Goal: Task Accomplishment & Management: Manage account settings

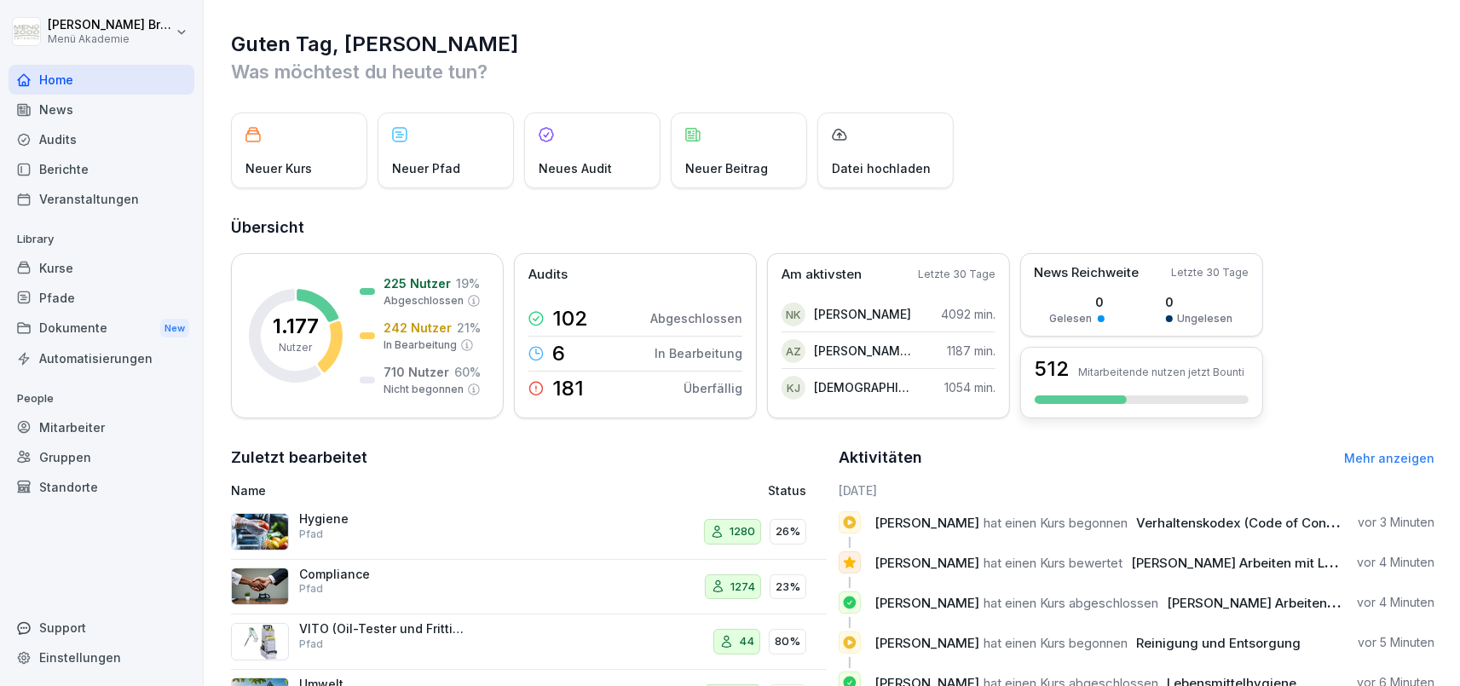
click at [1142, 387] on div "512 Mitarbeitende nutzen jetzt Bounti" at bounding box center [1142, 383] width 243 height 72
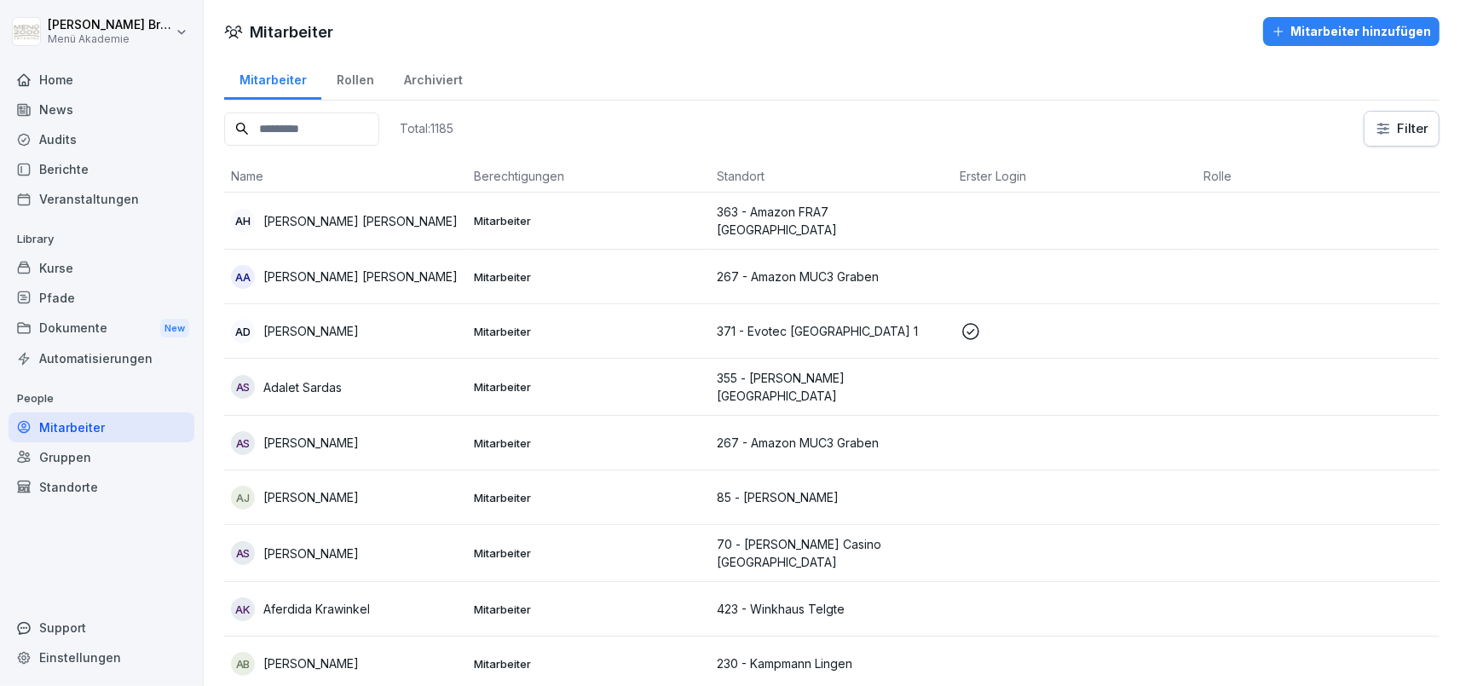
click at [276, 33] on h1 "Mitarbeiter" at bounding box center [292, 31] width 84 height 23
click at [80, 428] on div "Mitarbeiter" at bounding box center [102, 428] width 186 height 30
click at [90, 427] on div "Mitarbeiter" at bounding box center [102, 428] width 186 height 30
click at [84, 79] on div "Home" at bounding box center [102, 80] width 186 height 30
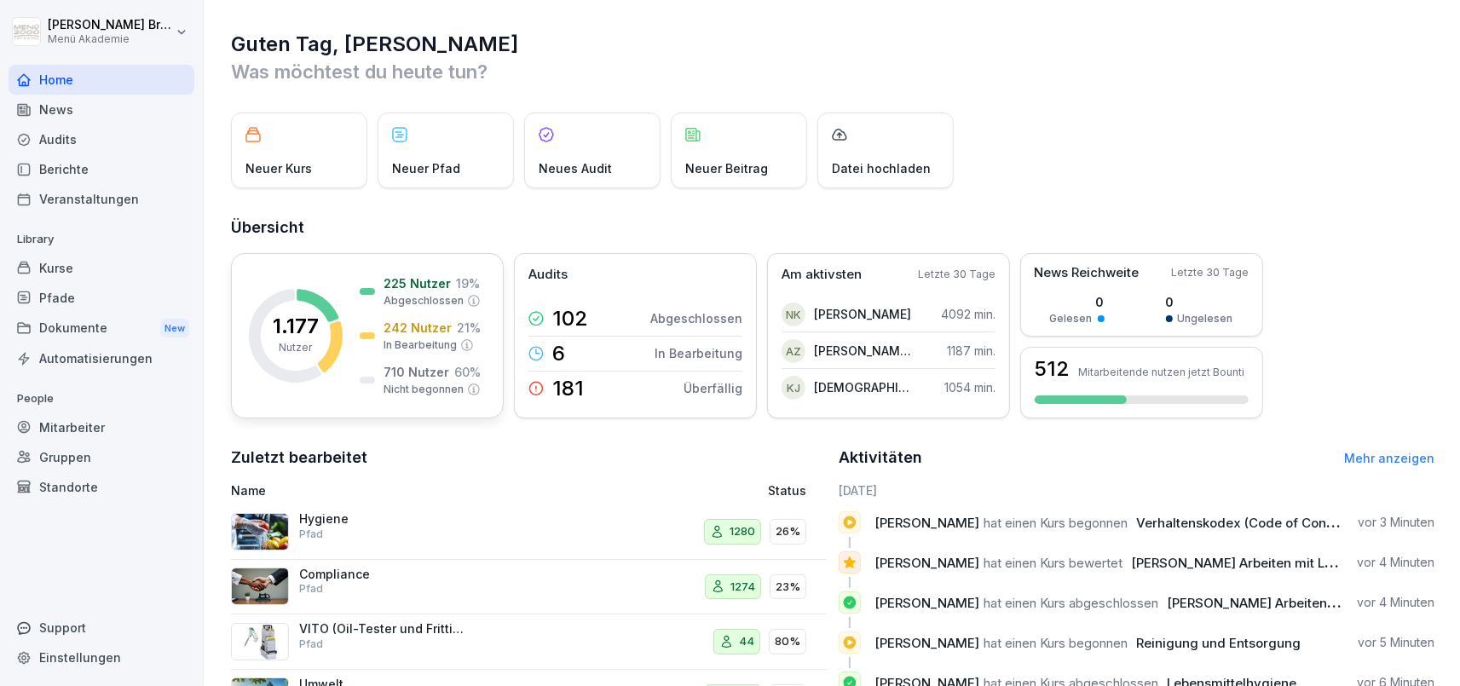
click at [373, 316] on div "225 Nutzer 19 % Abgeschlossen 242 Nutzer 21 % In Bearbeitung 710 Nutzer 60 % Ni…" at bounding box center [420, 336] width 121 height 123
click at [1163, 372] on p "Mitarbeitende nutzen jetzt Bounti" at bounding box center [1161, 372] width 166 height 13
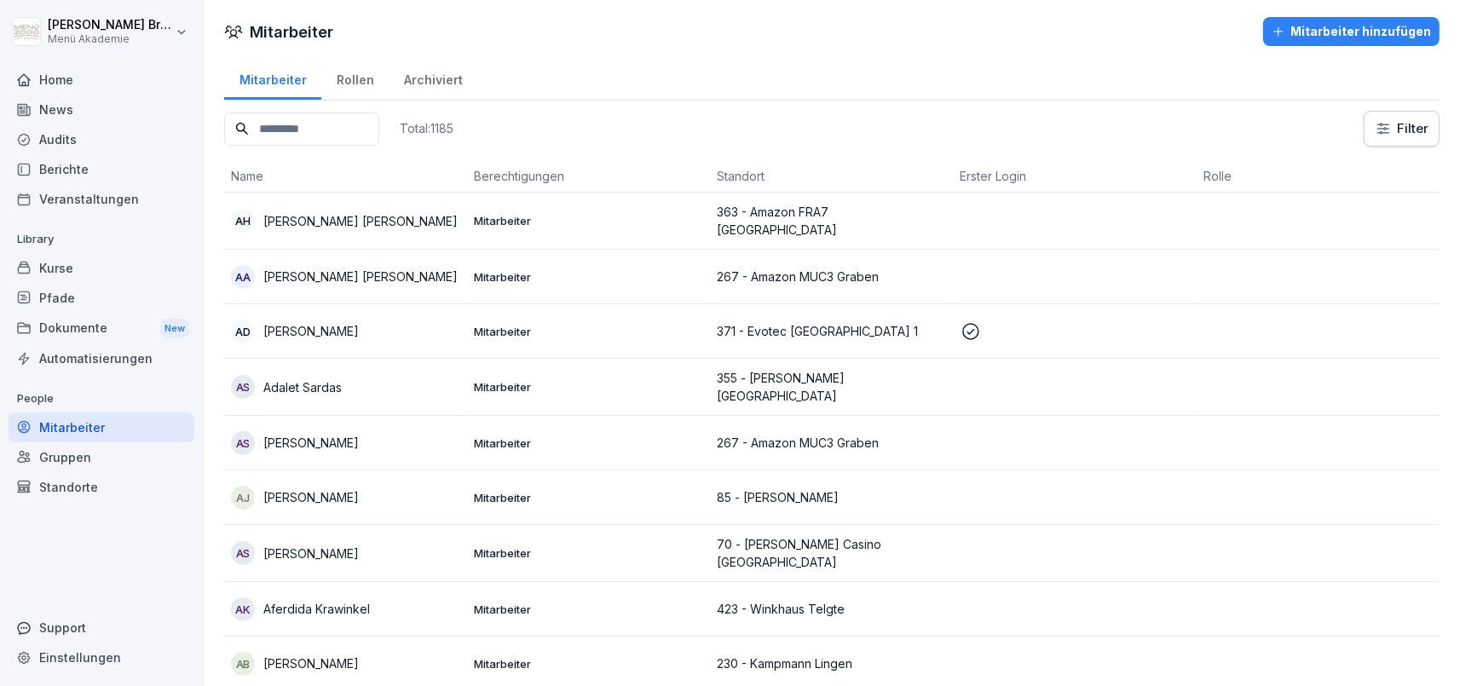
click at [107, 426] on div "Mitarbeiter" at bounding box center [102, 428] width 186 height 30
click at [105, 259] on div "Kurse" at bounding box center [102, 268] width 186 height 30
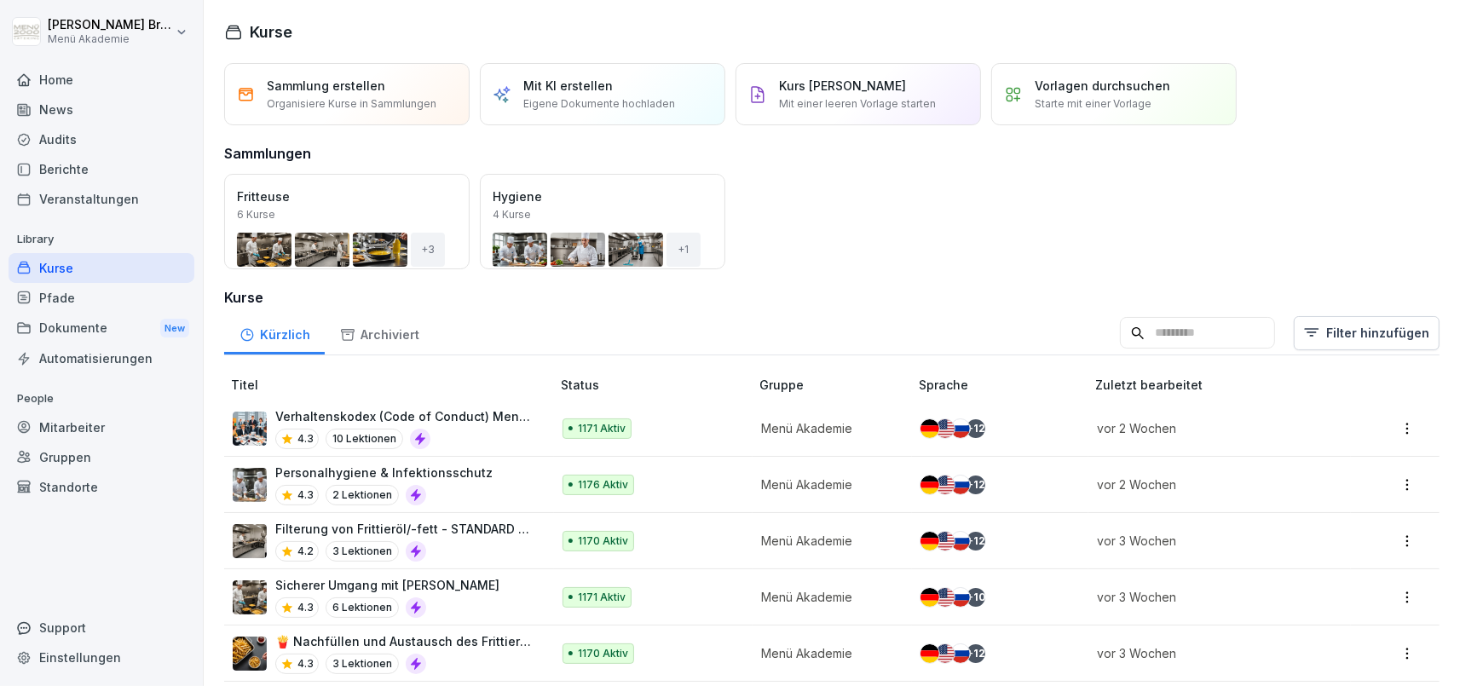
click at [75, 136] on div "Audits" at bounding box center [102, 139] width 186 height 30
click at [72, 174] on div "Berichte" at bounding box center [102, 169] width 186 height 30
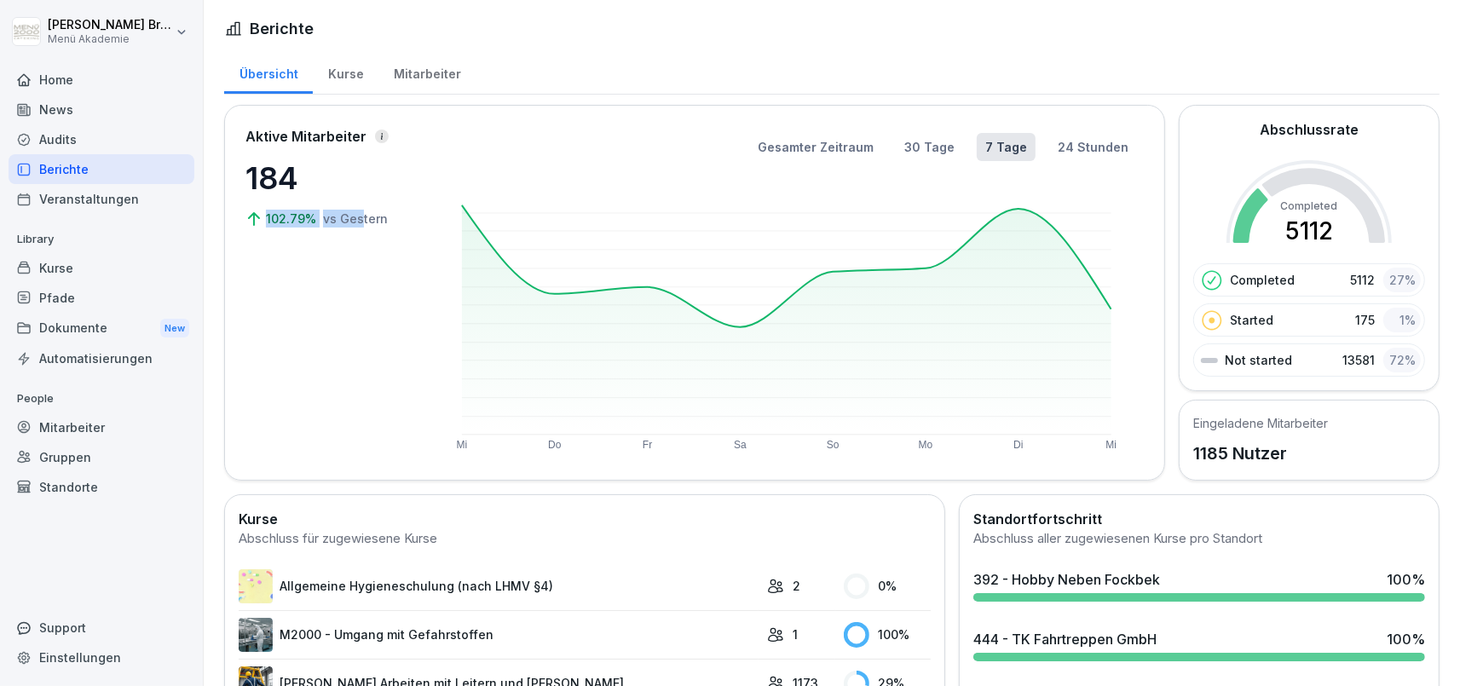
drag, startPoint x: 267, startPoint y: 221, endPoint x: 362, endPoint y: 220, distance: 95.5
click at [362, 220] on div "102.79% vs Gestern" at bounding box center [331, 219] width 171 height 18
click at [828, 272] on rect at bounding box center [787, 319] width 651 height 229
click at [948, 142] on button "30 Tage" at bounding box center [929, 147] width 67 height 28
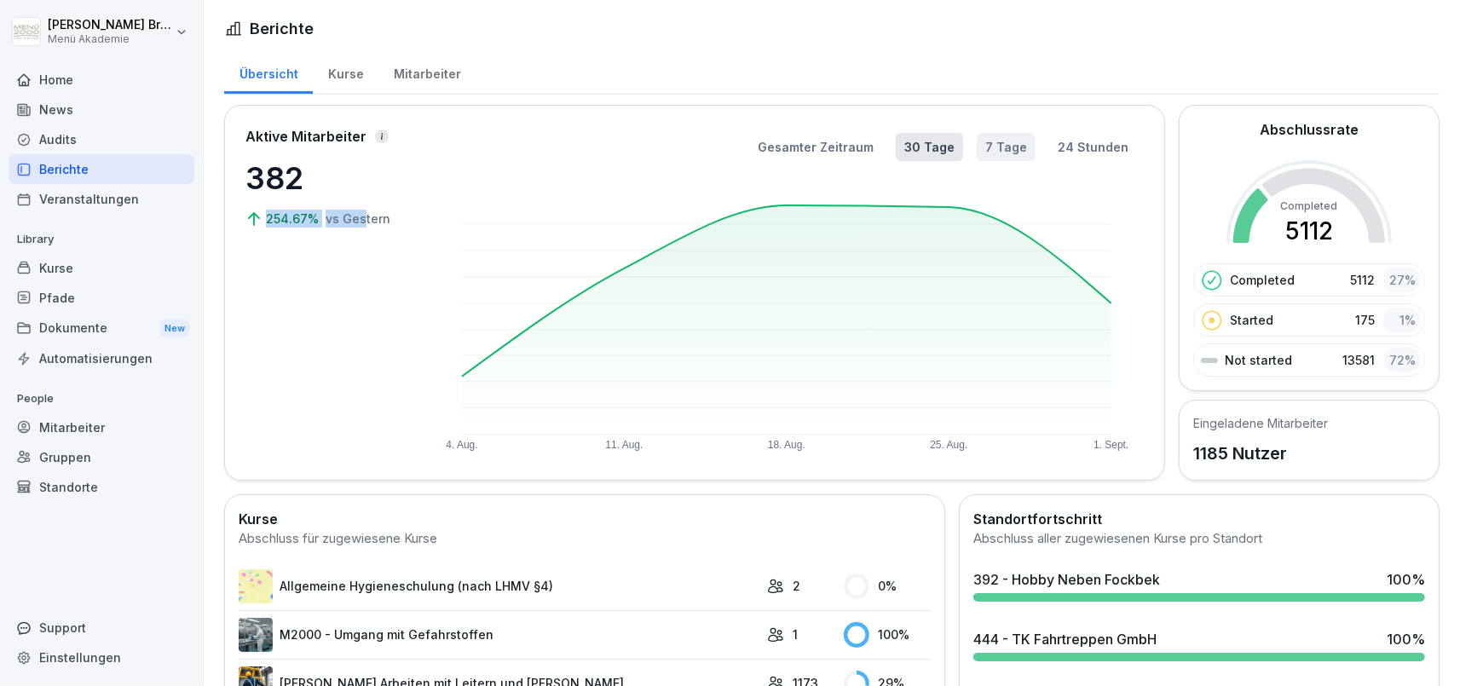
click at [1005, 159] on button "7 Tage" at bounding box center [1006, 147] width 59 height 28
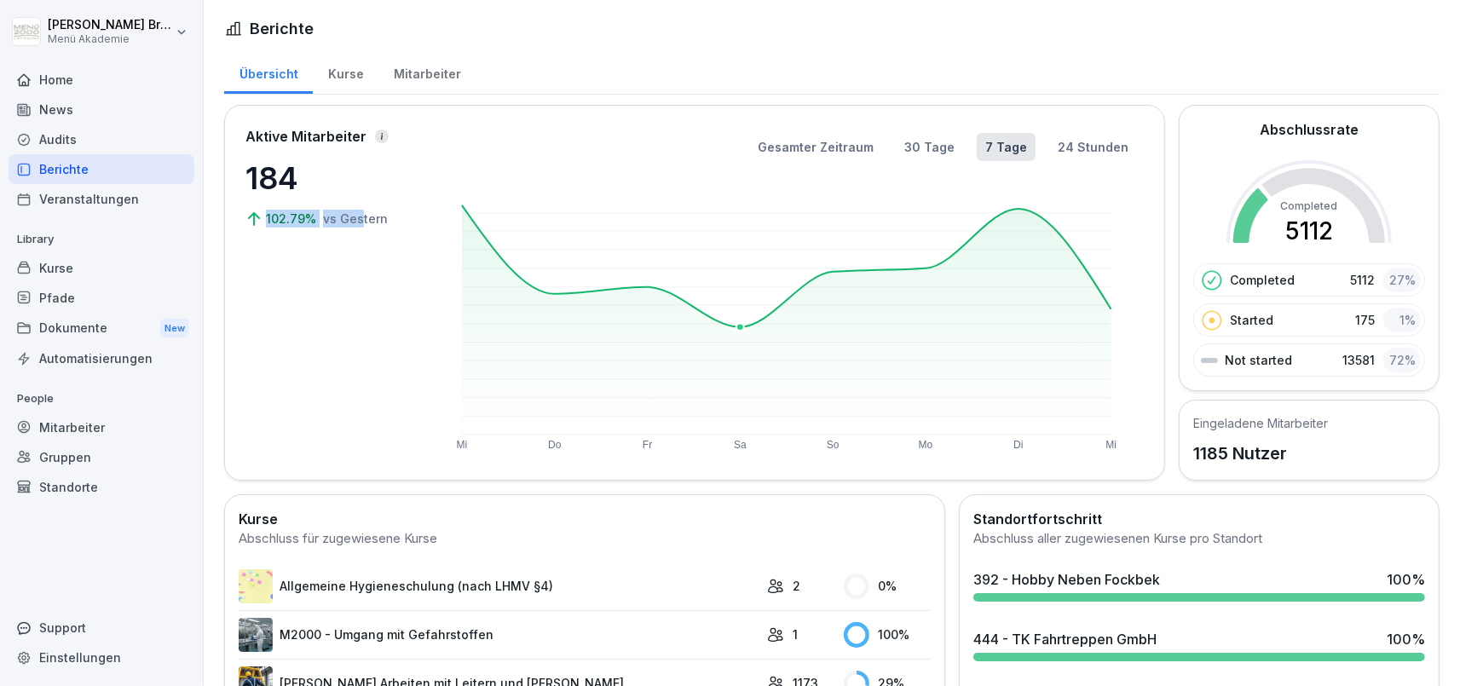
click at [773, 360] on rect at bounding box center [787, 319] width 651 height 229
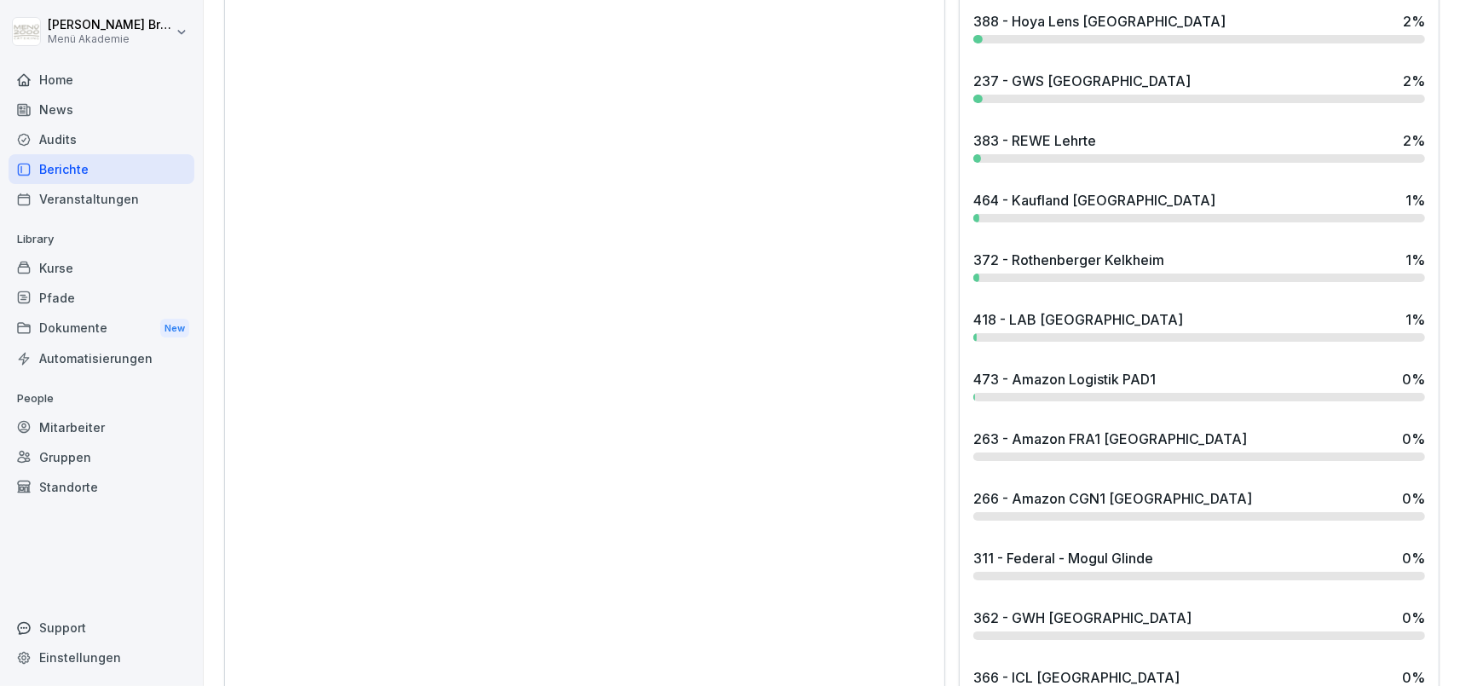
scroll to position [7784, 0]
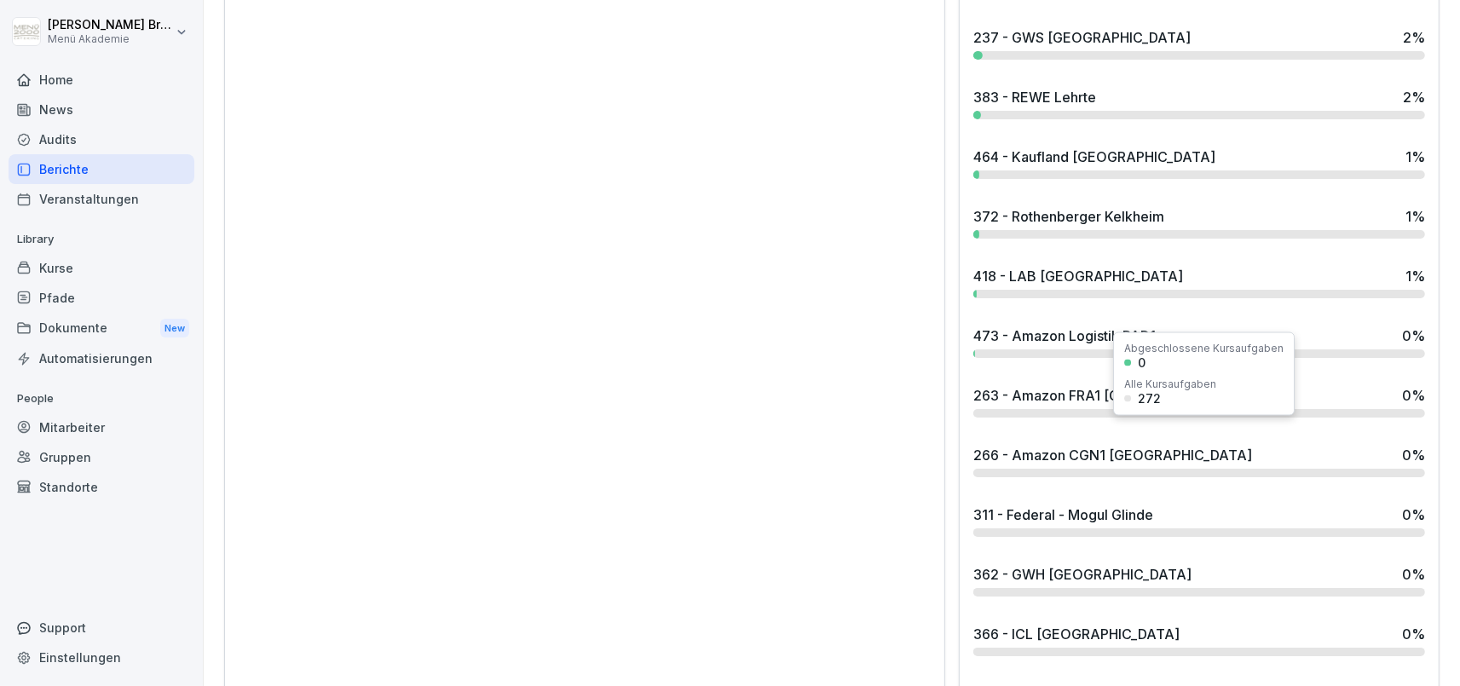
click at [1073, 445] on div "266 - Amazon CGN1 [GEOGRAPHIC_DATA]" at bounding box center [1113, 455] width 279 height 20
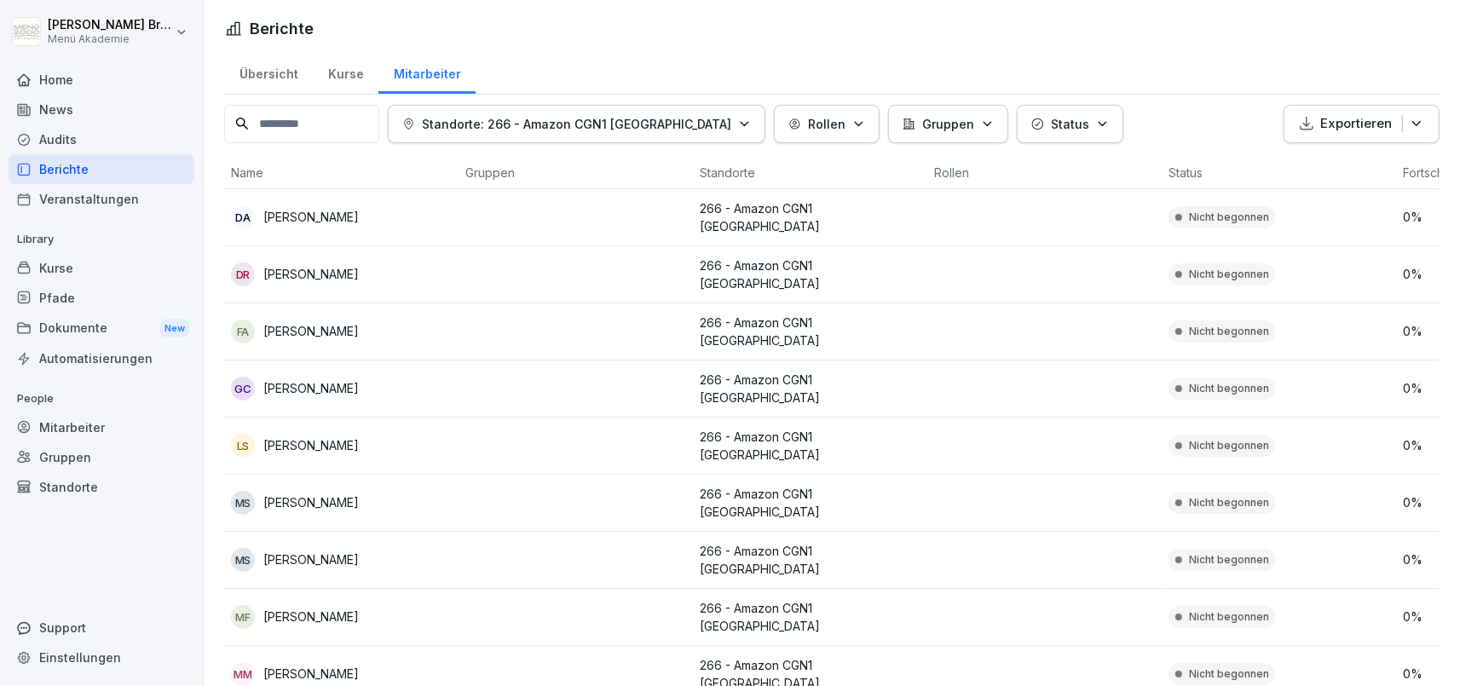
click at [316, 225] on div "DA Danya Afandi" at bounding box center [341, 217] width 221 height 24
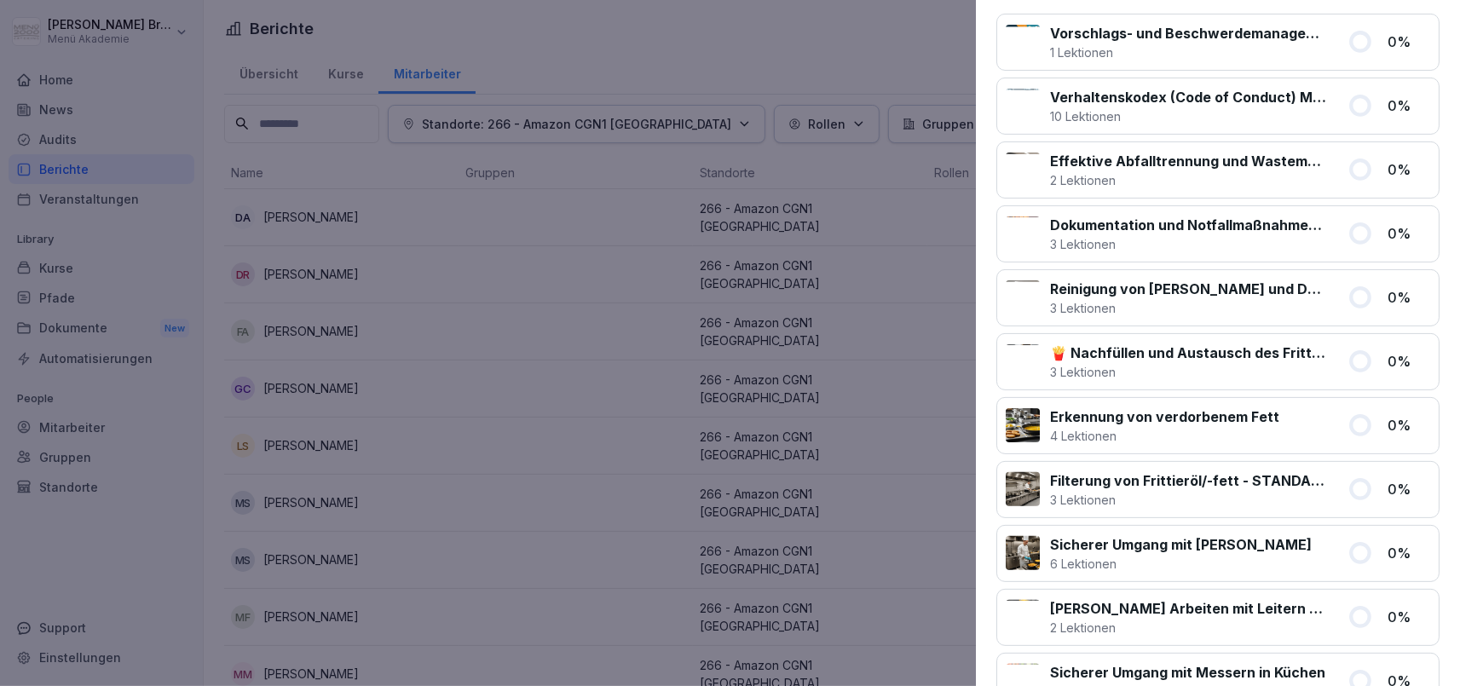
scroll to position [591, 0]
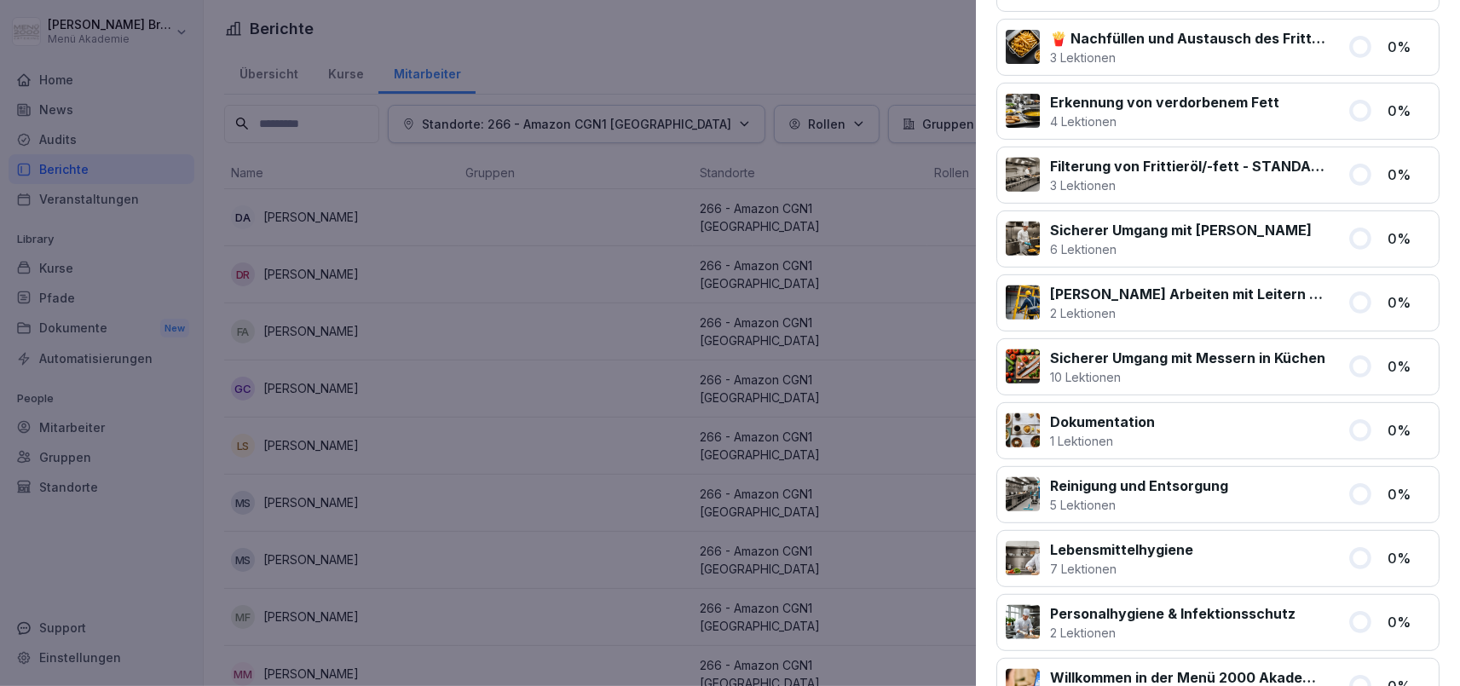
click at [551, 391] on div at bounding box center [730, 343] width 1460 height 686
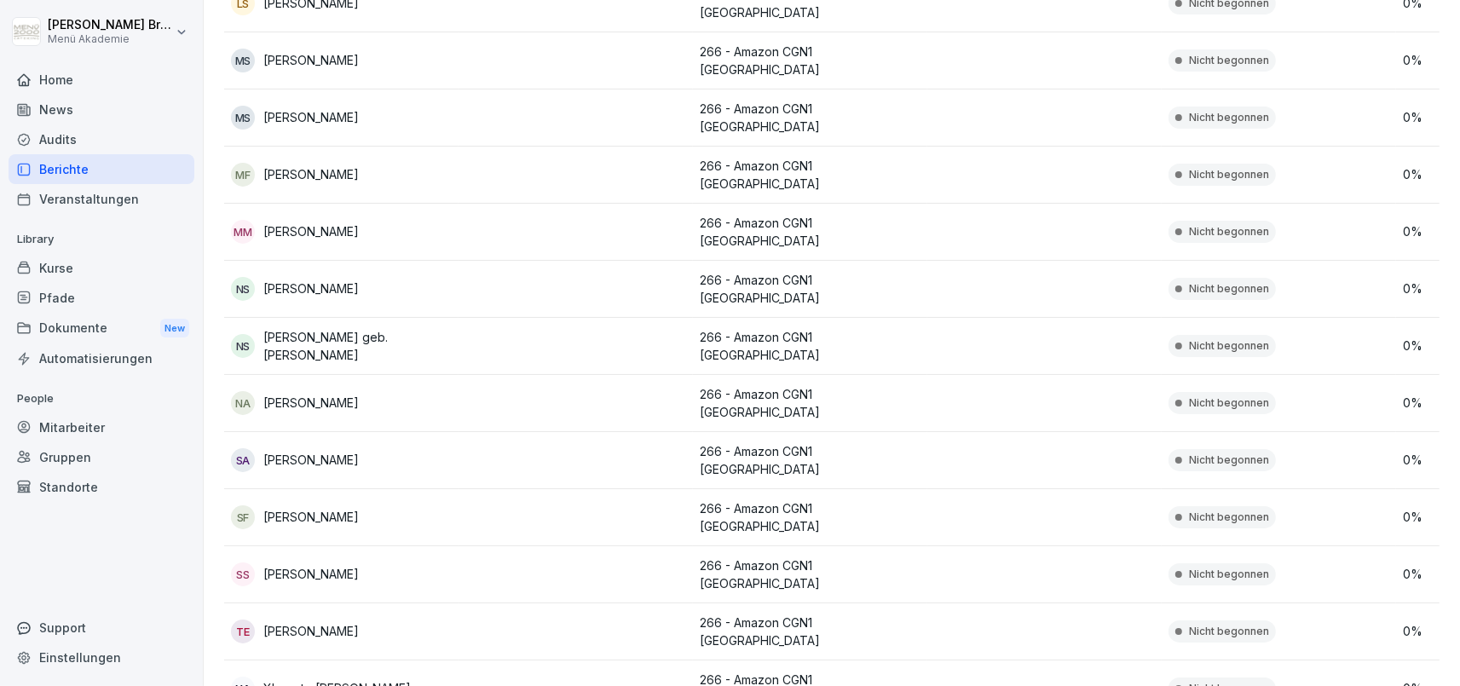
scroll to position [0, 0]
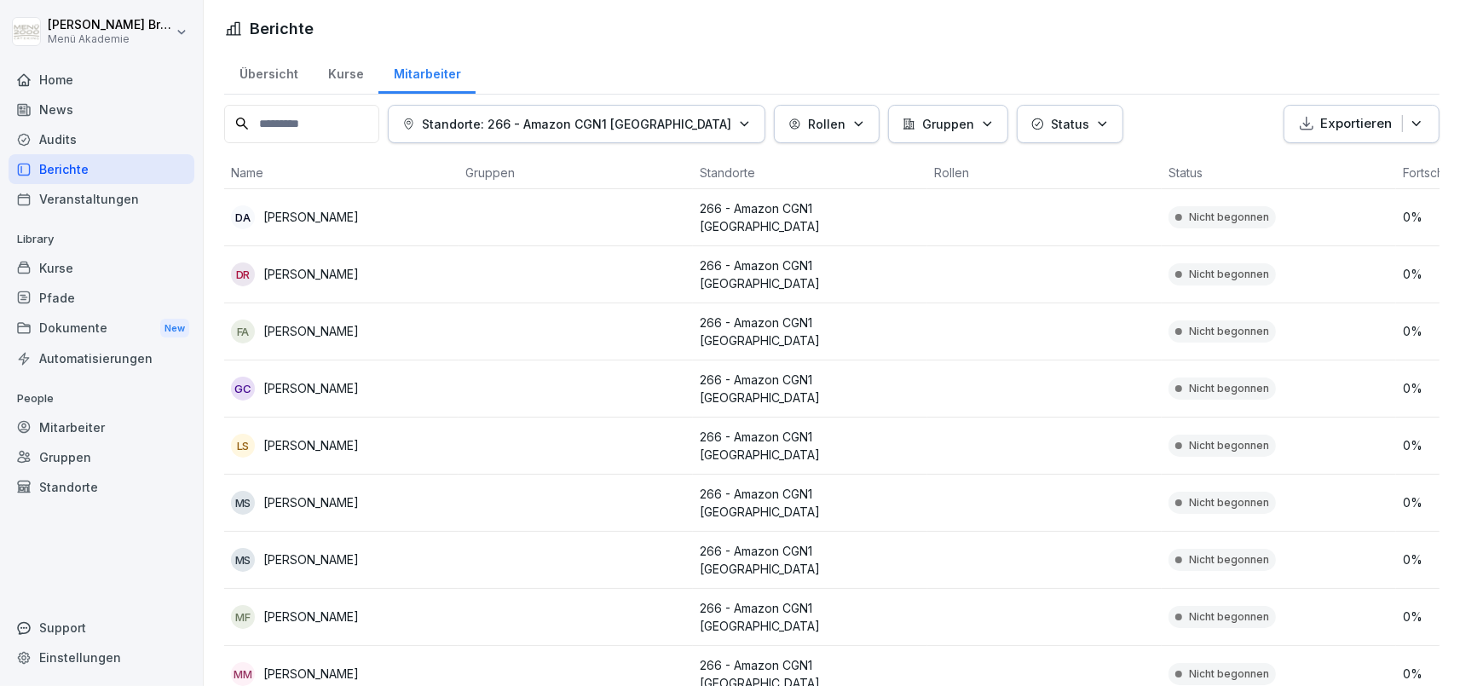
click at [99, 264] on div "Kurse" at bounding box center [102, 268] width 186 height 30
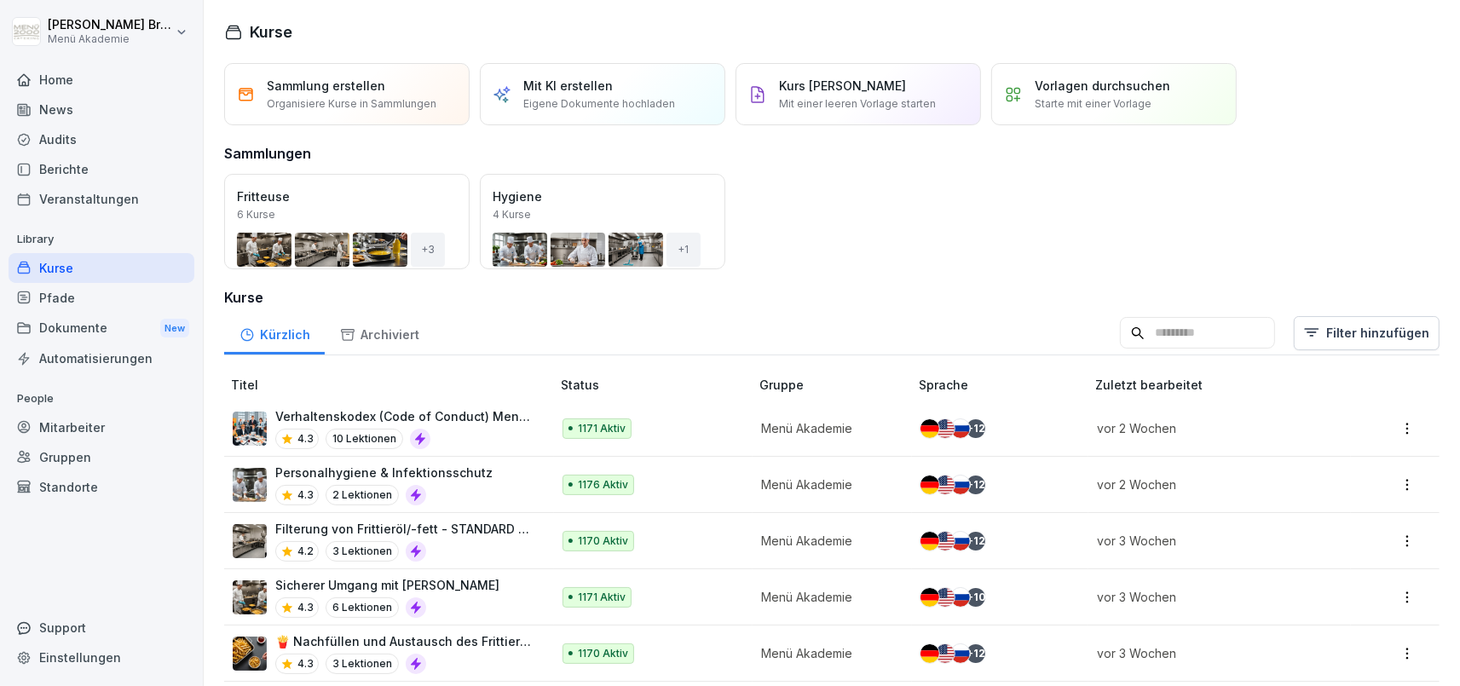
click at [59, 457] on div "Gruppen" at bounding box center [102, 457] width 186 height 30
click at [64, 490] on div "Standorte" at bounding box center [102, 487] width 186 height 30
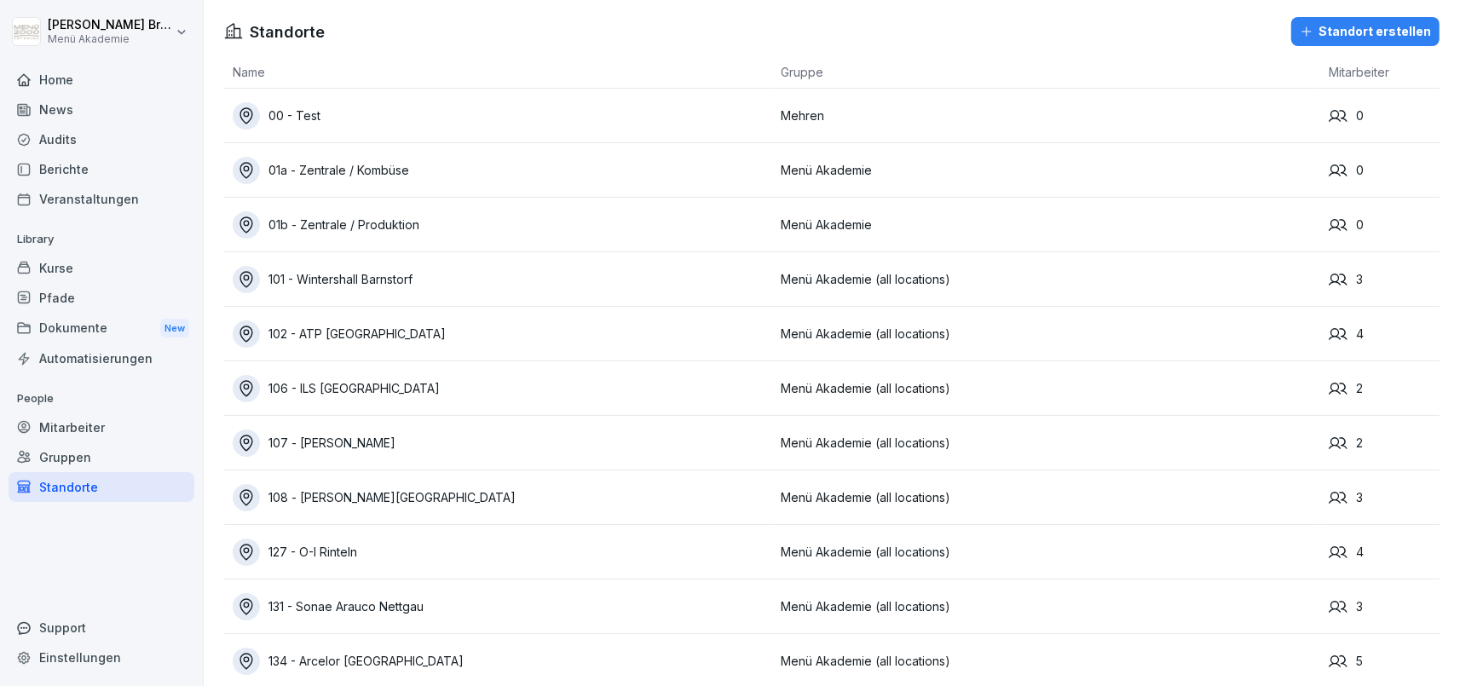
scroll to position [7738, 0]
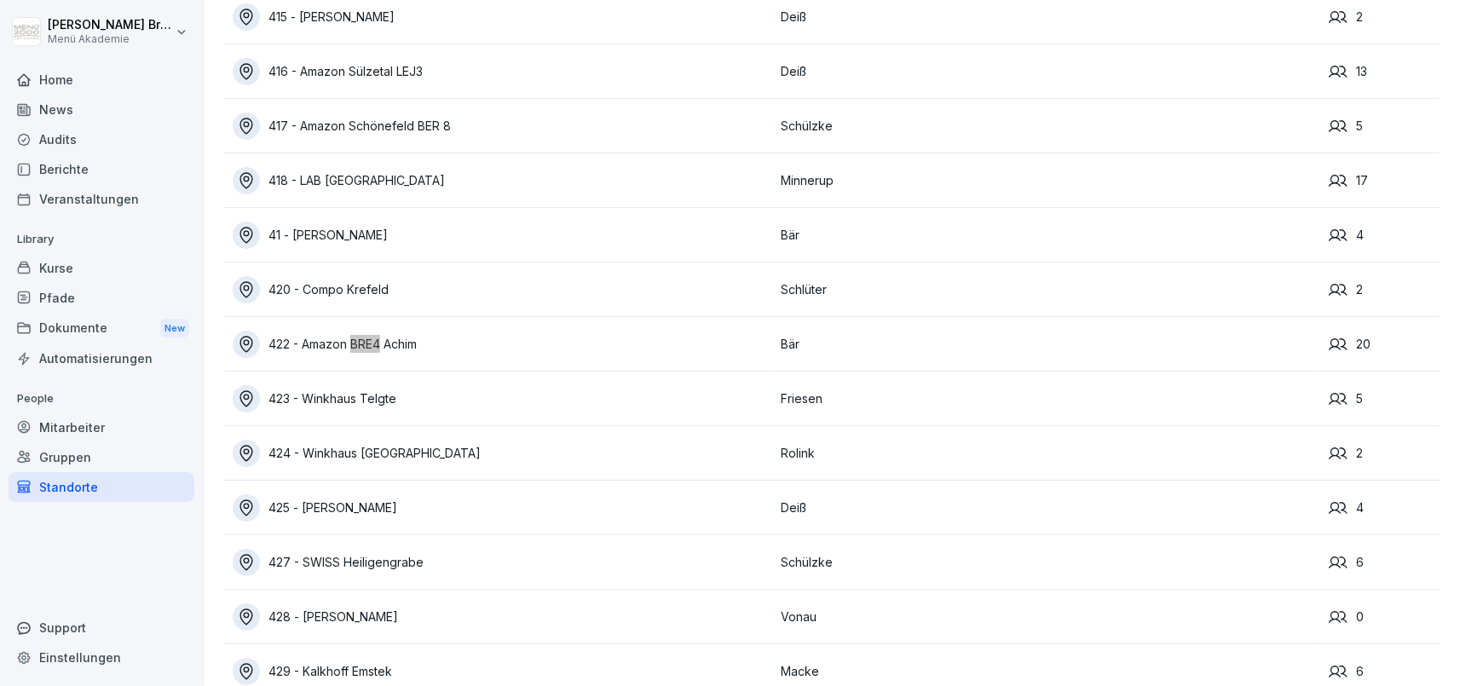
click at [359, 338] on div "422 - Amazon BRE4 Achim" at bounding box center [503, 344] width 540 height 27
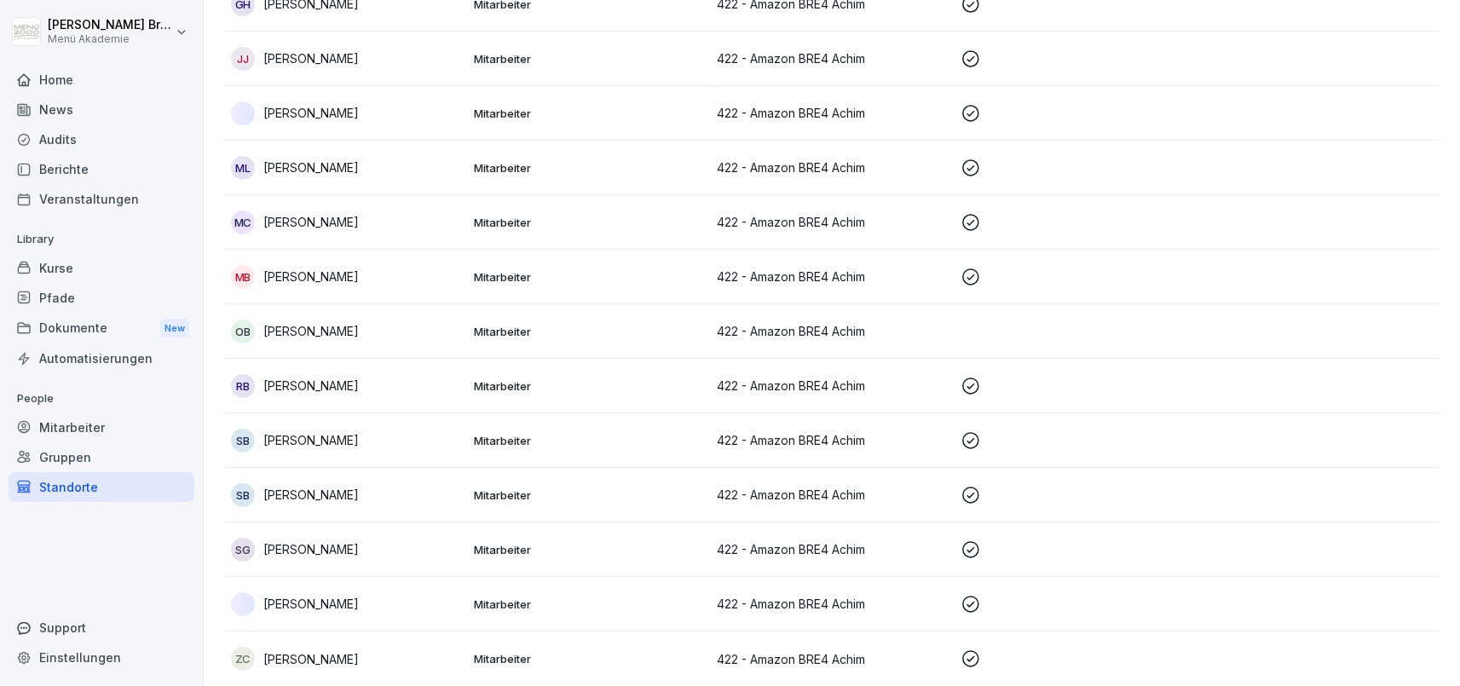
scroll to position [30, 0]
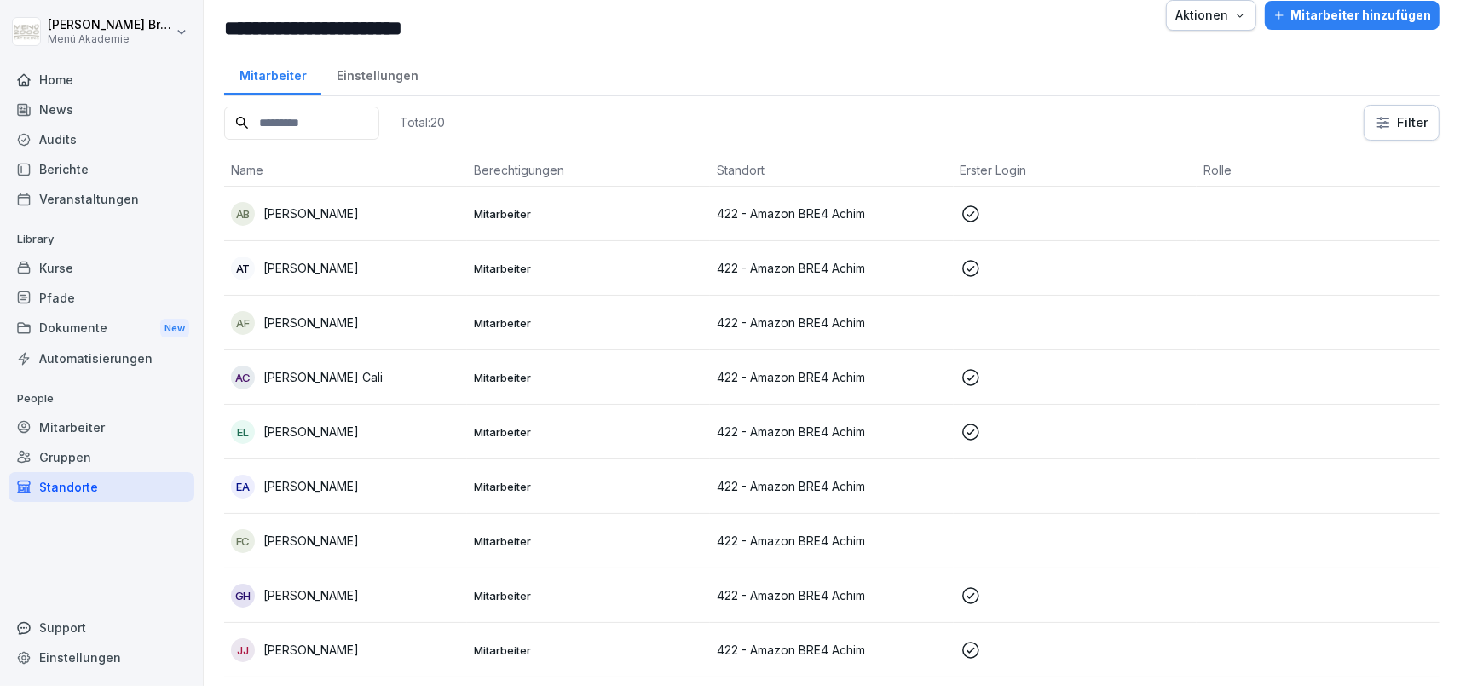
click at [350, 323] on p "[PERSON_NAME]" at bounding box center [310, 323] width 95 height 18
click at [351, 323] on p "[PERSON_NAME]" at bounding box center [310, 323] width 95 height 18
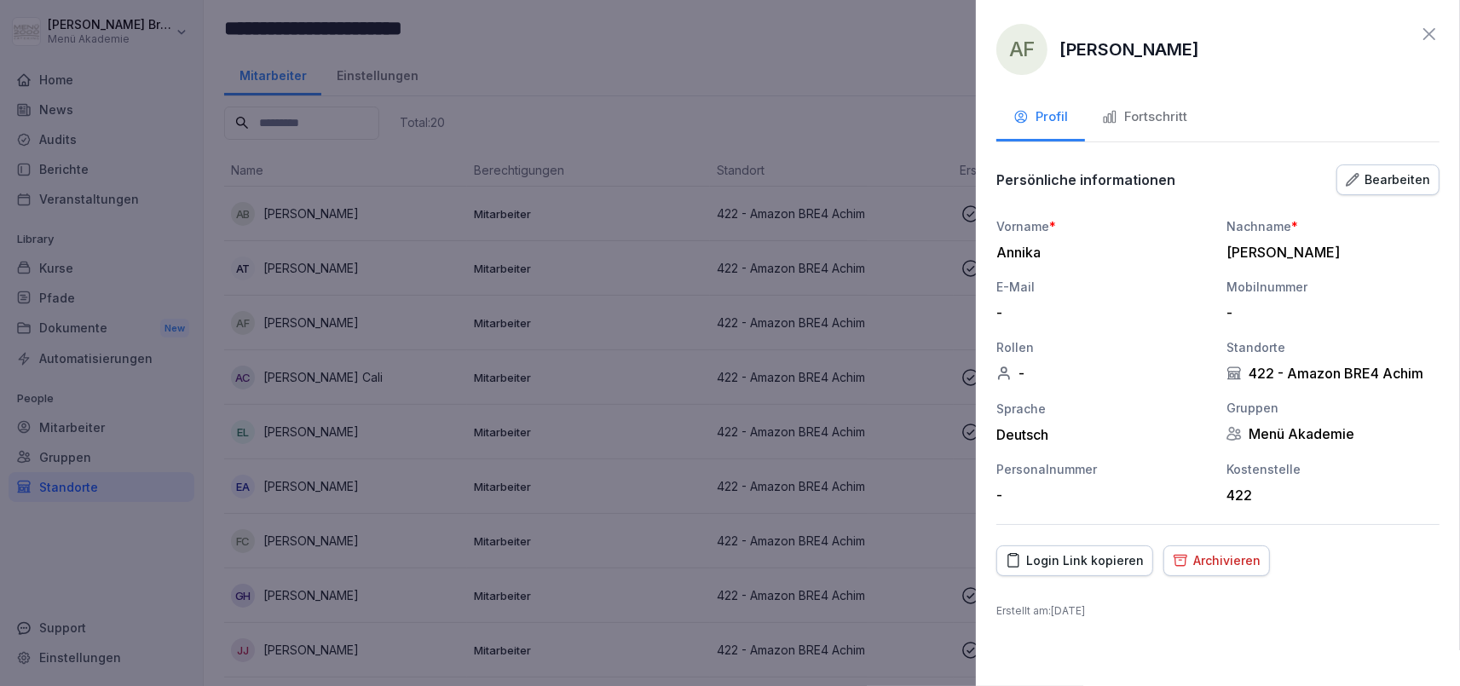
drag, startPoint x: 1105, startPoint y: 99, endPoint x: 1116, endPoint y: 106, distance: 13.0
click at [1112, 102] on button "Fortschritt" at bounding box center [1144, 118] width 119 height 46
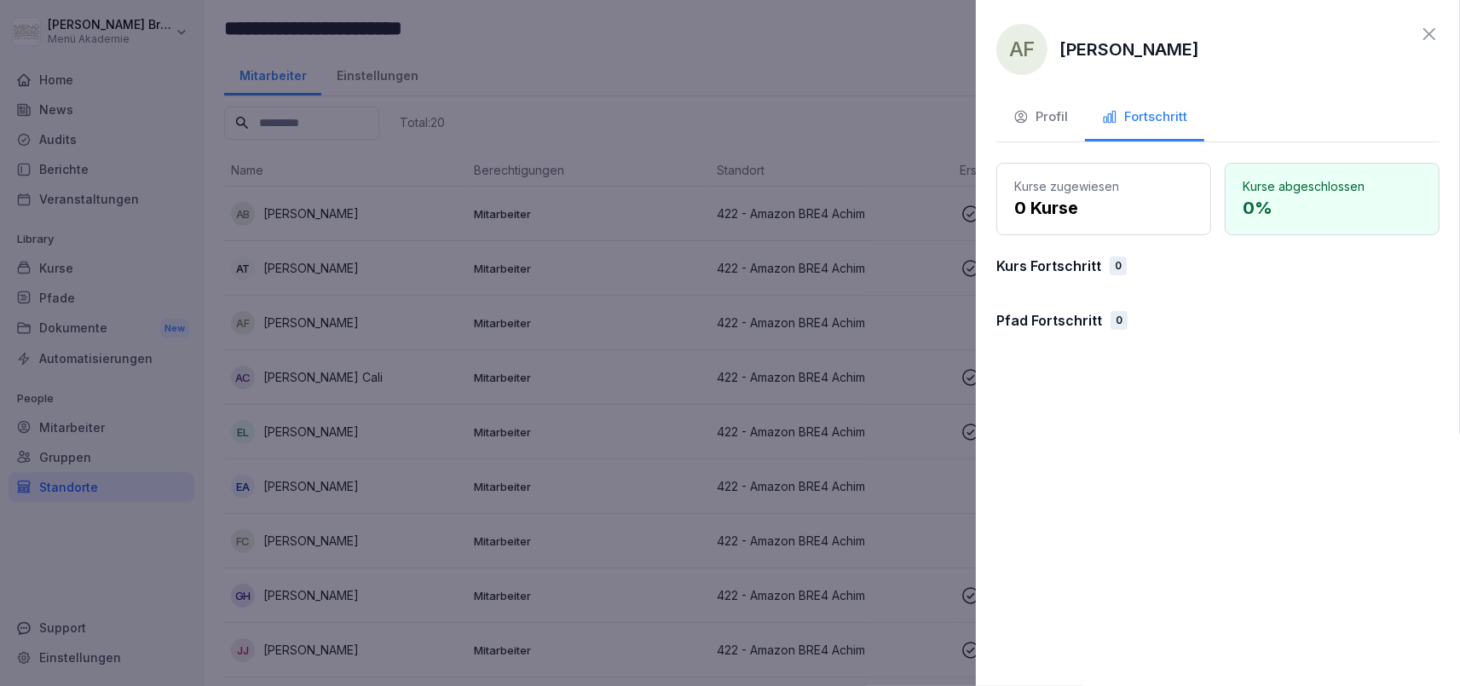
click at [1119, 118] on div "Fortschritt" at bounding box center [1144, 117] width 85 height 20
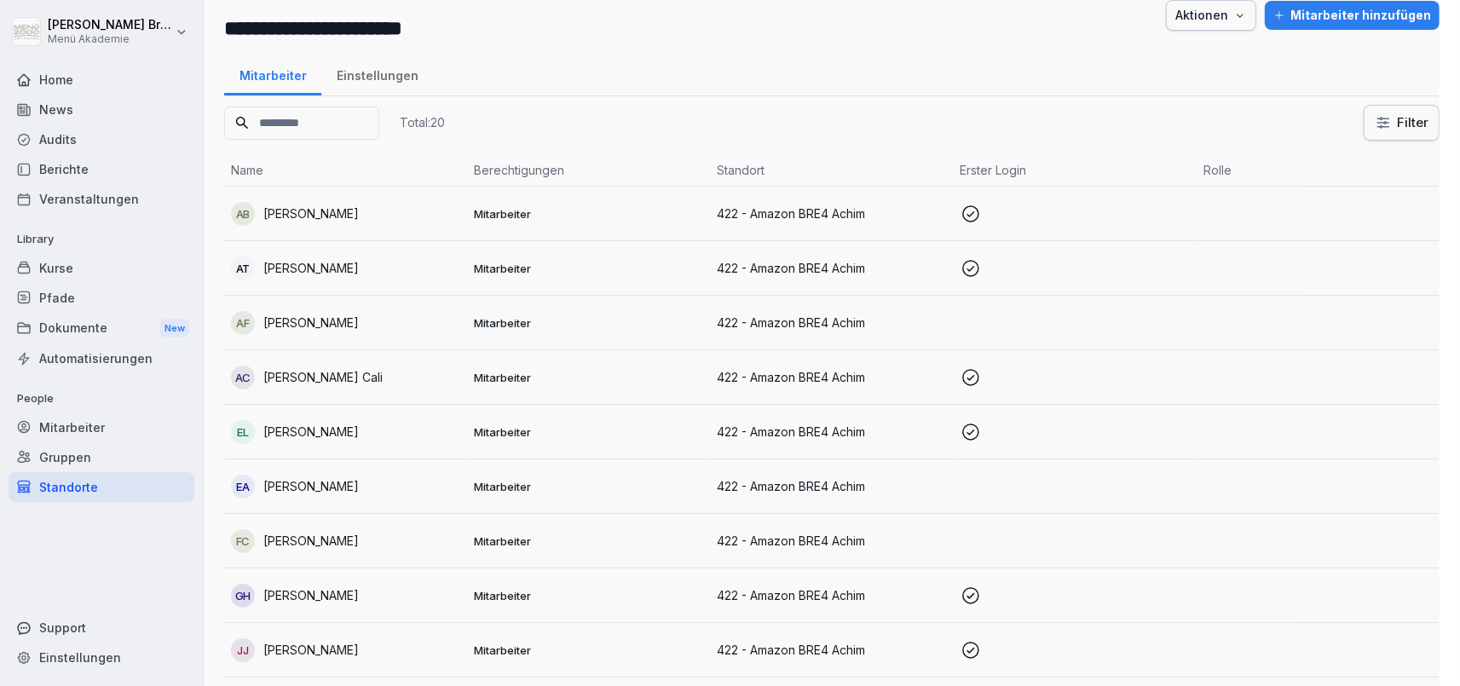
click at [328, 317] on div at bounding box center [730, 343] width 1460 height 686
click at [328, 317] on p "[PERSON_NAME]" at bounding box center [310, 323] width 95 height 18
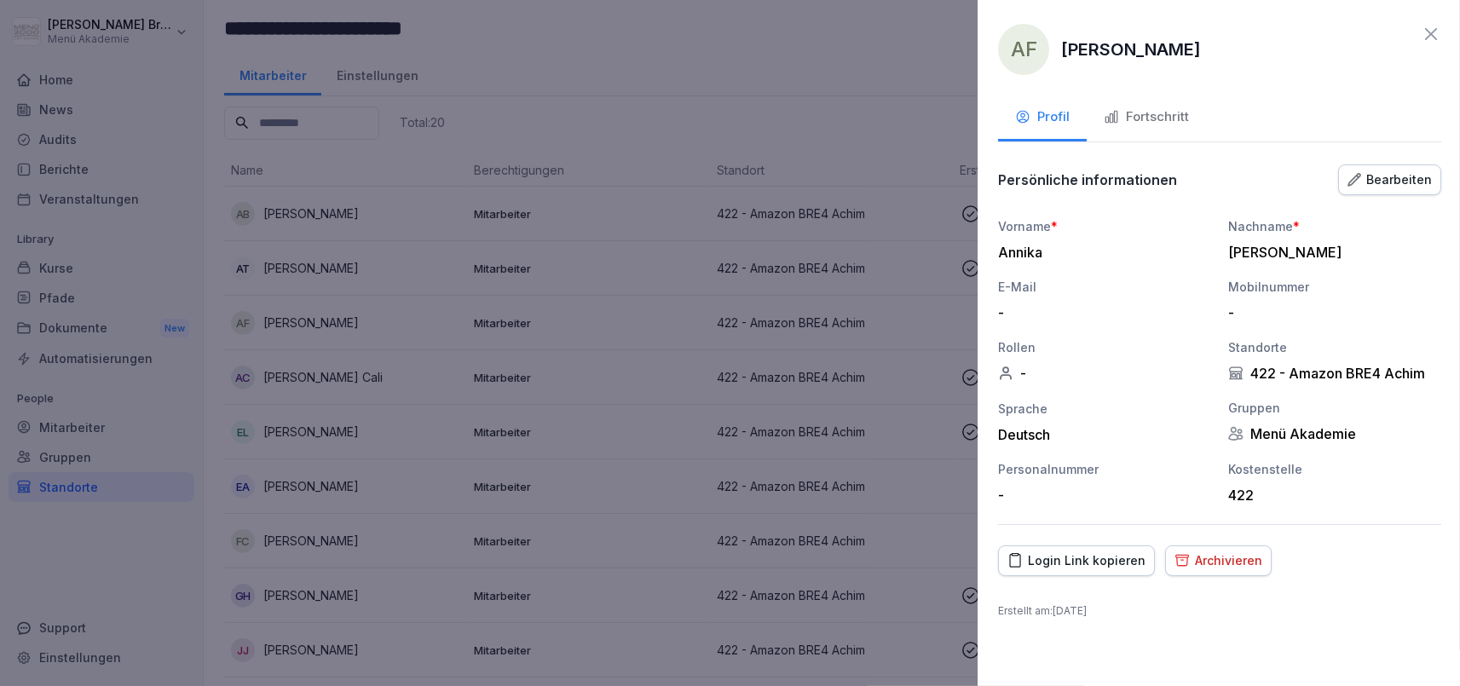
click at [328, 317] on div at bounding box center [730, 343] width 1460 height 686
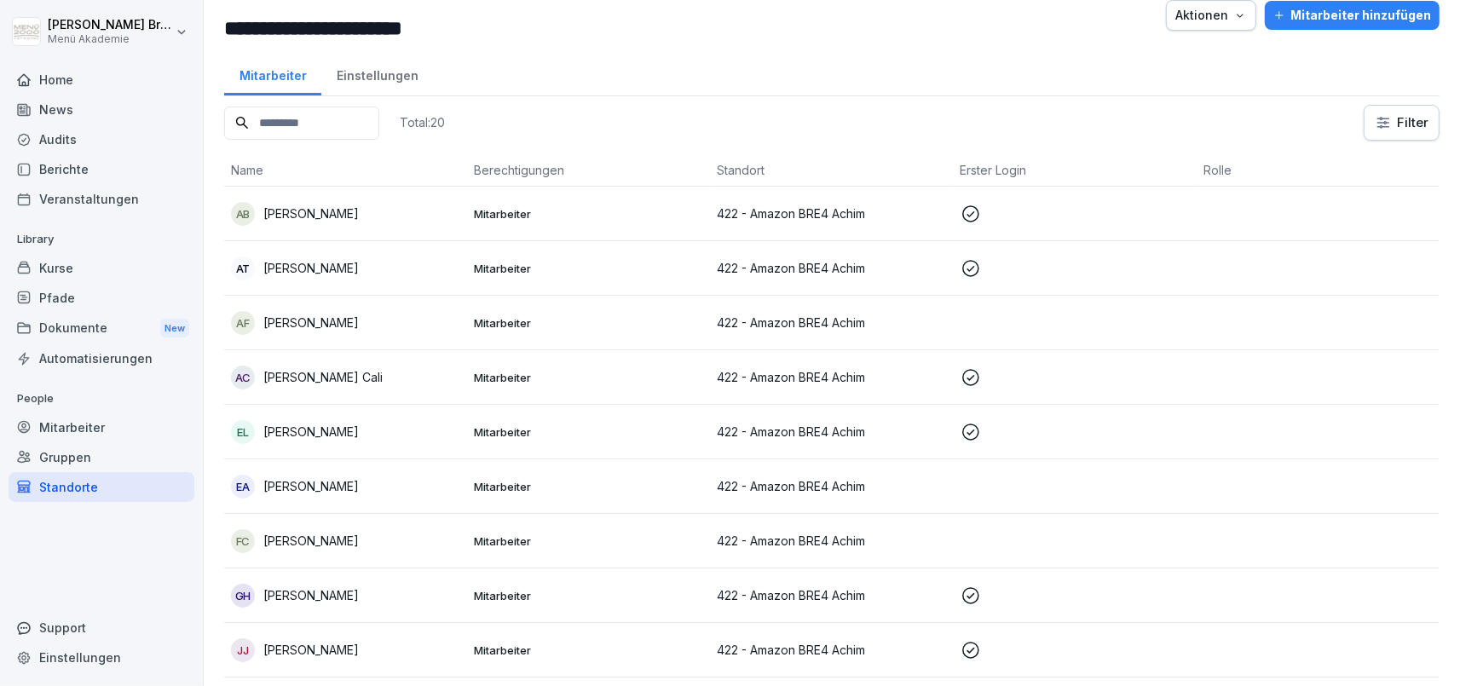
click at [80, 298] on div "Pfade" at bounding box center [102, 298] width 186 height 30
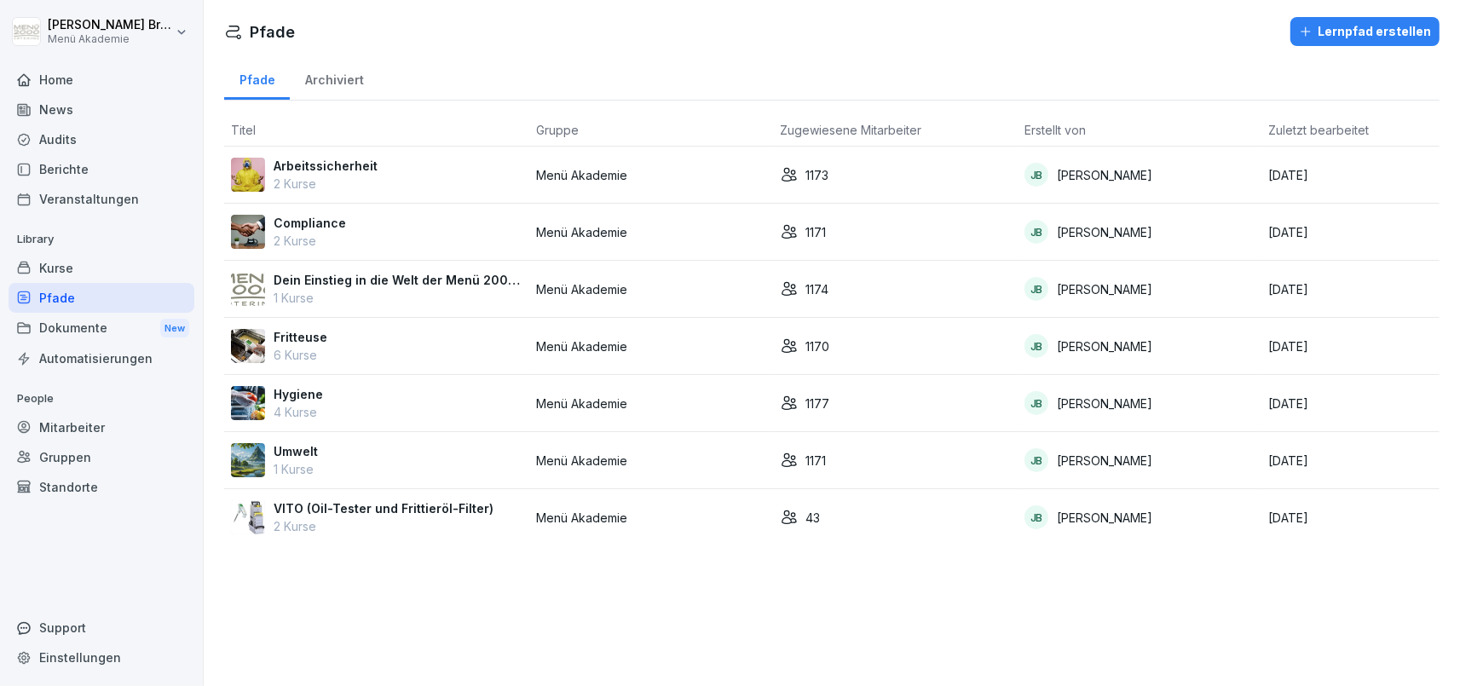
click at [61, 363] on div "Automatisierungen" at bounding box center [102, 359] width 186 height 30
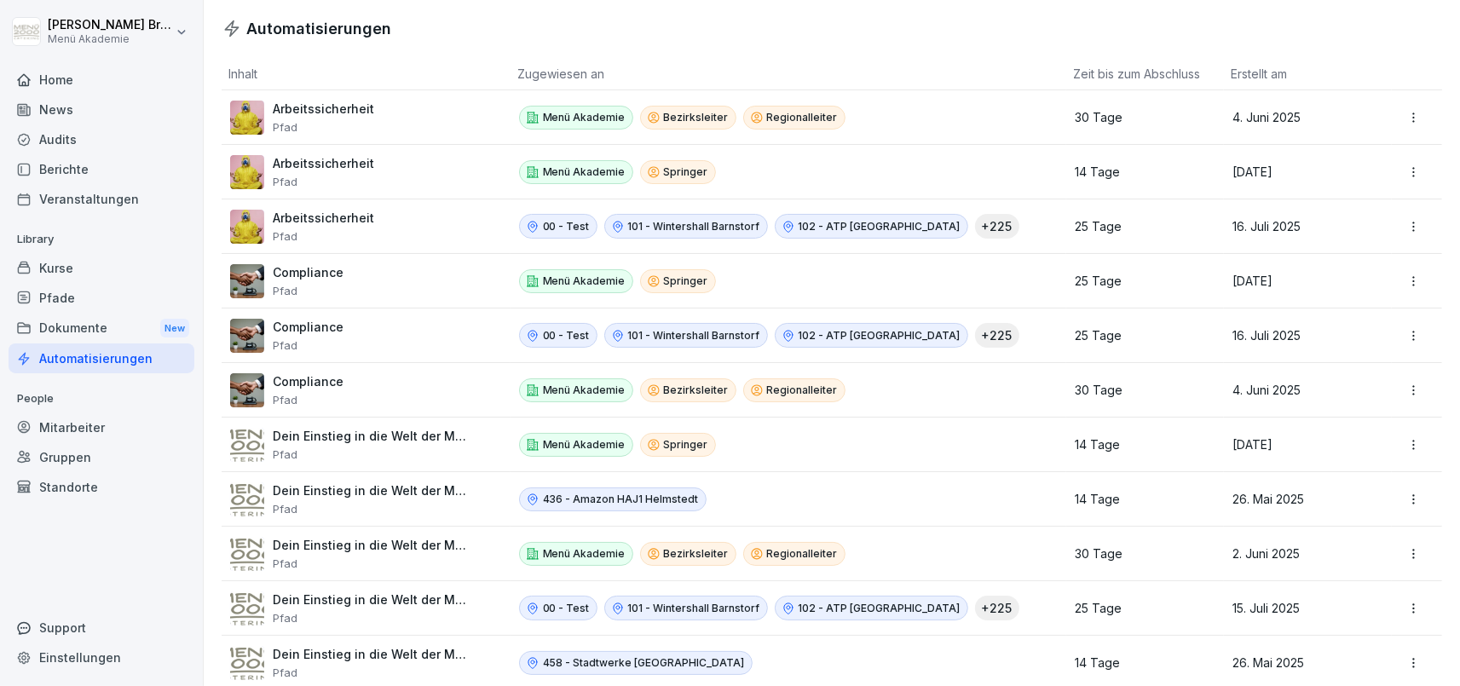
click at [74, 299] on div "Pfade" at bounding box center [102, 298] width 186 height 30
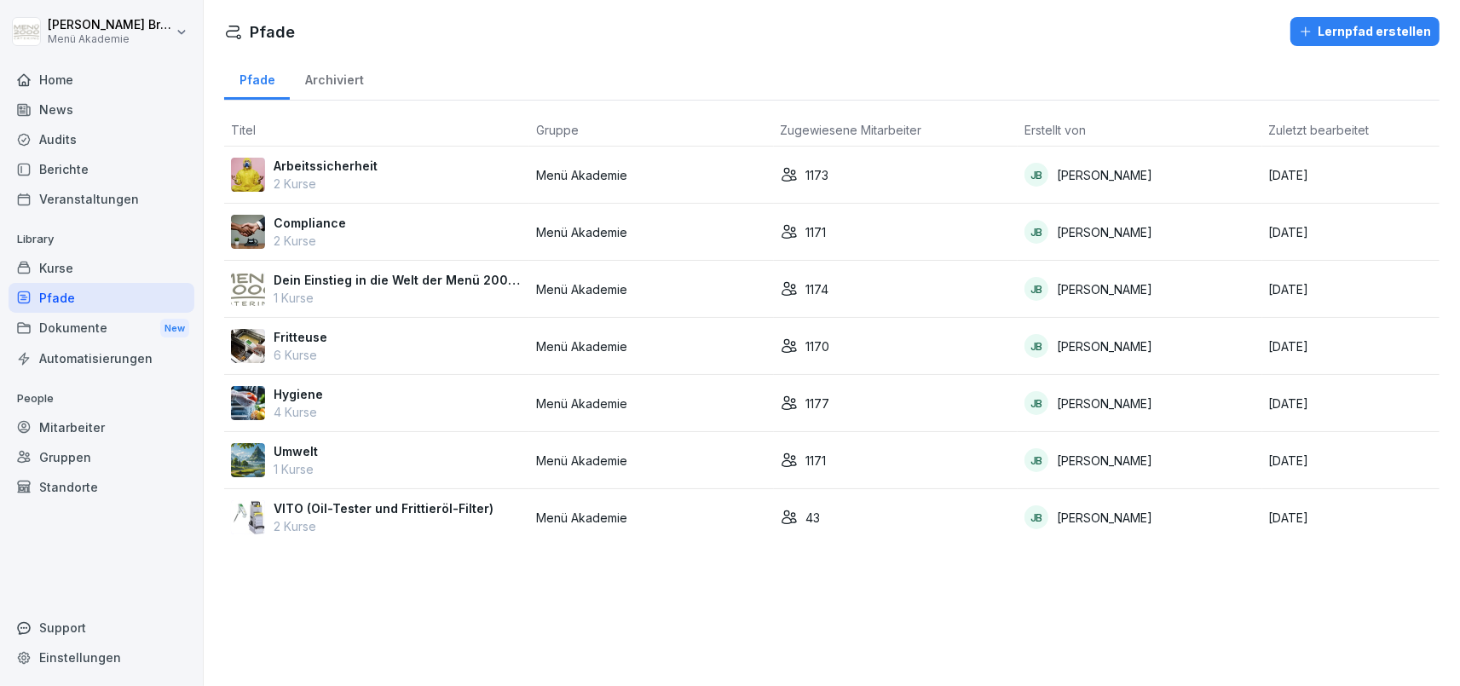
click at [318, 158] on p "Arbeitssicherheit" at bounding box center [326, 166] width 104 height 18
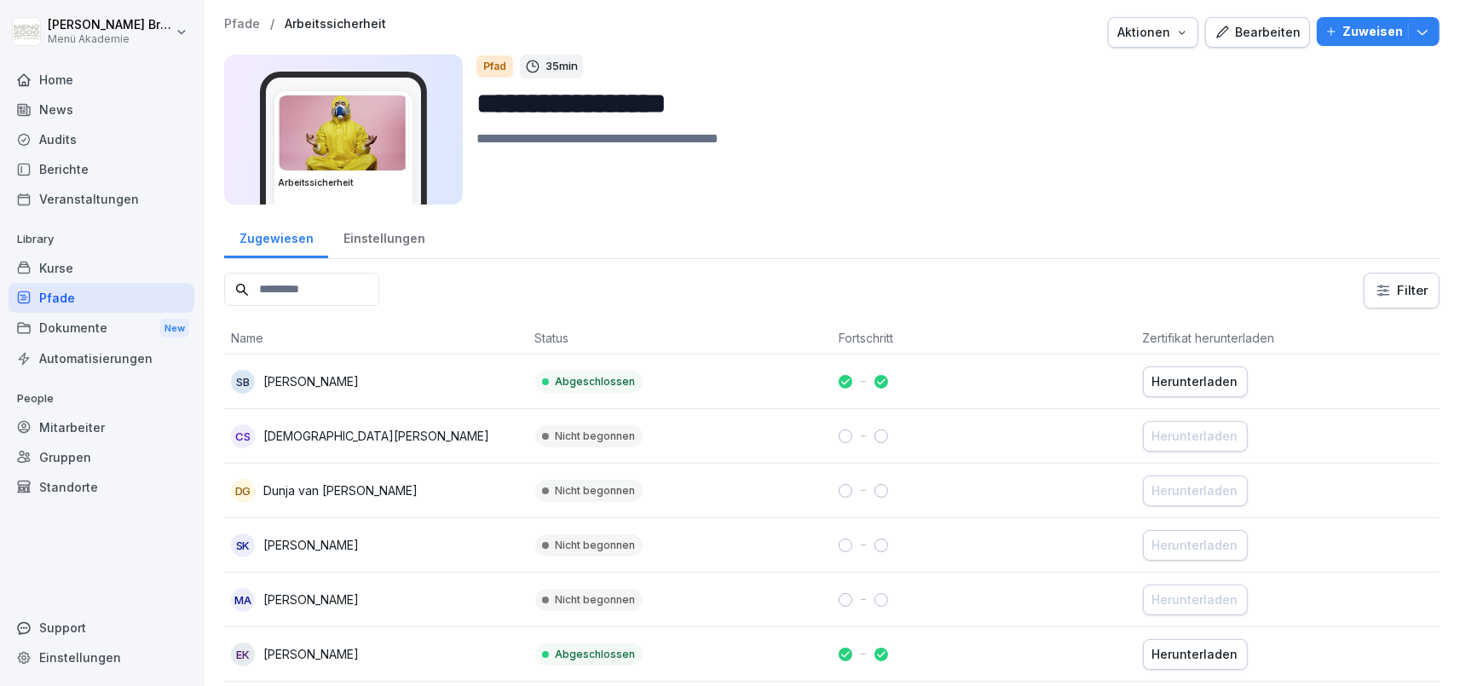
click at [421, 247] on div "Einstellungen" at bounding box center [384, 236] width 112 height 43
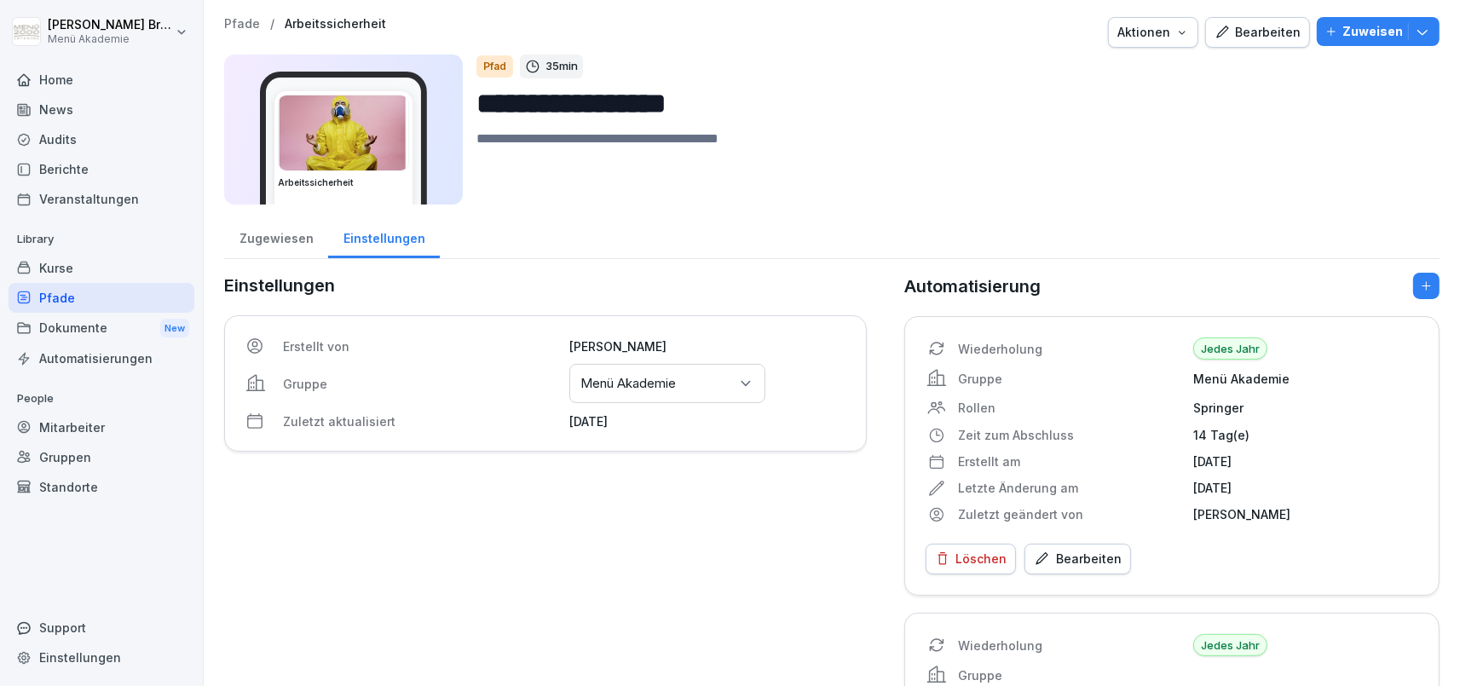
click at [691, 384] on div "Gruppen oder Standorte auswählen Menü Akademie" at bounding box center [668, 383] width 196 height 39
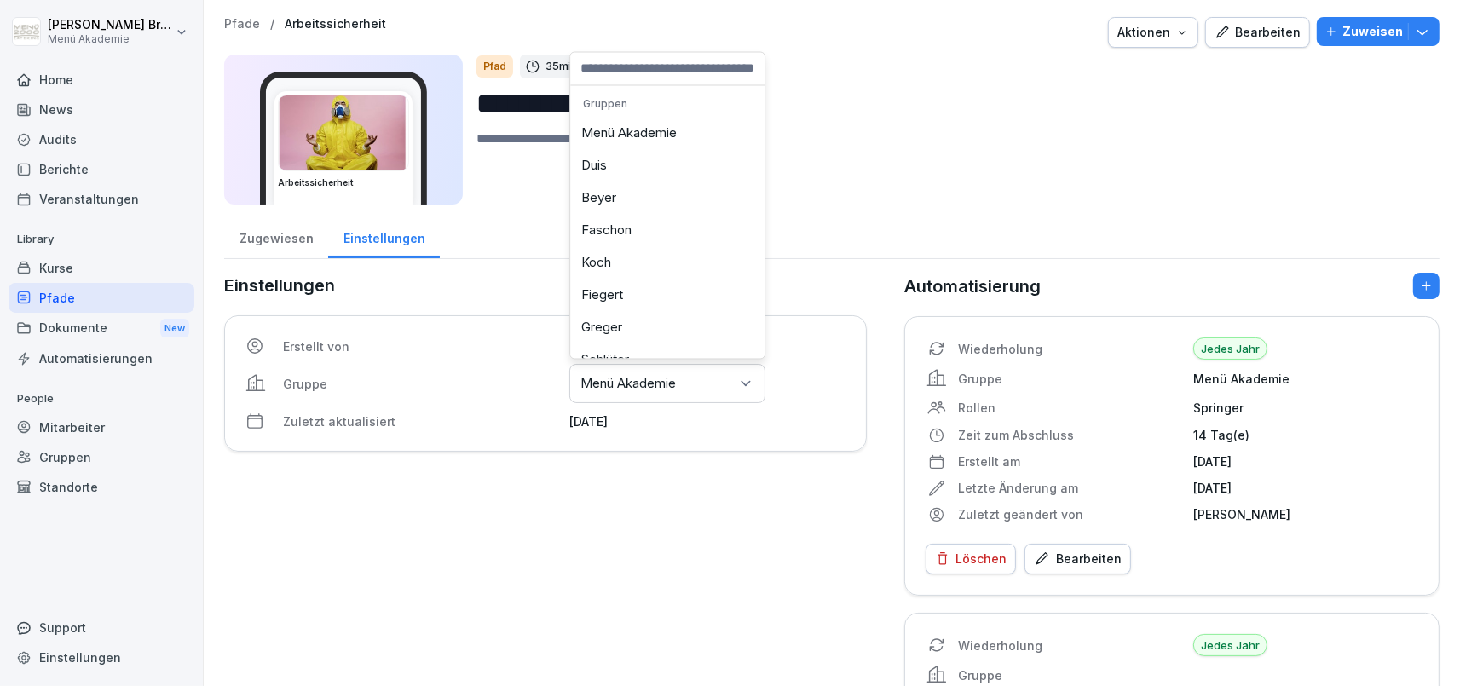
click at [679, 139] on div "Menü Akademie" at bounding box center [668, 134] width 186 height 32
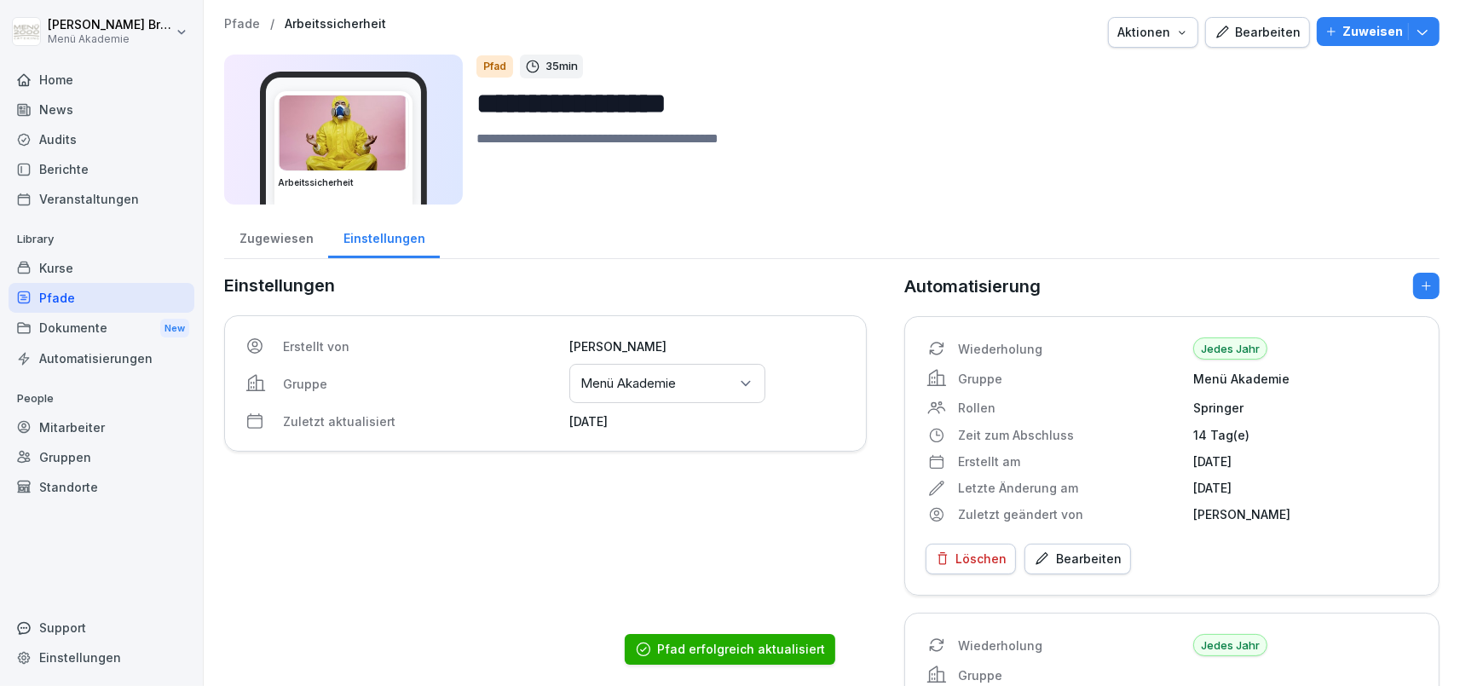
click at [72, 305] on div "Pfade" at bounding box center [102, 298] width 186 height 30
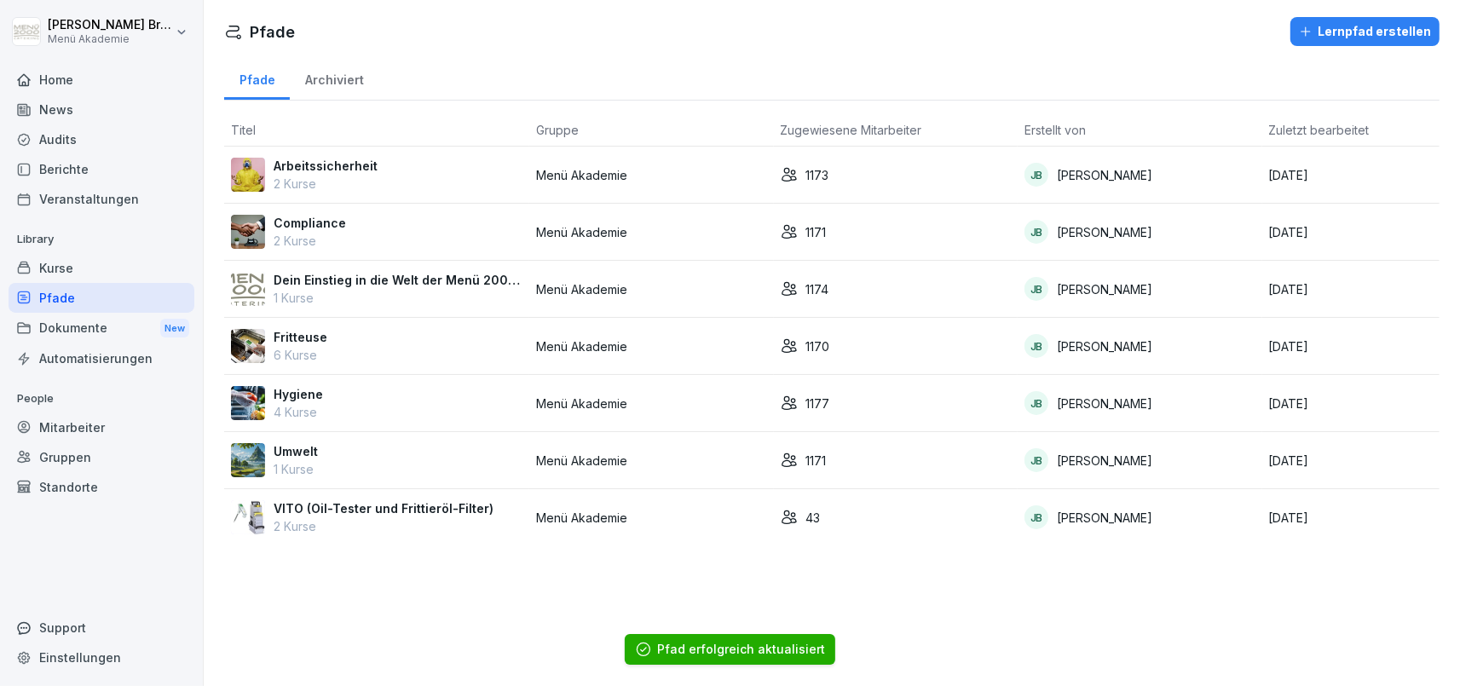
click at [327, 231] on p "Compliance" at bounding box center [310, 223] width 72 height 18
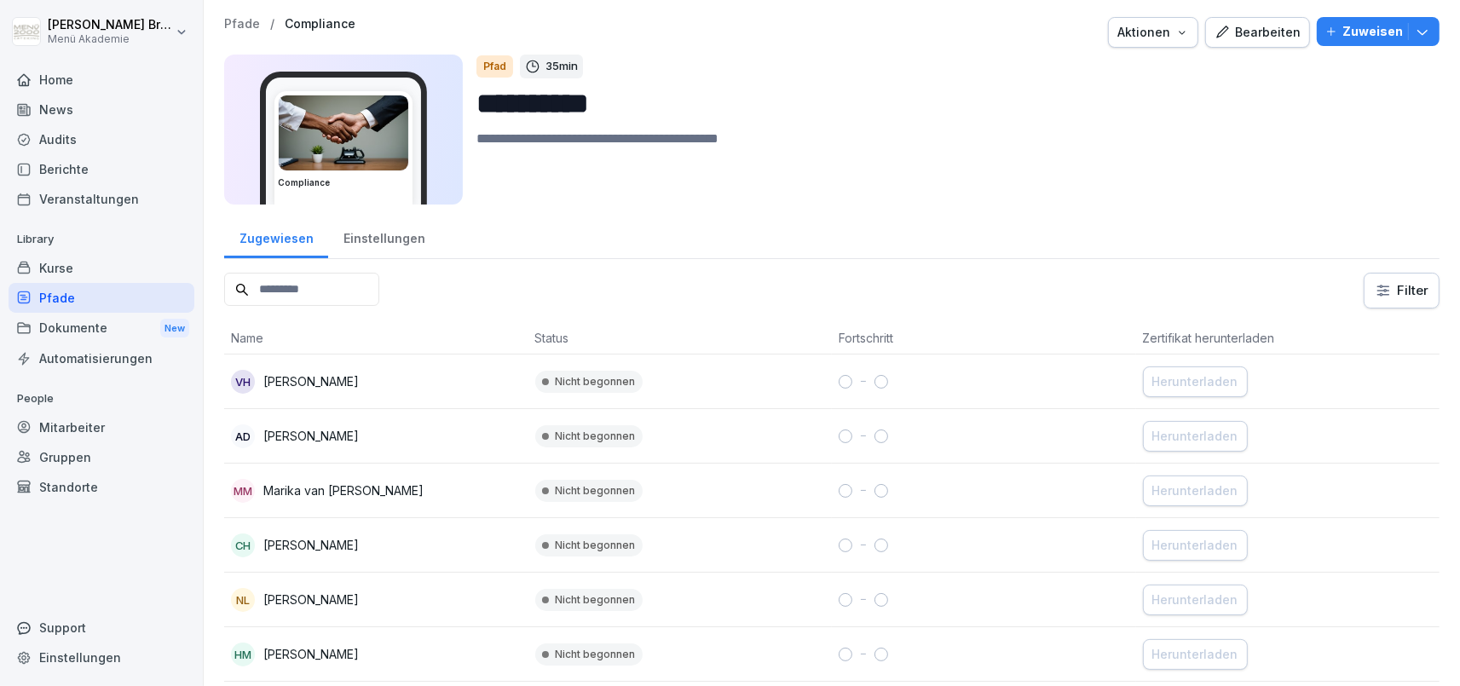
click at [376, 231] on div "Einstellungen" at bounding box center [384, 236] width 112 height 43
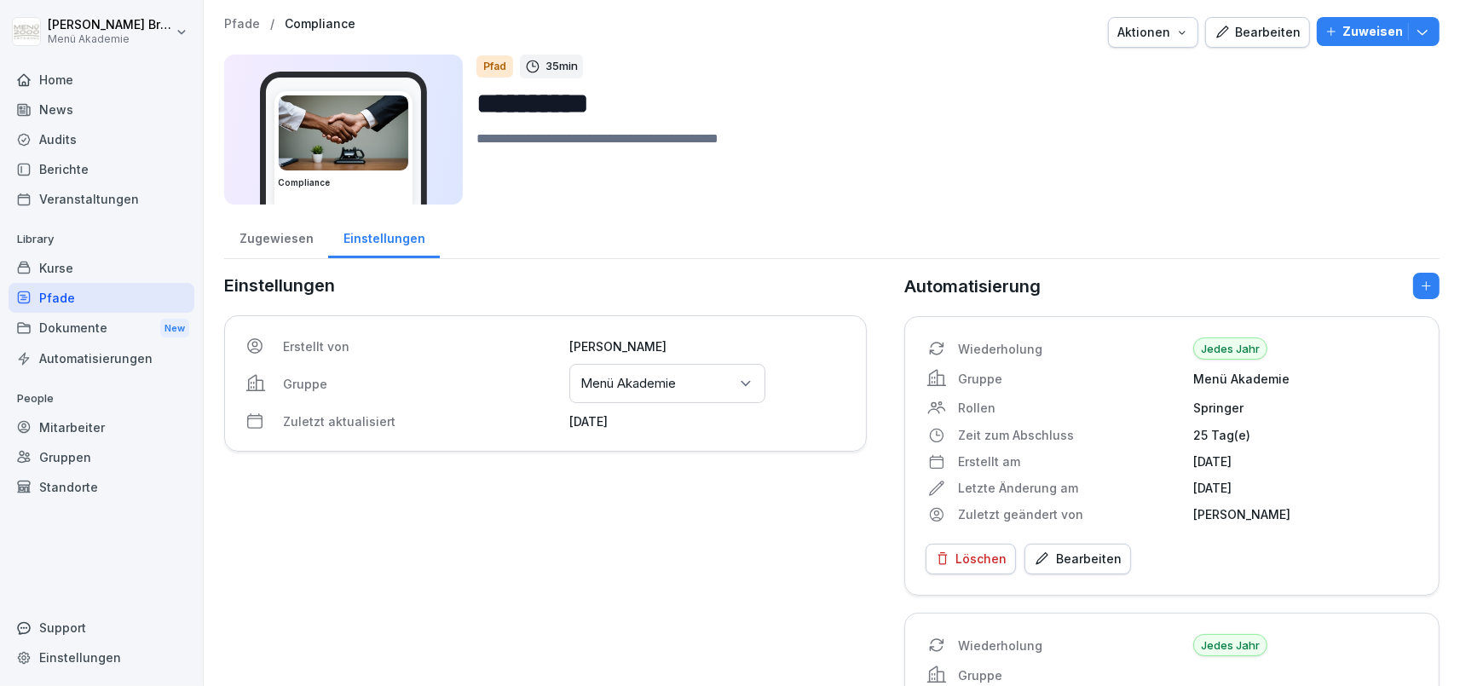
click at [697, 382] on div "Gruppen oder Standorte auswählen Menü Akademie" at bounding box center [668, 383] width 196 height 39
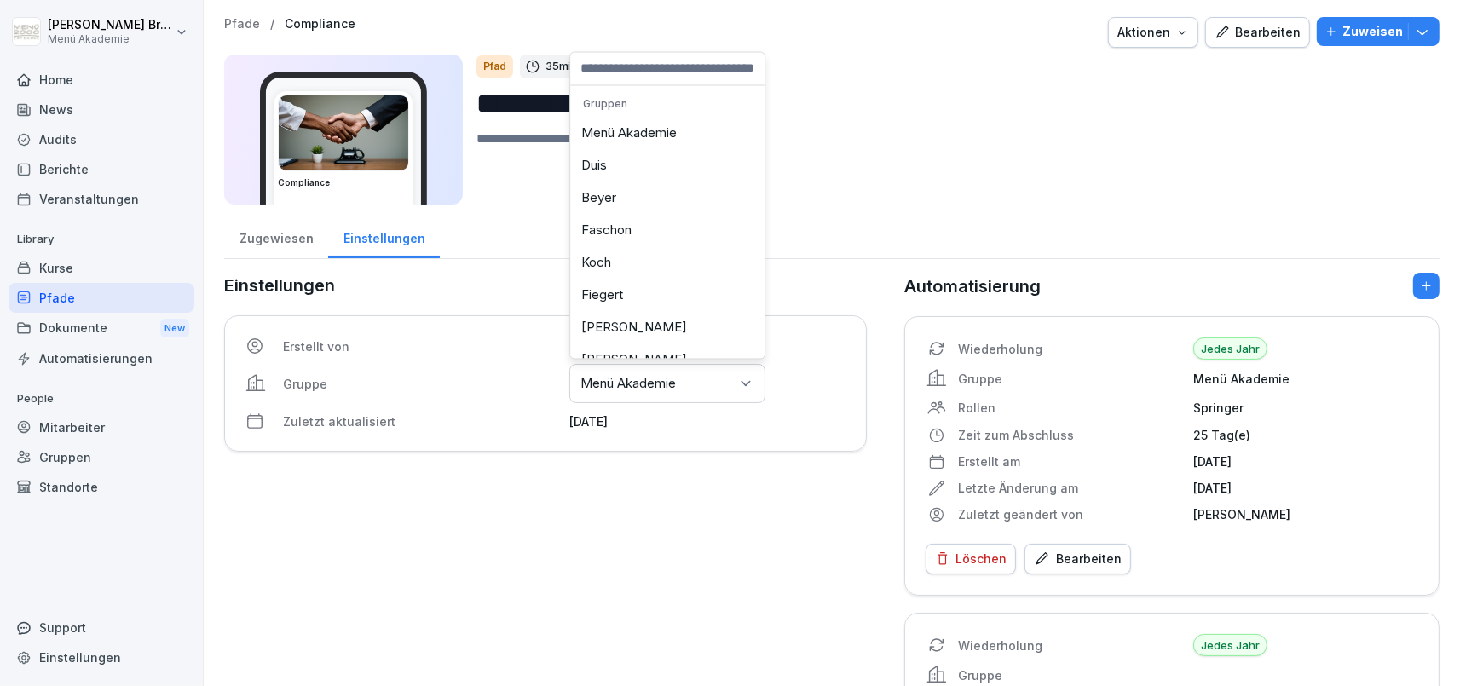
click at [665, 133] on div "Menü Akademie" at bounding box center [668, 134] width 186 height 32
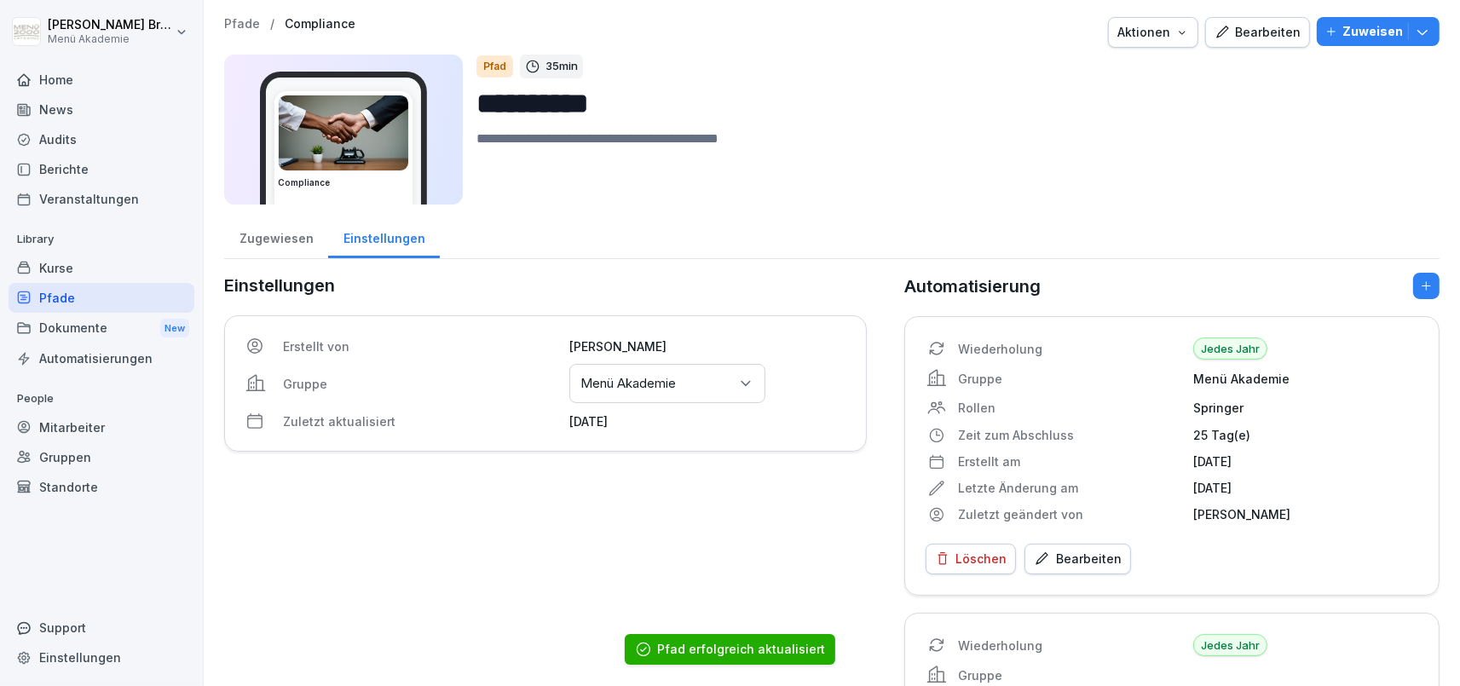
click at [70, 289] on div "Pfade" at bounding box center [102, 298] width 186 height 30
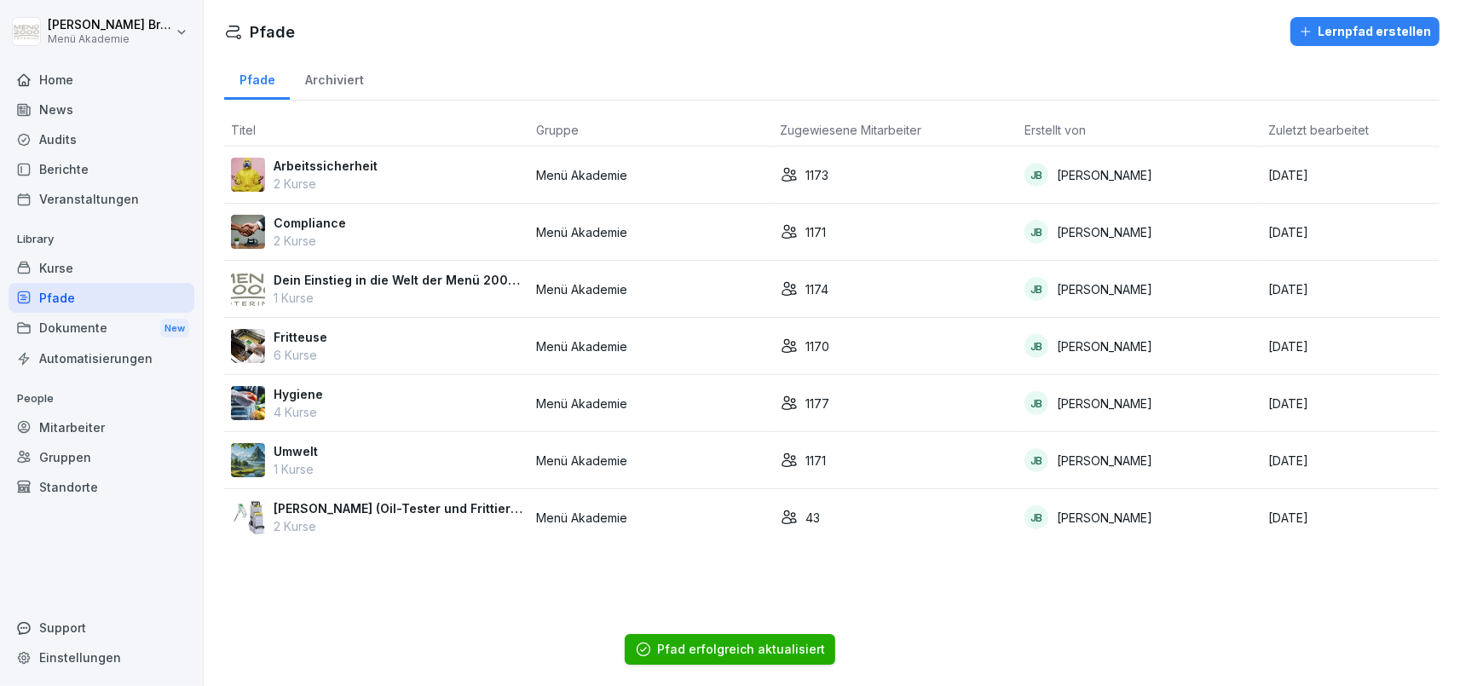
click at [69, 481] on div "Standorte" at bounding box center [102, 487] width 186 height 30
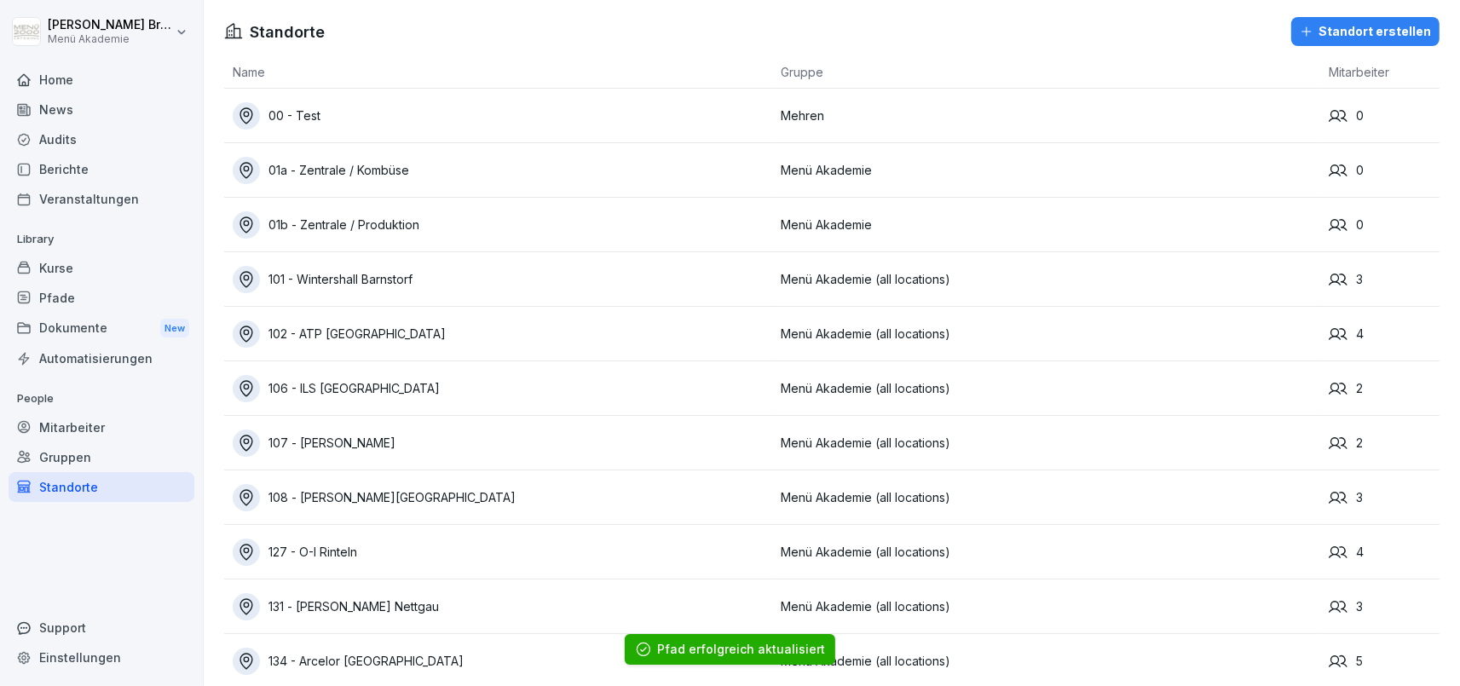
scroll to position [7738, 0]
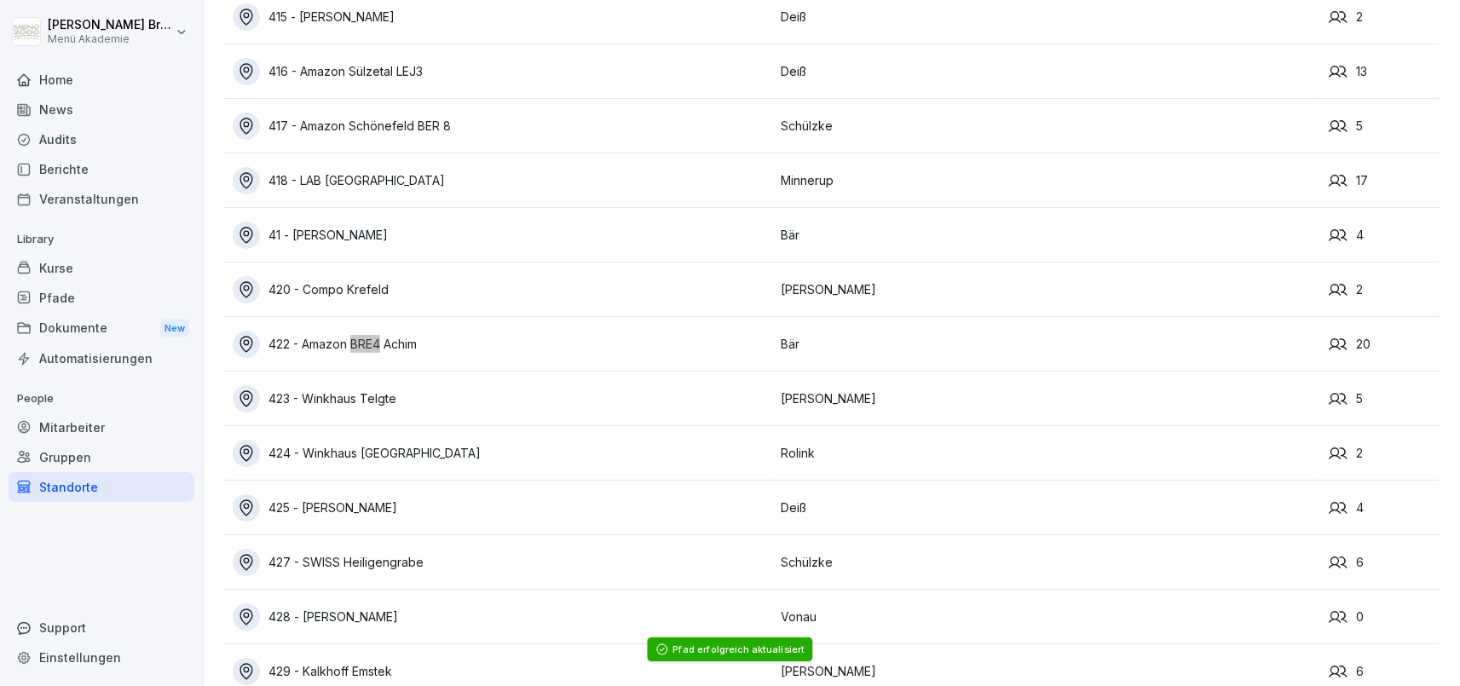
click at [437, 338] on div "422 - Amazon BRE4 Achim" at bounding box center [503, 344] width 540 height 27
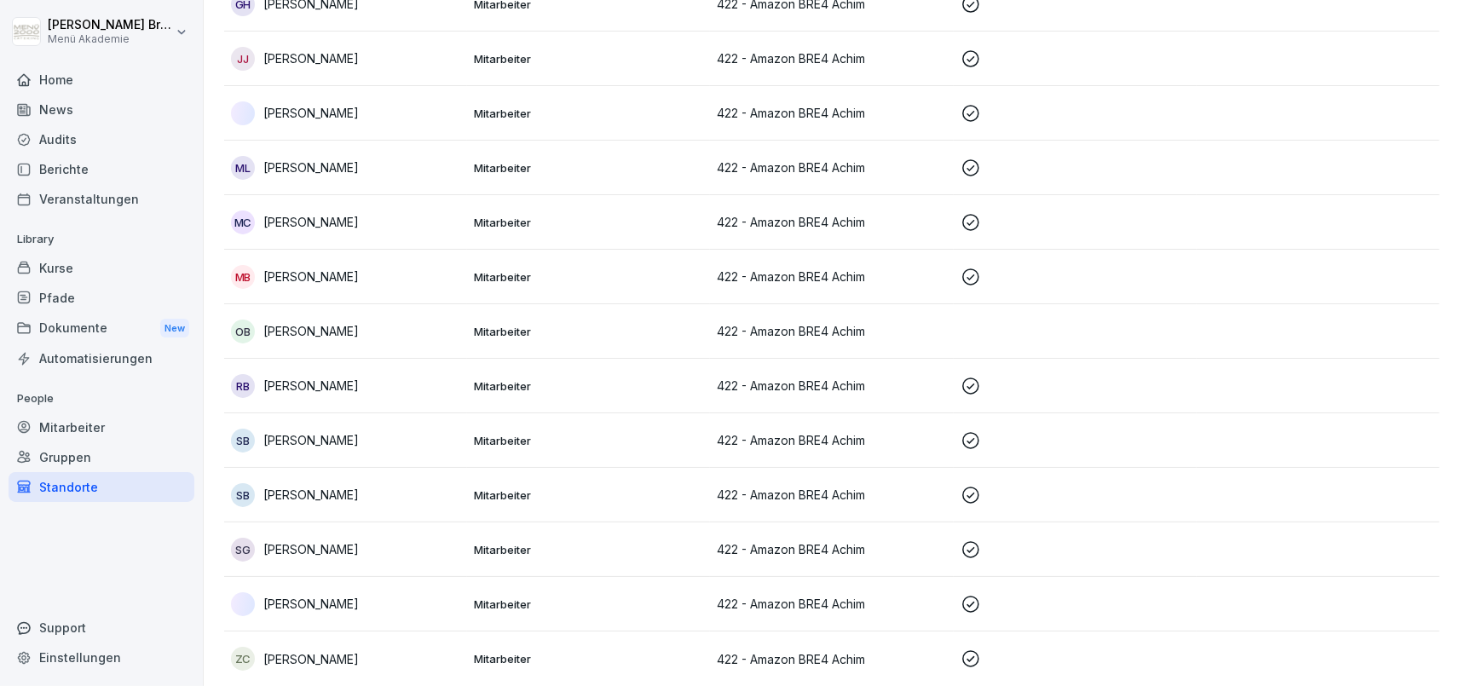
scroll to position [30, 0]
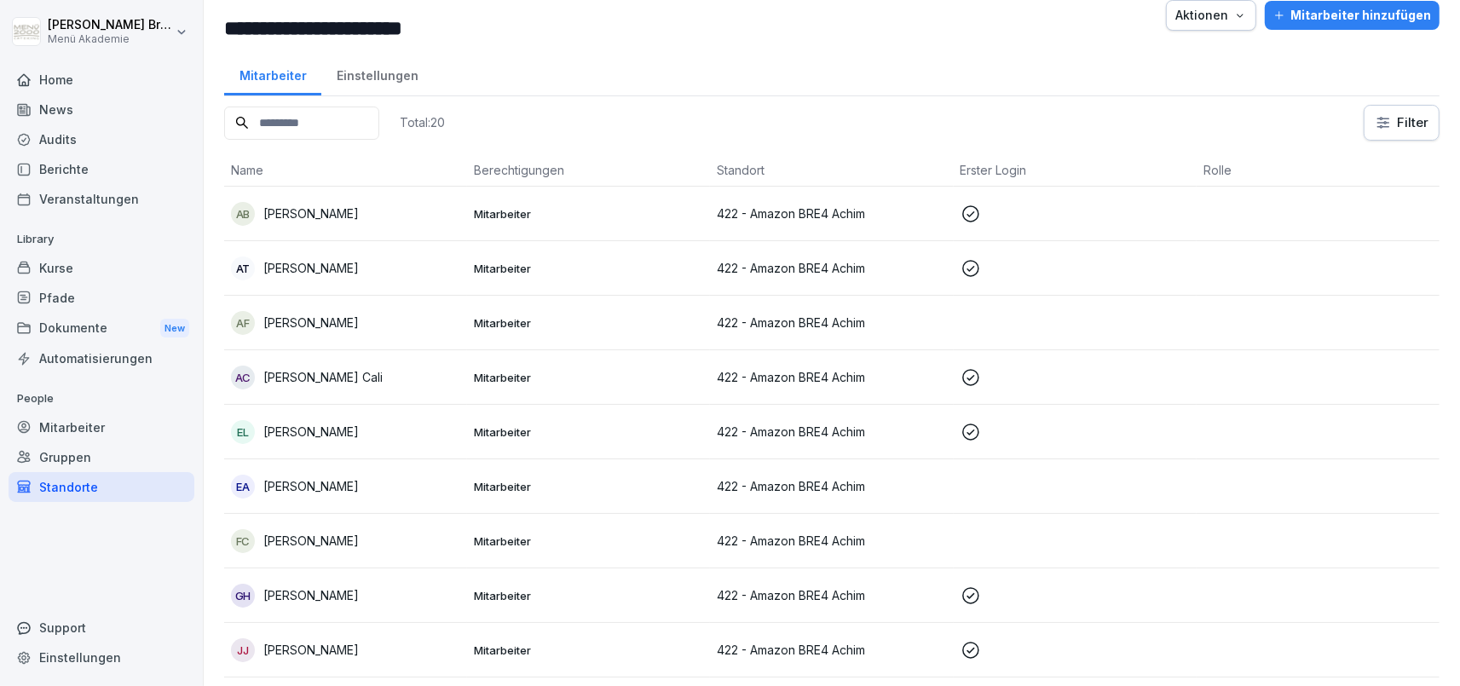
click at [292, 327] on p "[PERSON_NAME]" at bounding box center [310, 323] width 95 height 18
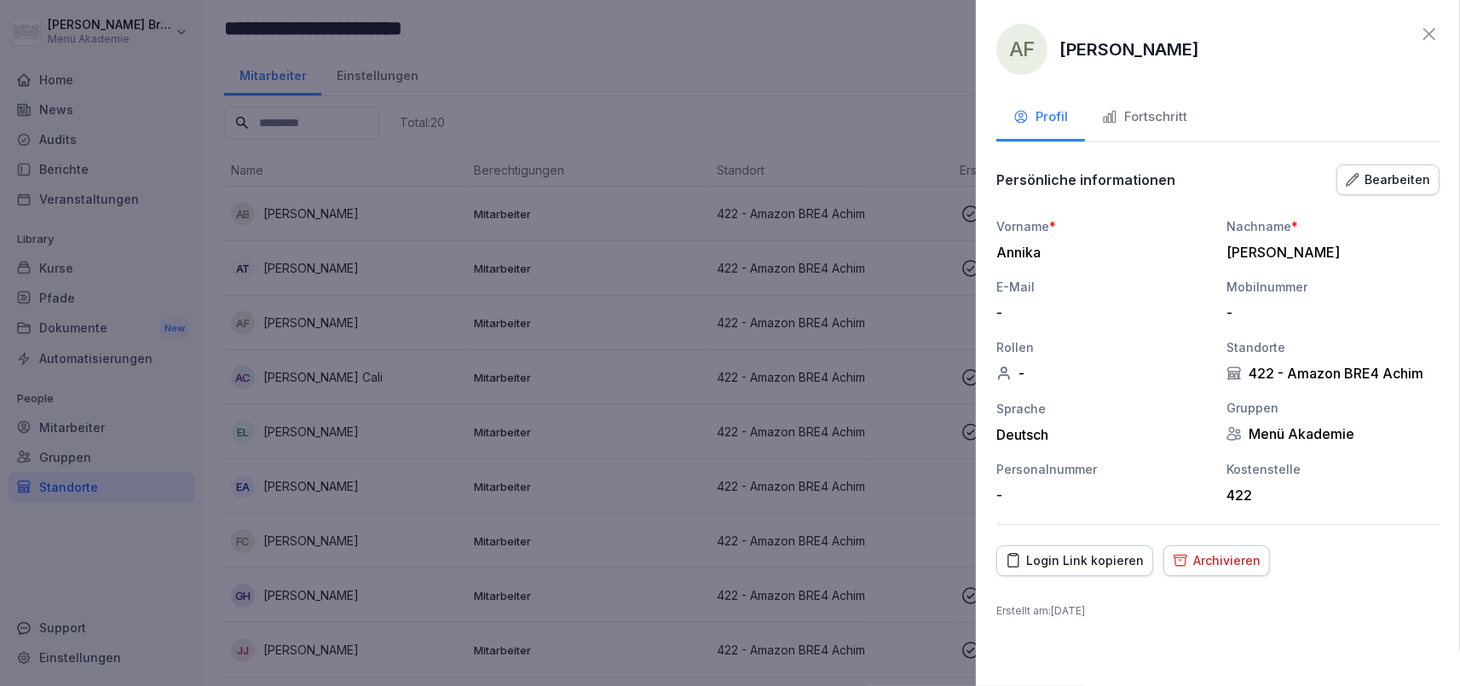
click at [1183, 128] on button "Fortschritt" at bounding box center [1144, 118] width 119 height 46
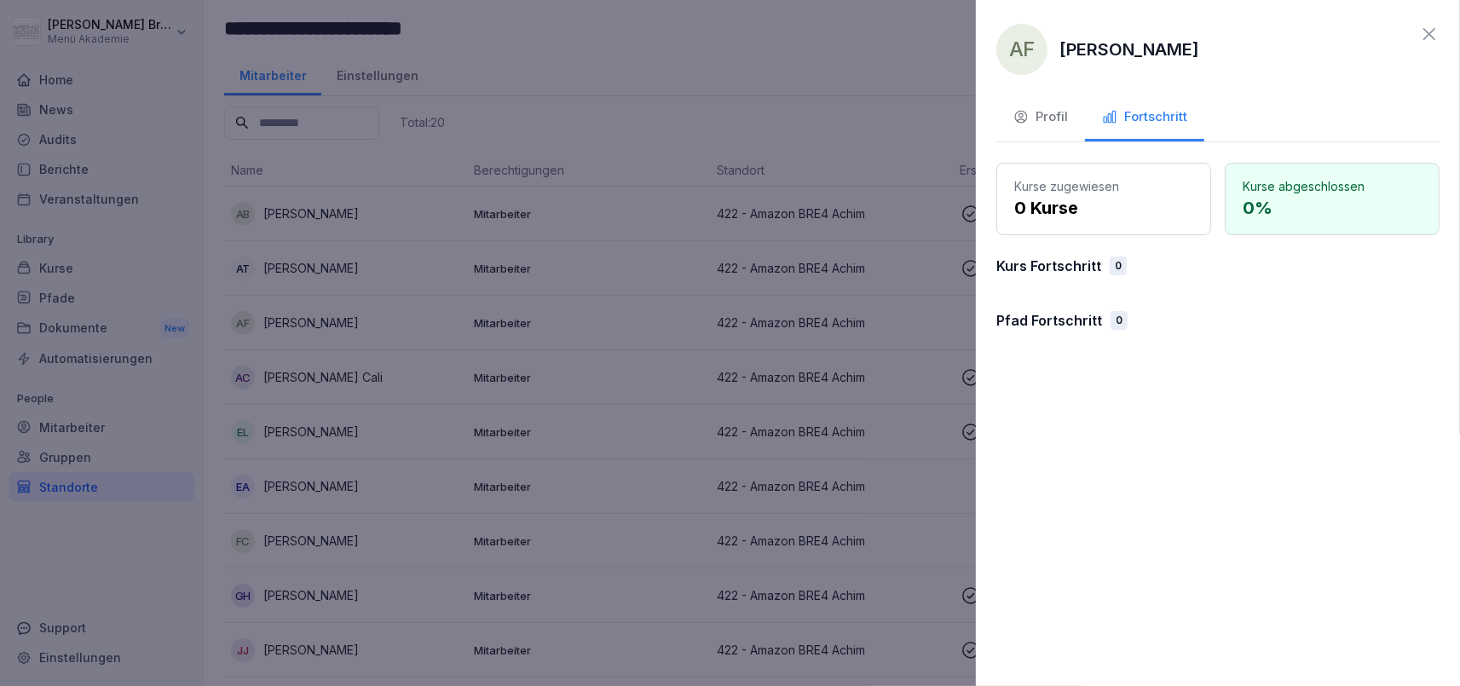
click at [1081, 269] on p "Kurs Fortschritt" at bounding box center [1049, 266] width 105 height 20
click at [920, 319] on div at bounding box center [730, 343] width 1460 height 686
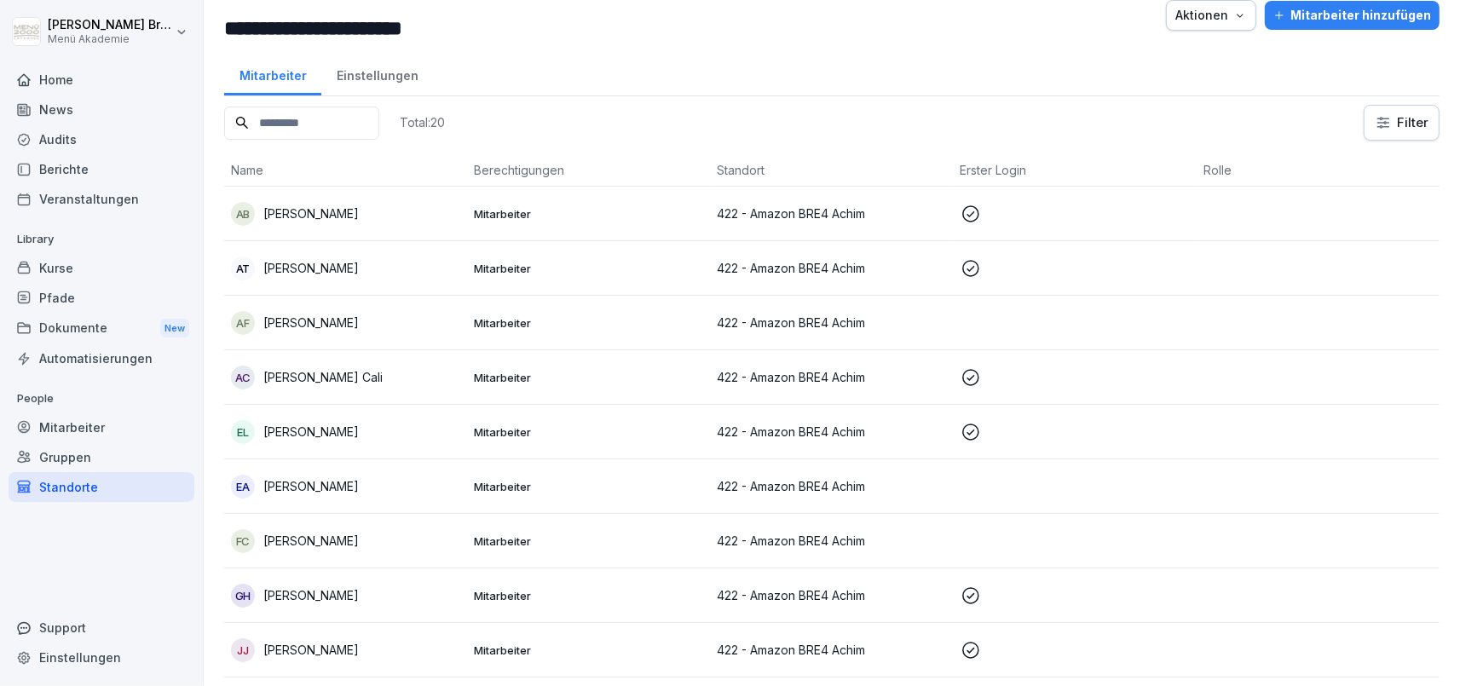
click at [336, 321] on p "[PERSON_NAME]" at bounding box center [310, 323] width 95 height 18
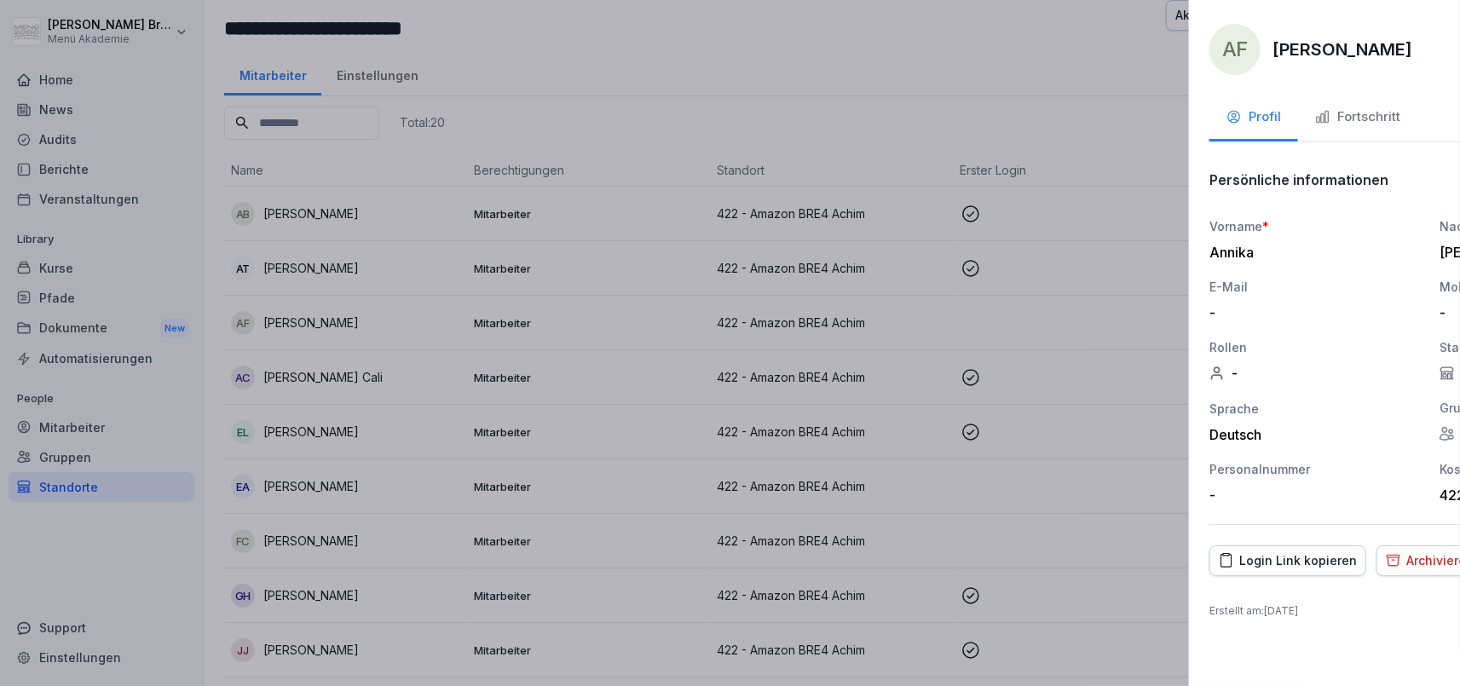
click at [336, 325] on div at bounding box center [730, 343] width 1460 height 686
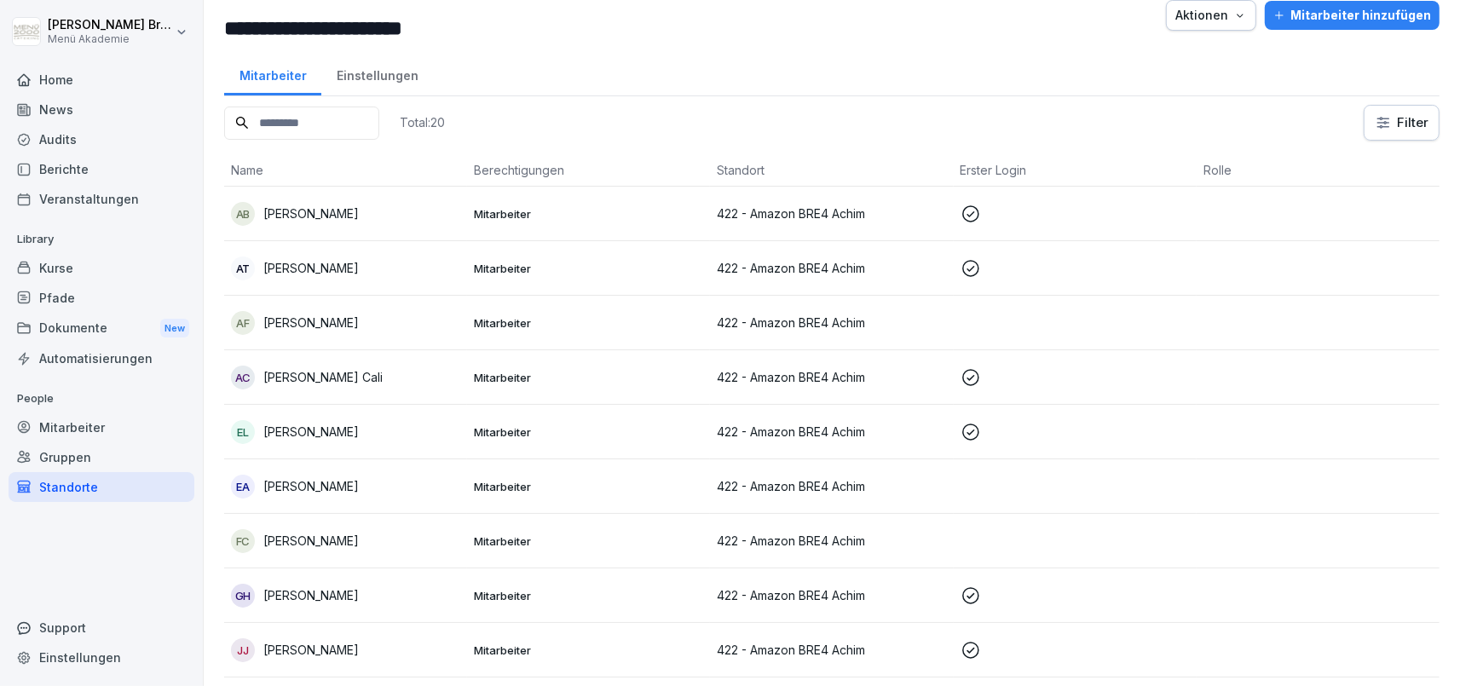
click at [84, 85] on div "Home" at bounding box center [102, 80] width 186 height 30
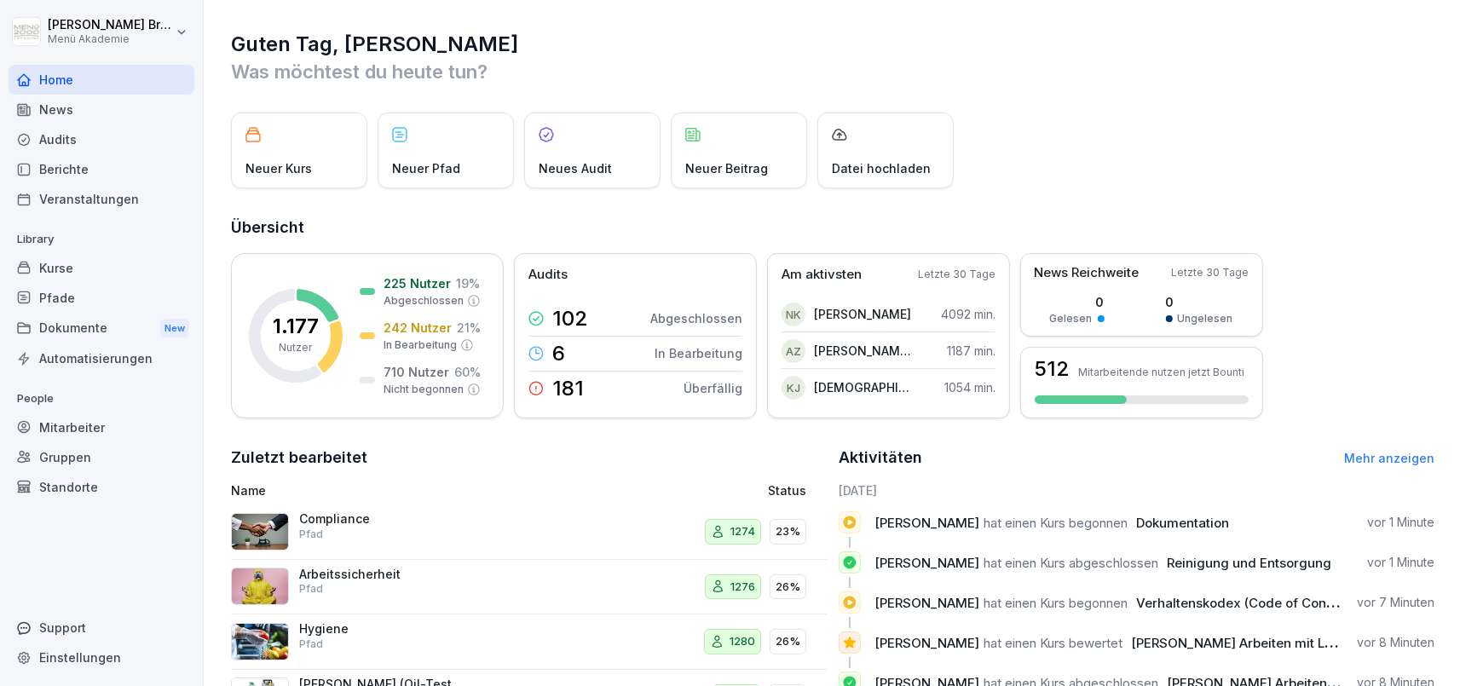
scroll to position [178, 0]
click at [71, 180] on div "Berichte" at bounding box center [102, 169] width 186 height 30
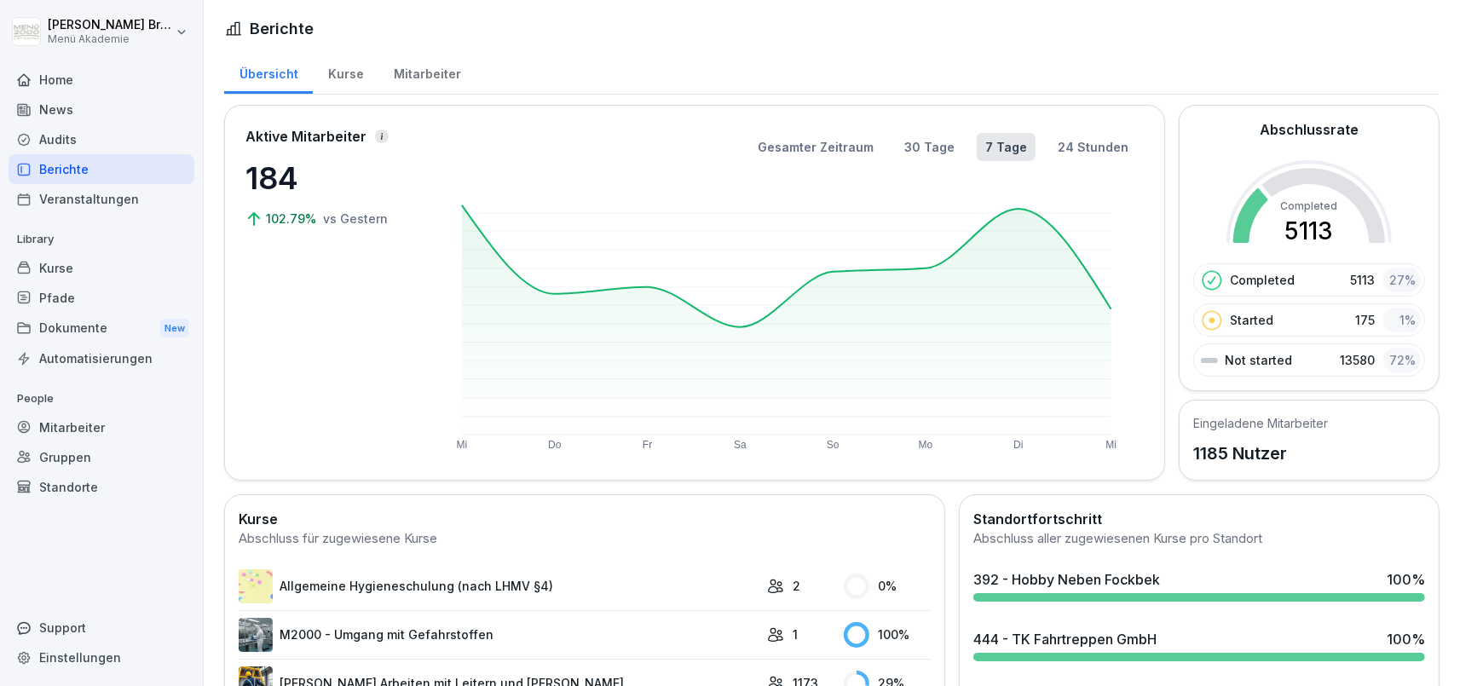
click at [419, 66] on div "Mitarbeiter" at bounding box center [427, 71] width 97 height 43
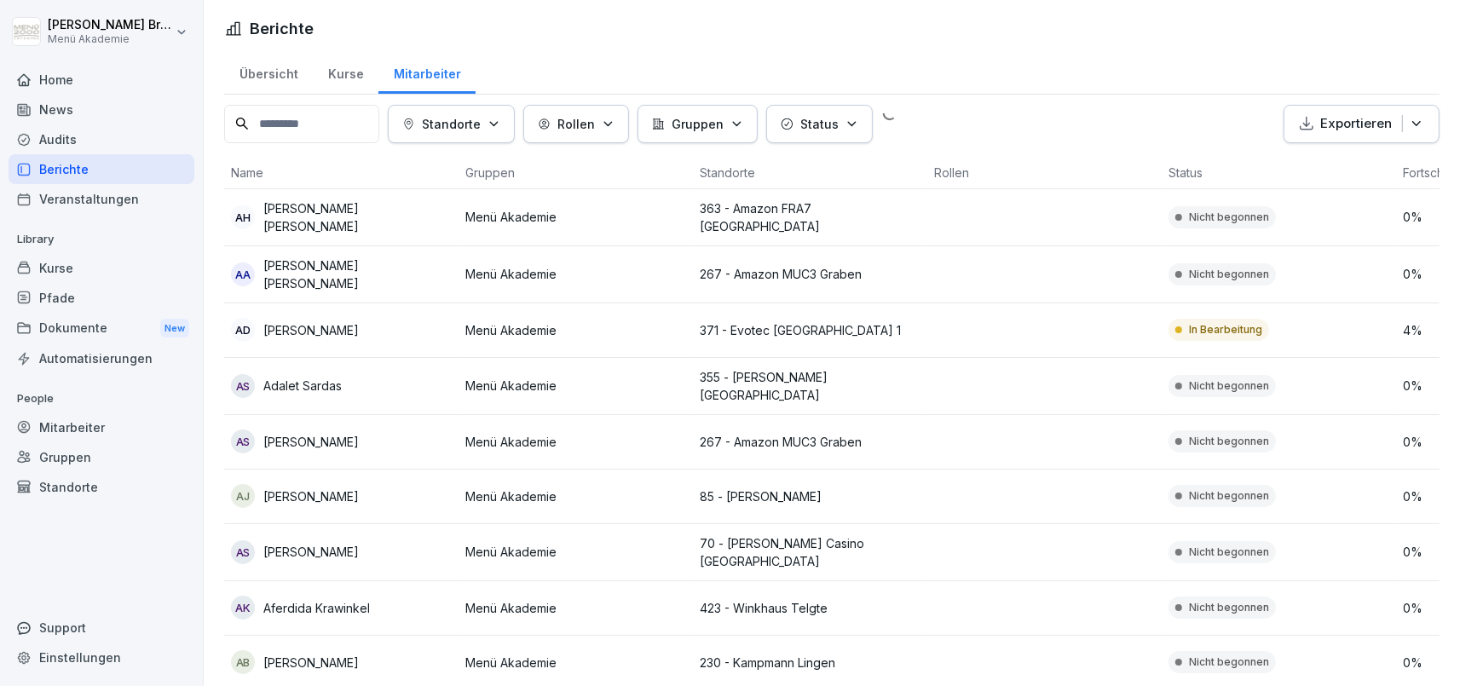
click at [697, 133] on button "Gruppen" at bounding box center [698, 124] width 120 height 38
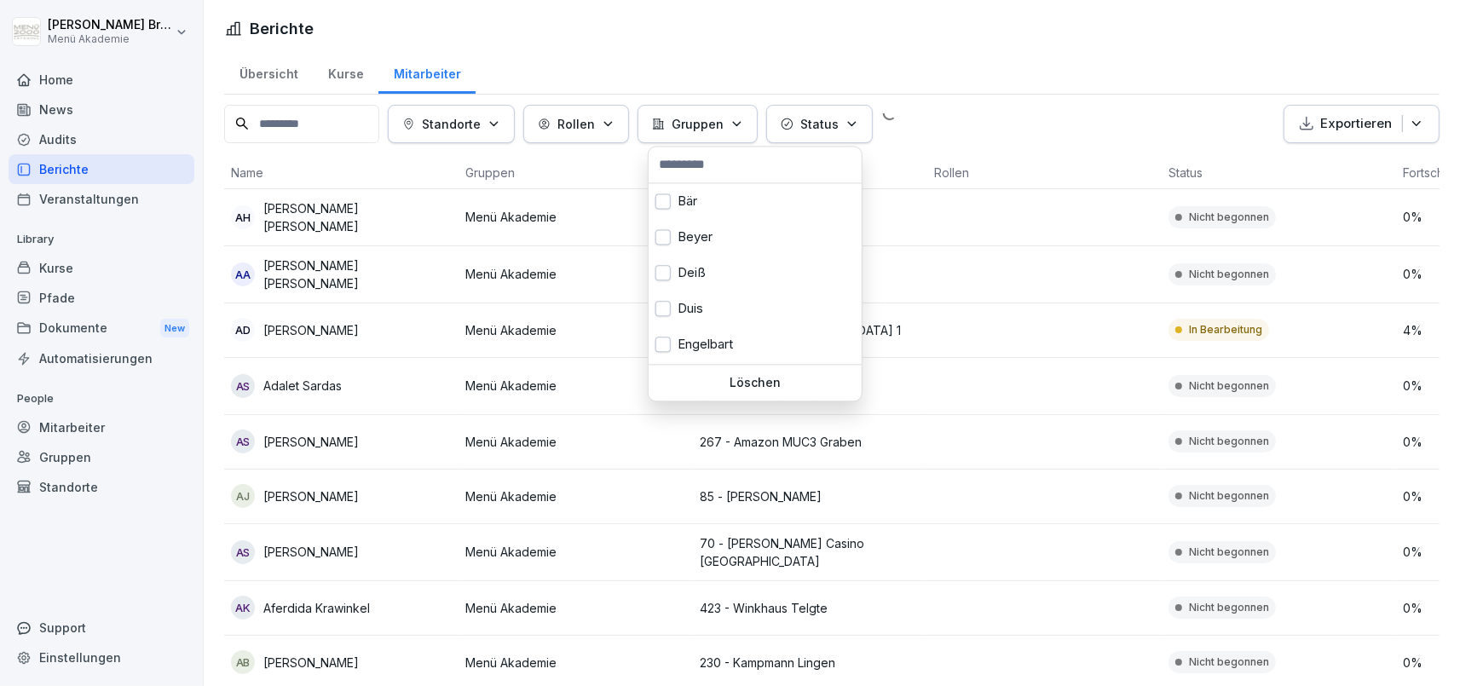
click at [619, 133] on button "Rollen" at bounding box center [576, 124] width 106 height 38
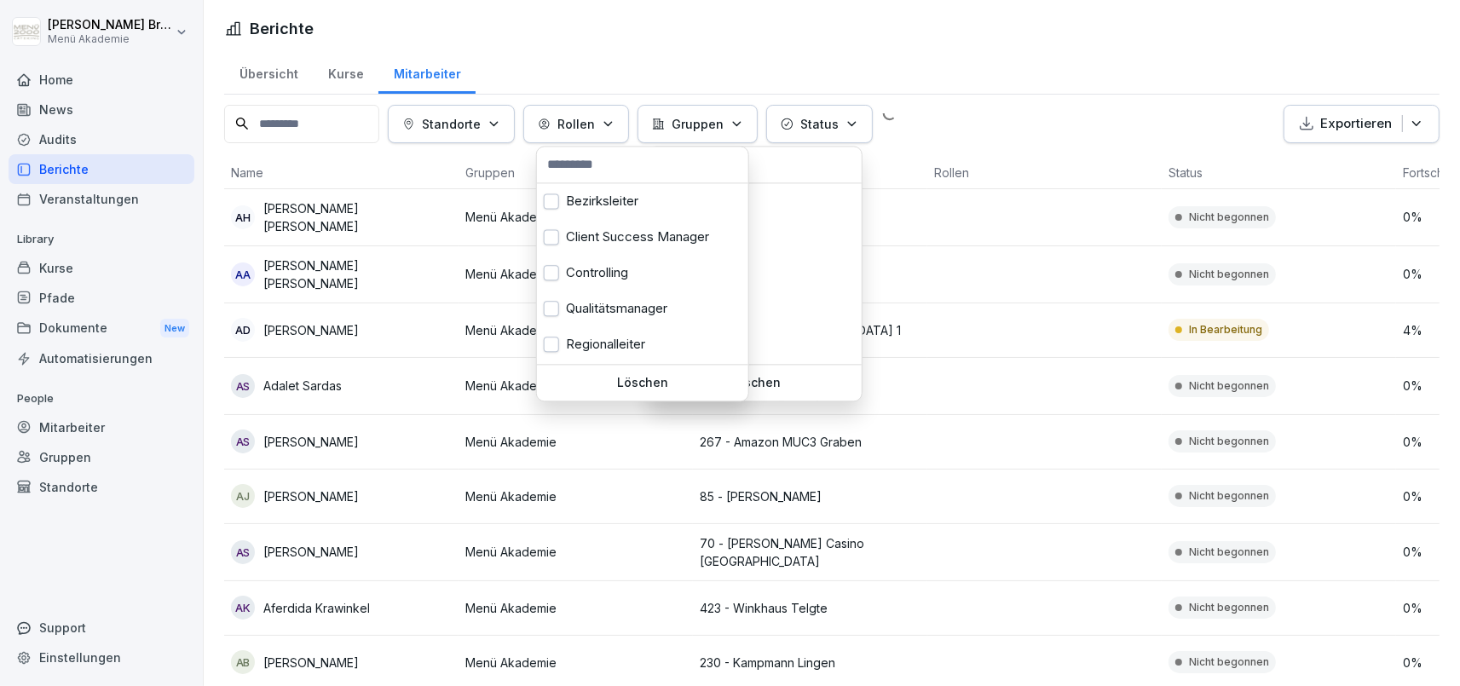
click at [598, 198] on div "Bezirksleiter" at bounding box center [642, 201] width 211 height 36
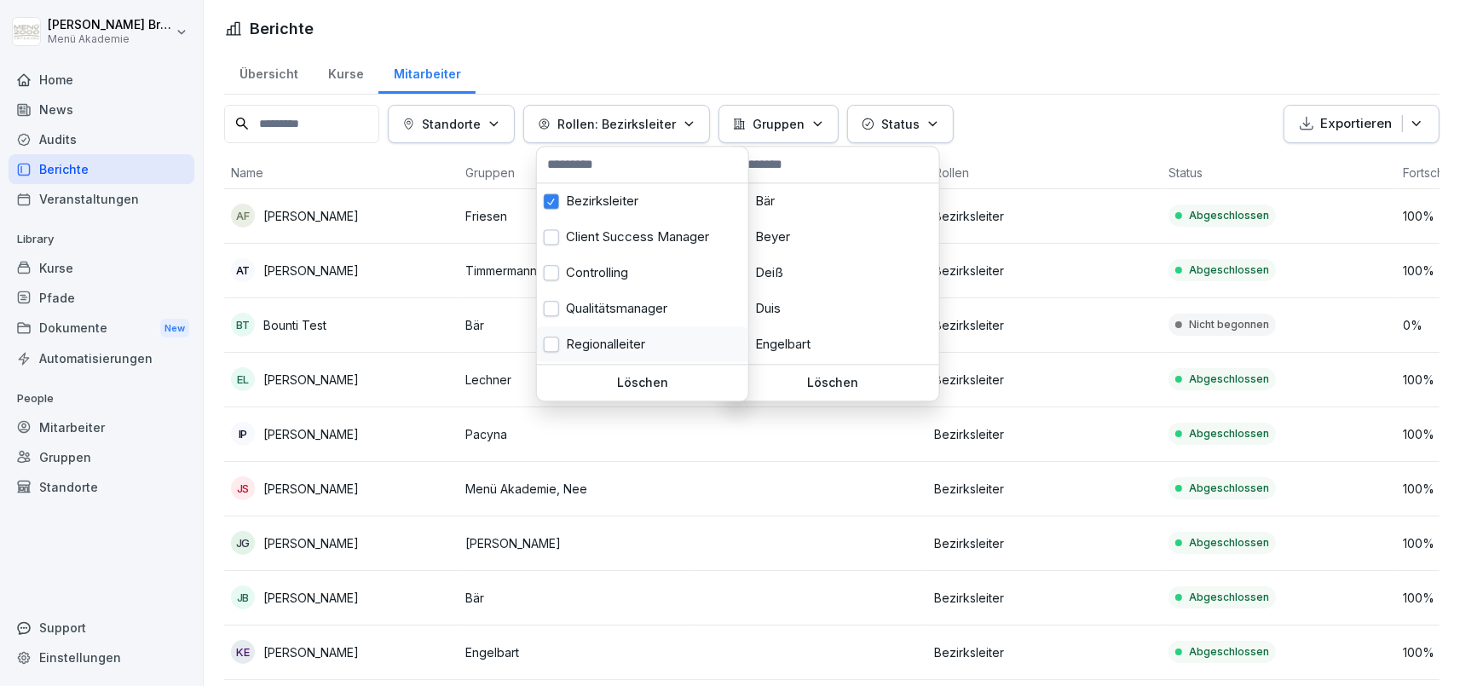
click at [589, 345] on div "Regionalleiter" at bounding box center [642, 345] width 211 height 36
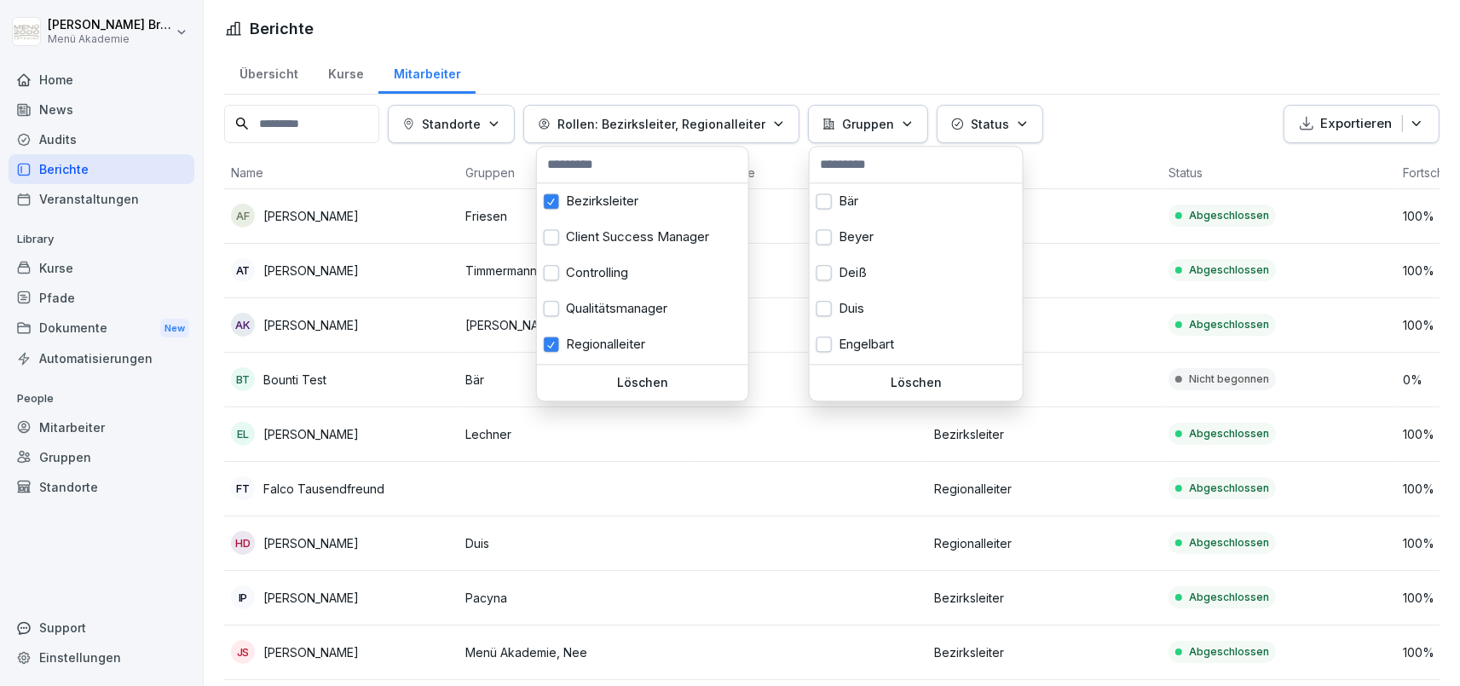
click at [354, 294] on html "[PERSON_NAME] Menü Akademie Home News Audits Berichte Veranstaltungen Library K…" at bounding box center [730, 343] width 1460 height 686
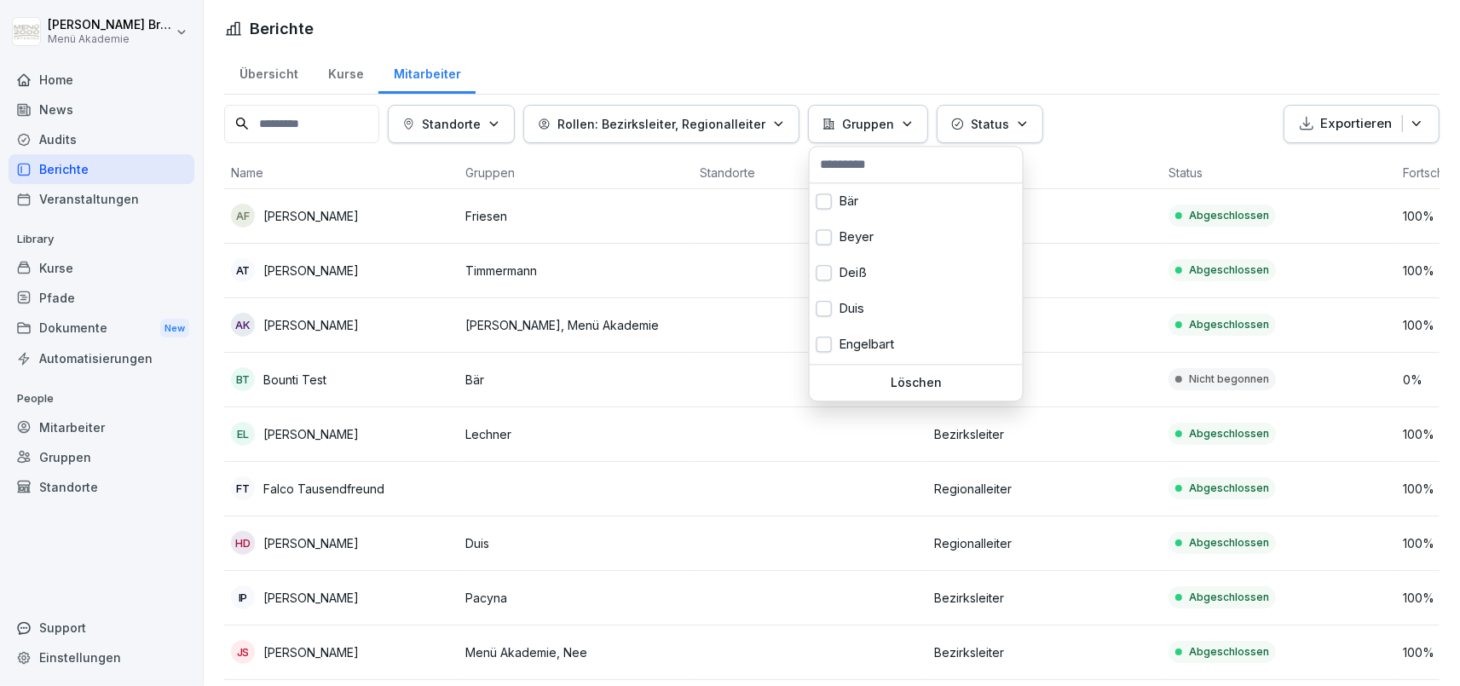
click at [952, 100] on html "[PERSON_NAME] Menü Akademie Home News Audits Berichte Veranstaltungen Library K…" at bounding box center [730, 343] width 1460 height 686
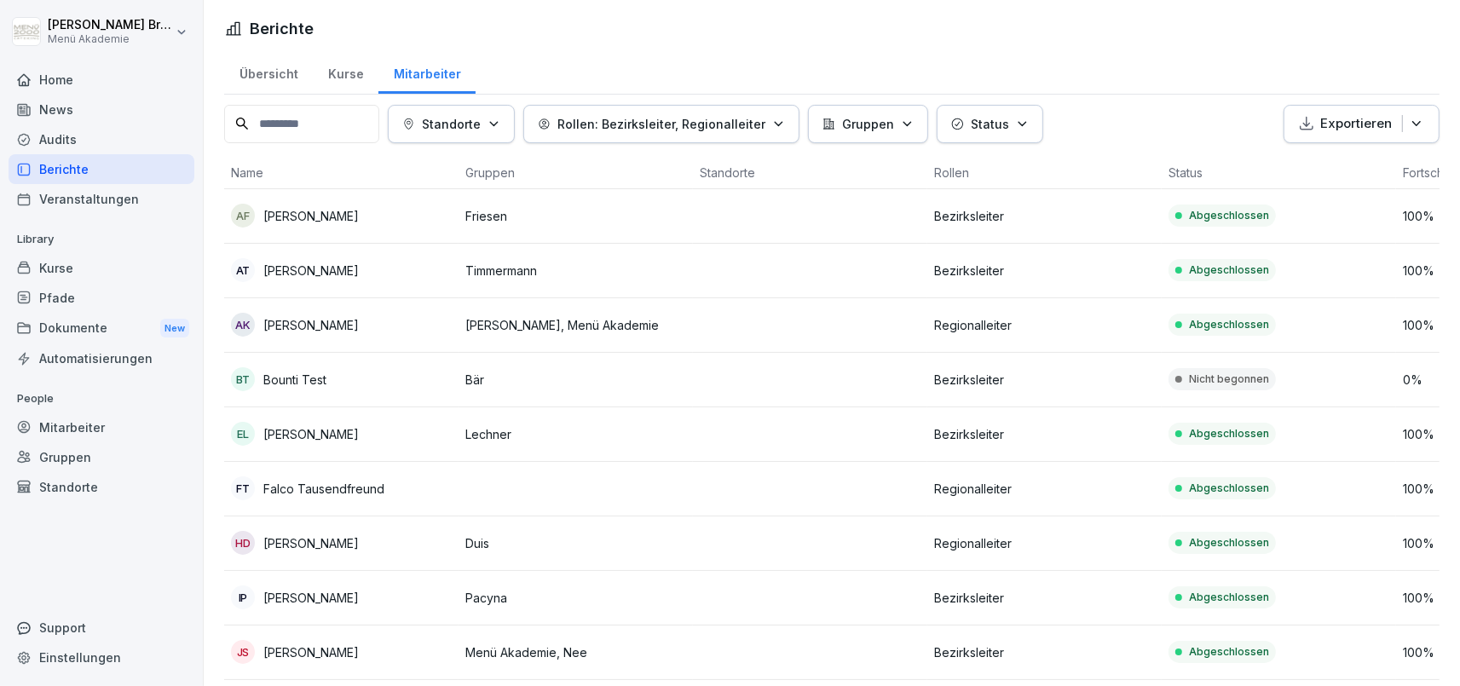
click at [305, 377] on p "Bounti Test" at bounding box center [294, 380] width 63 height 18
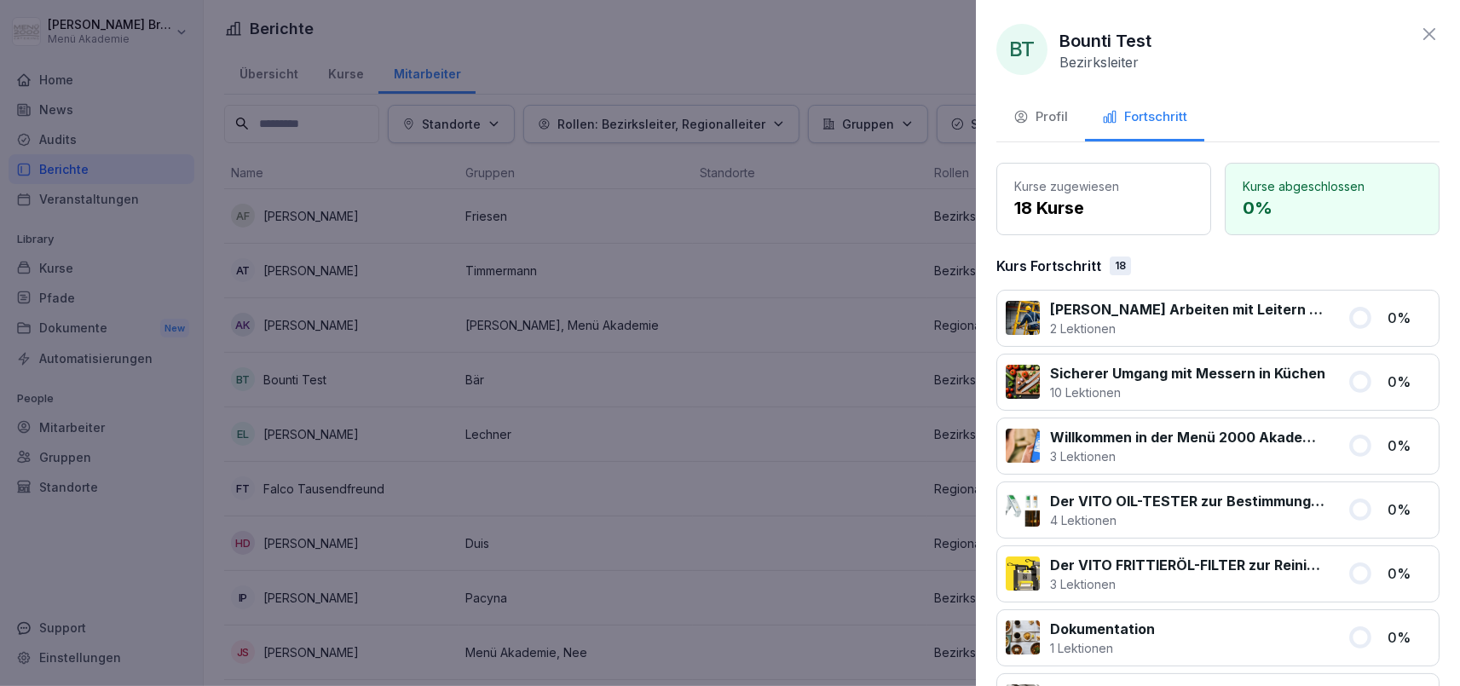
click at [1042, 121] on div "Profil" at bounding box center [1041, 117] width 55 height 20
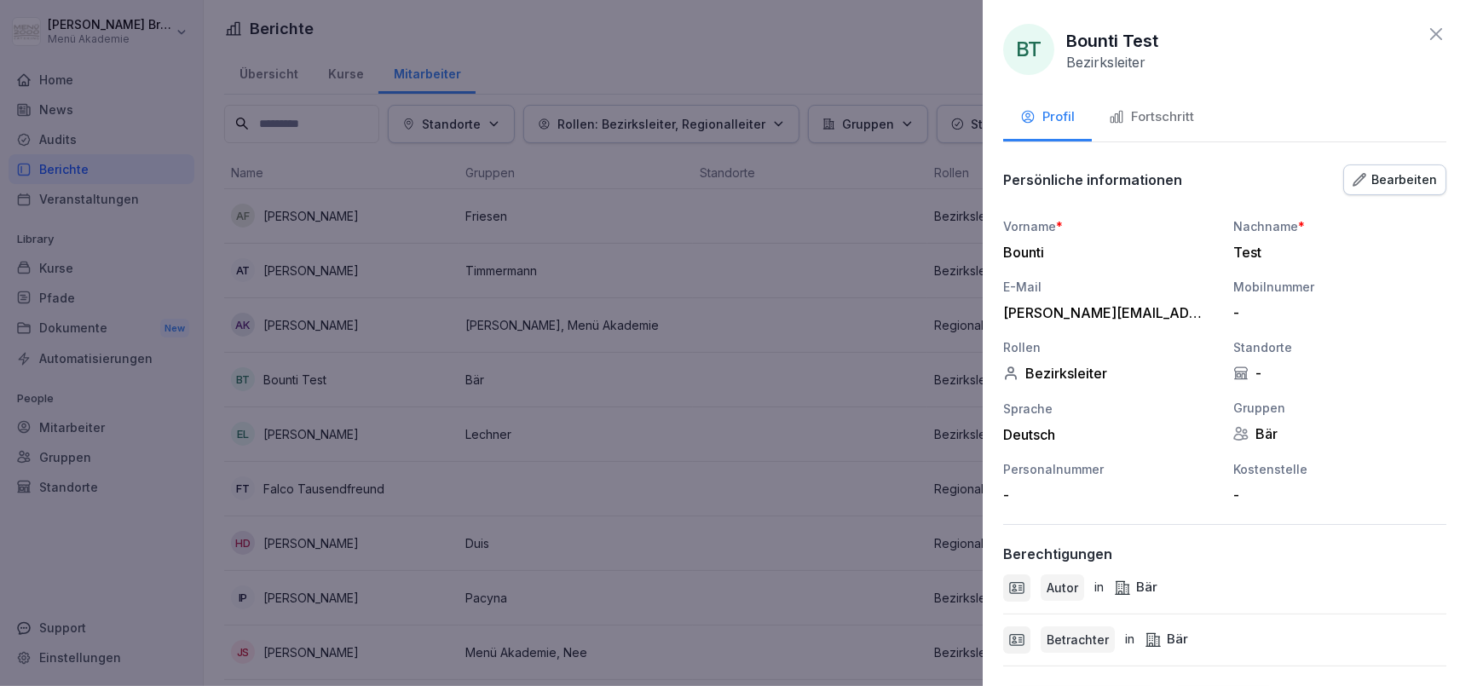
click at [830, 332] on div at bounding box center [730, 343] width 1460 height 686
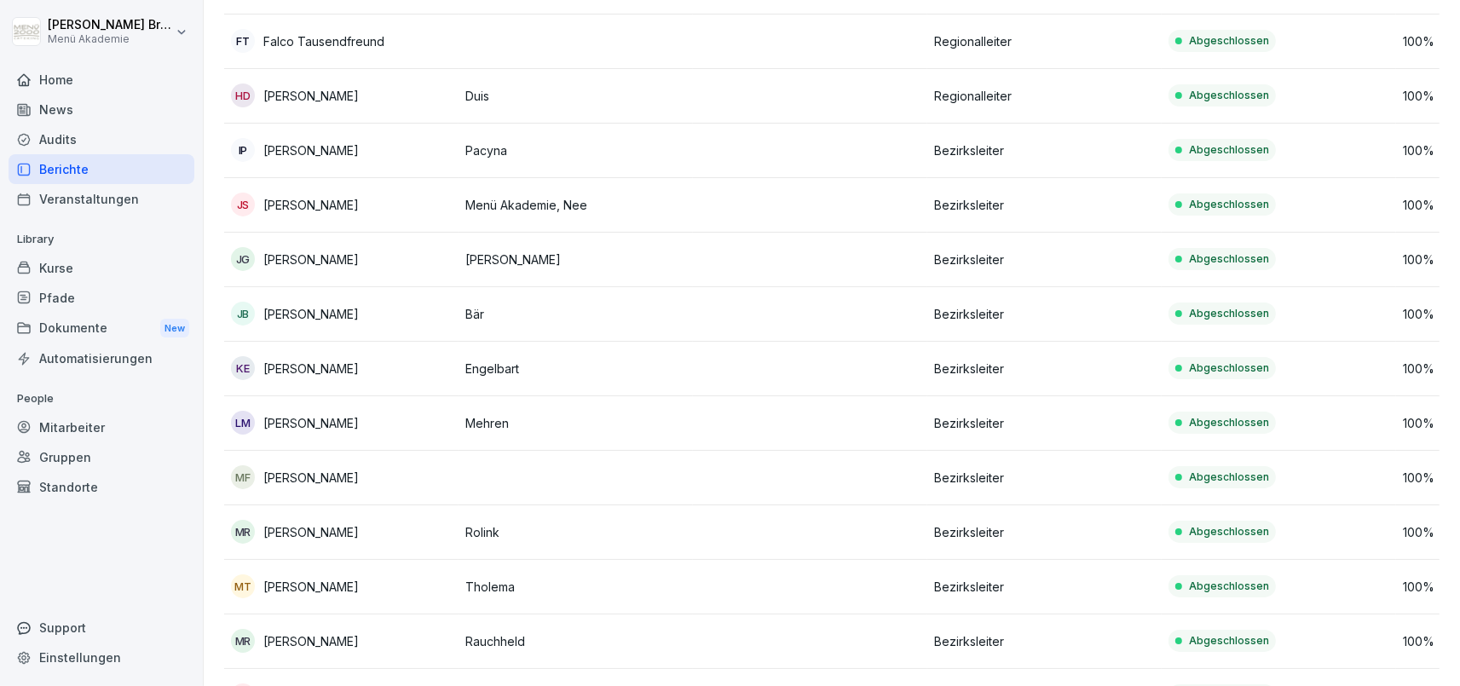
scroll to position [492, 0]
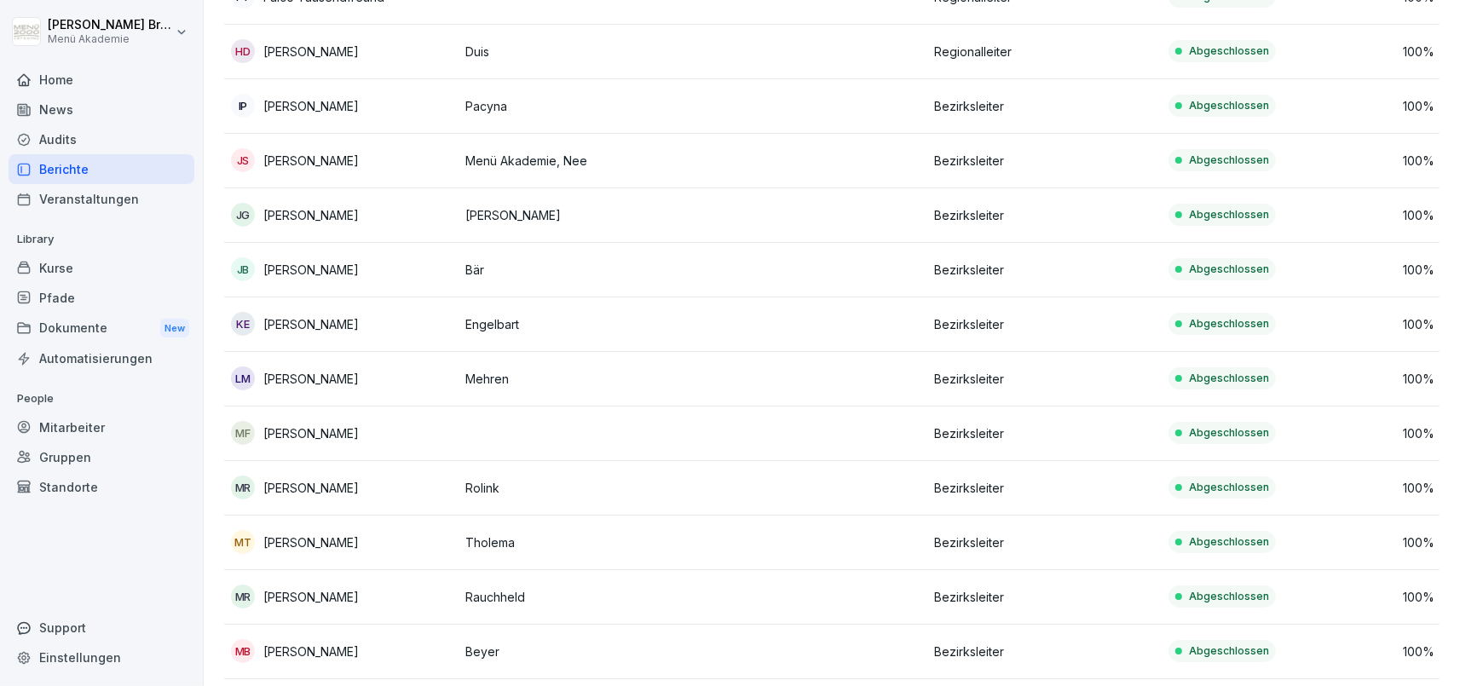
click at [303, 426] on p "[PERSON_NAME]" at bounding box center [310, 434] width 95 height 18
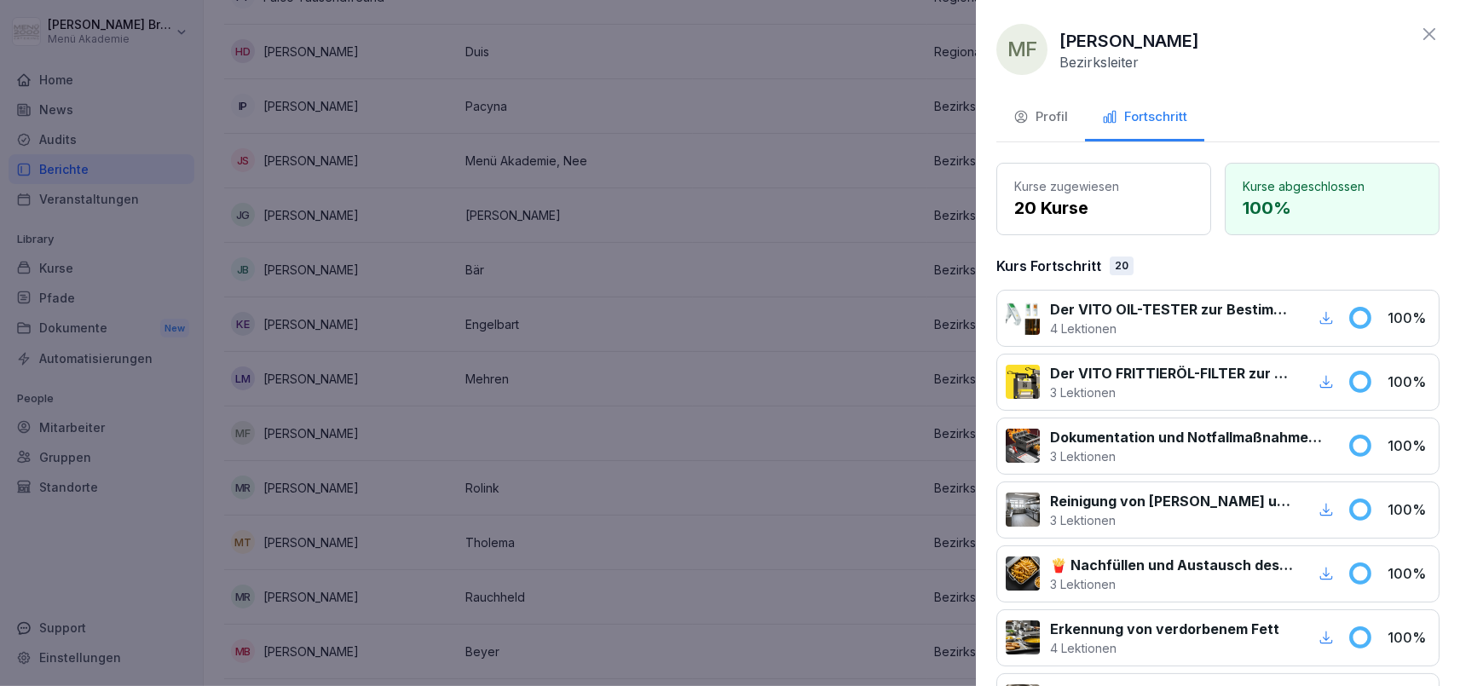
click at [1050, 120] on div "Profil" at bounding box center [1041, 117] width 55 height 20
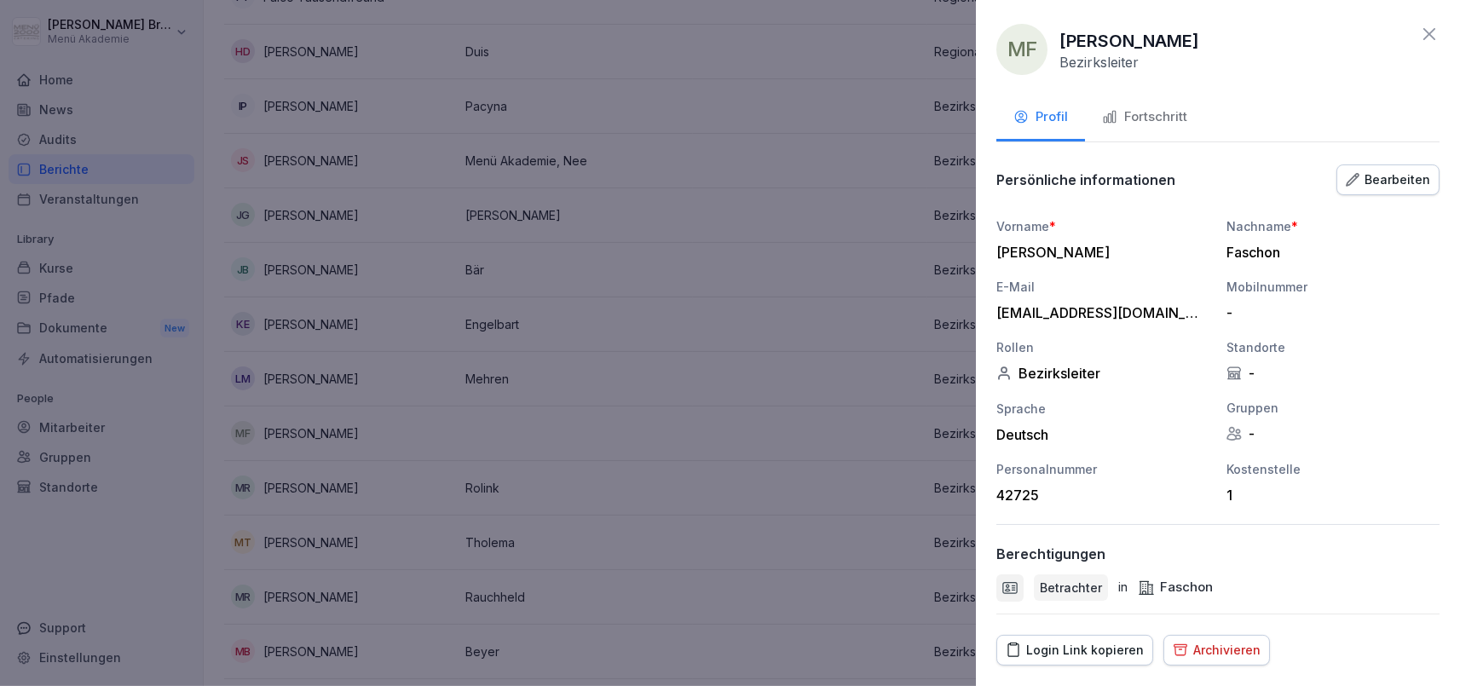
click at [1404, 176] on div "Bearbeiten" at bounding box center [1388, 180] width 84 height 19
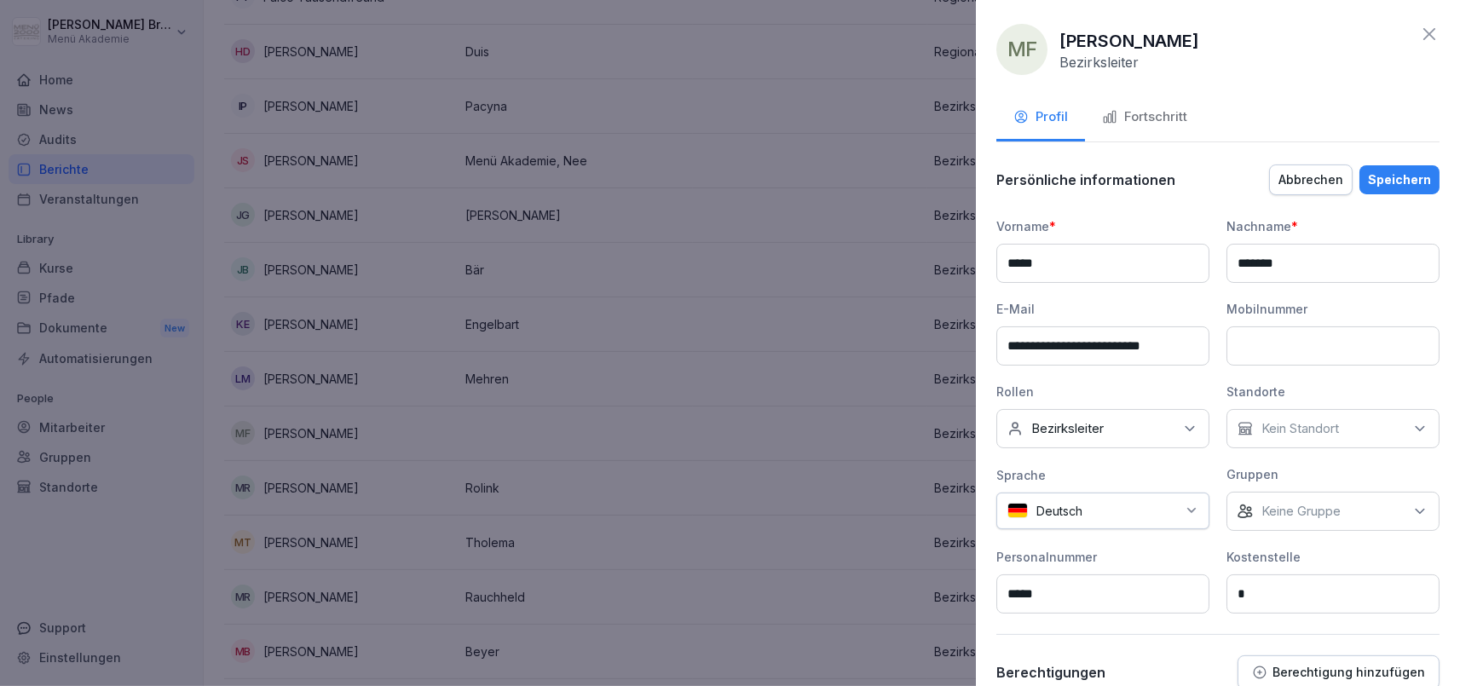
click at [1367, 437] on div "Kein Standort" at bounding box center [1333, 428] width 213 height 39
click at [1203, 466] on div "Sprache" at bounding box center [1103, 475] width 213 height 18
click at [1298, 494] on div "Keine Gruppe" at bounding box center [1333, 511] width 213 height 39
click at [1292, 333] on input at bounding box center [1338, 331] width 220 height 32
type input "******"
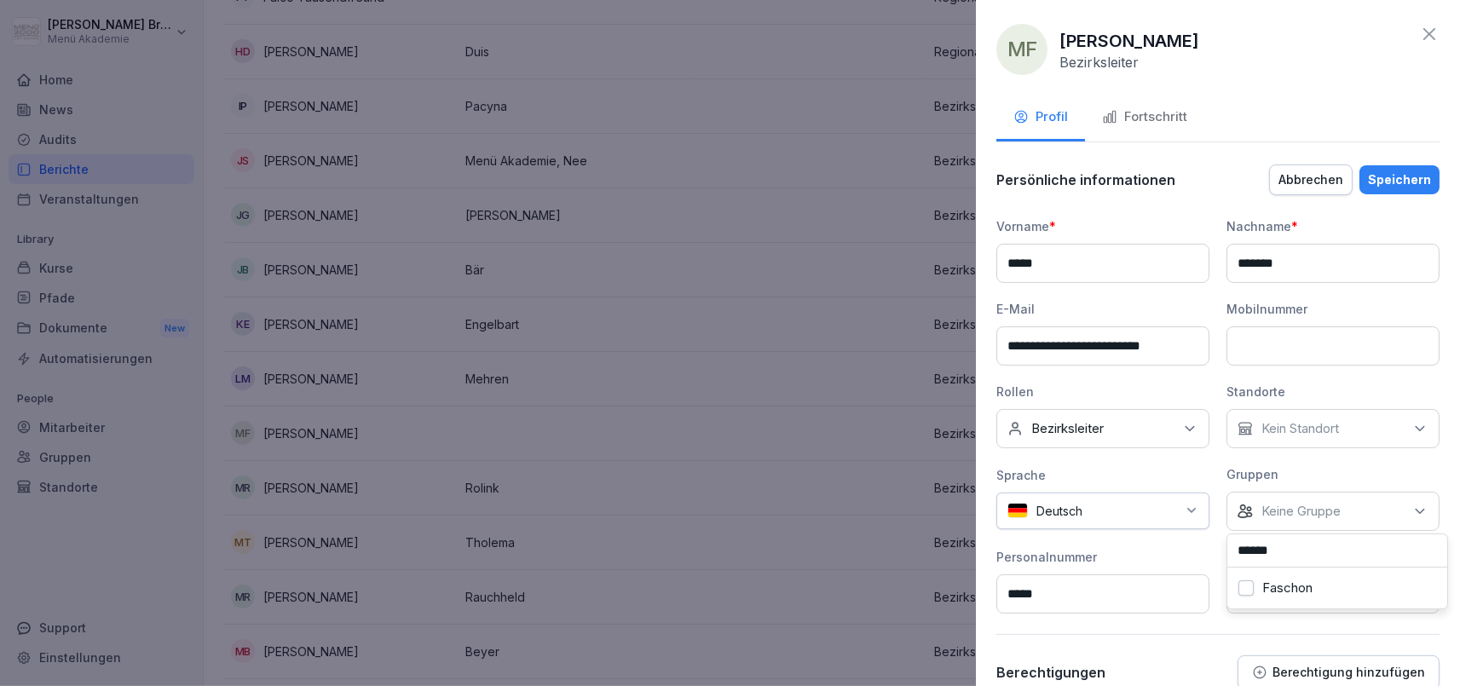
click at [1292, 577] on div "Faschon" at bounding box center [1337, 588] width 211 height 32
click at [1244, 640] on div "**********" at bounding box center [1218, 452] width 443 height 579
click at [1388, 171] on div "Speichern" at bounding box center [1399, 180] width 63 height 19
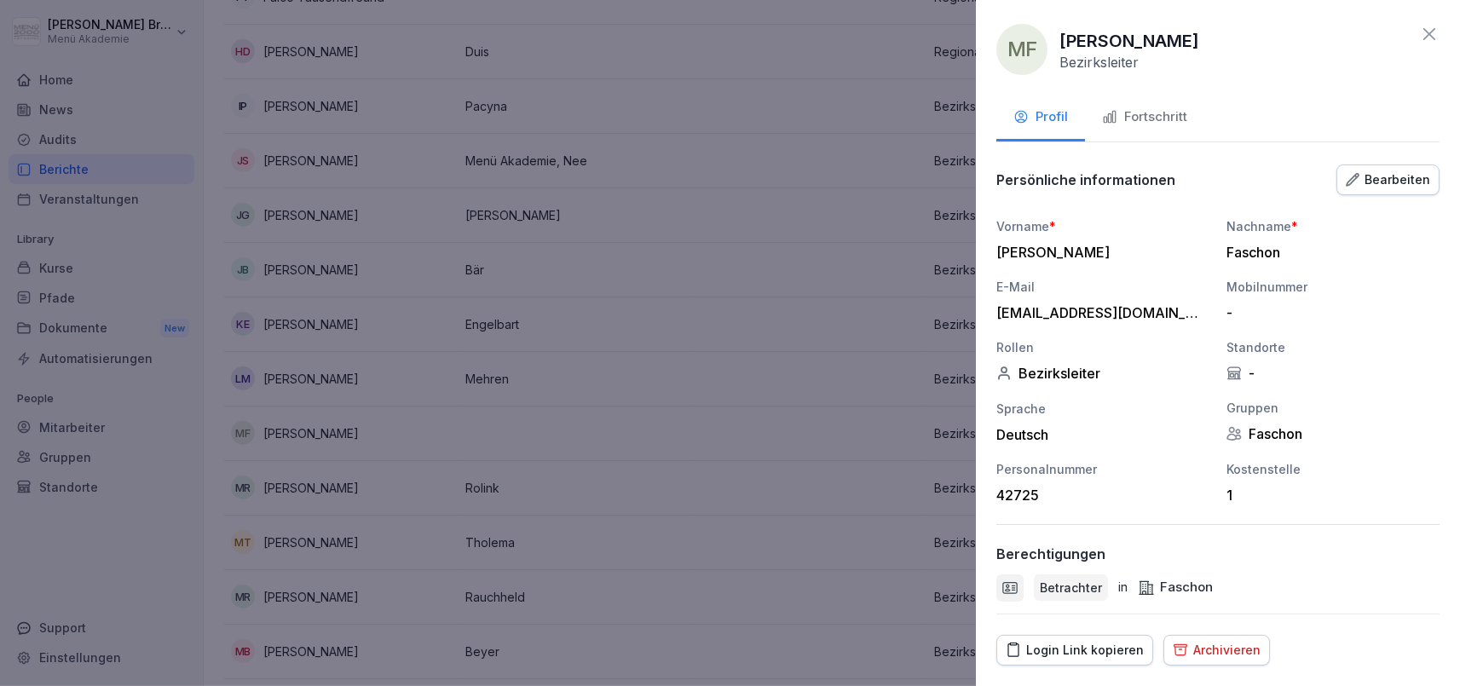
click at [662, 467] on div at bounding box center [730, 343] width 1460 height 686
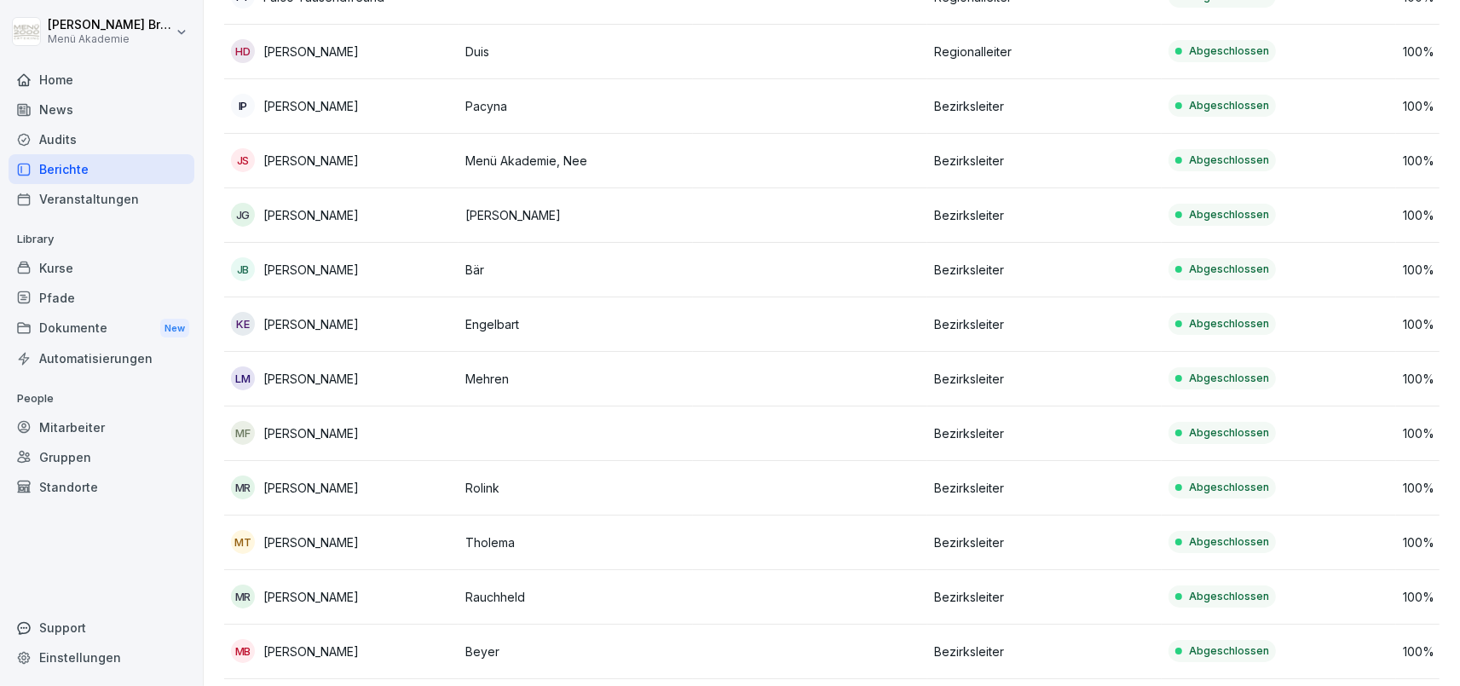
click at [52, 476] on div "Standorte" at bounding box center [102, 487] width 186 height 30
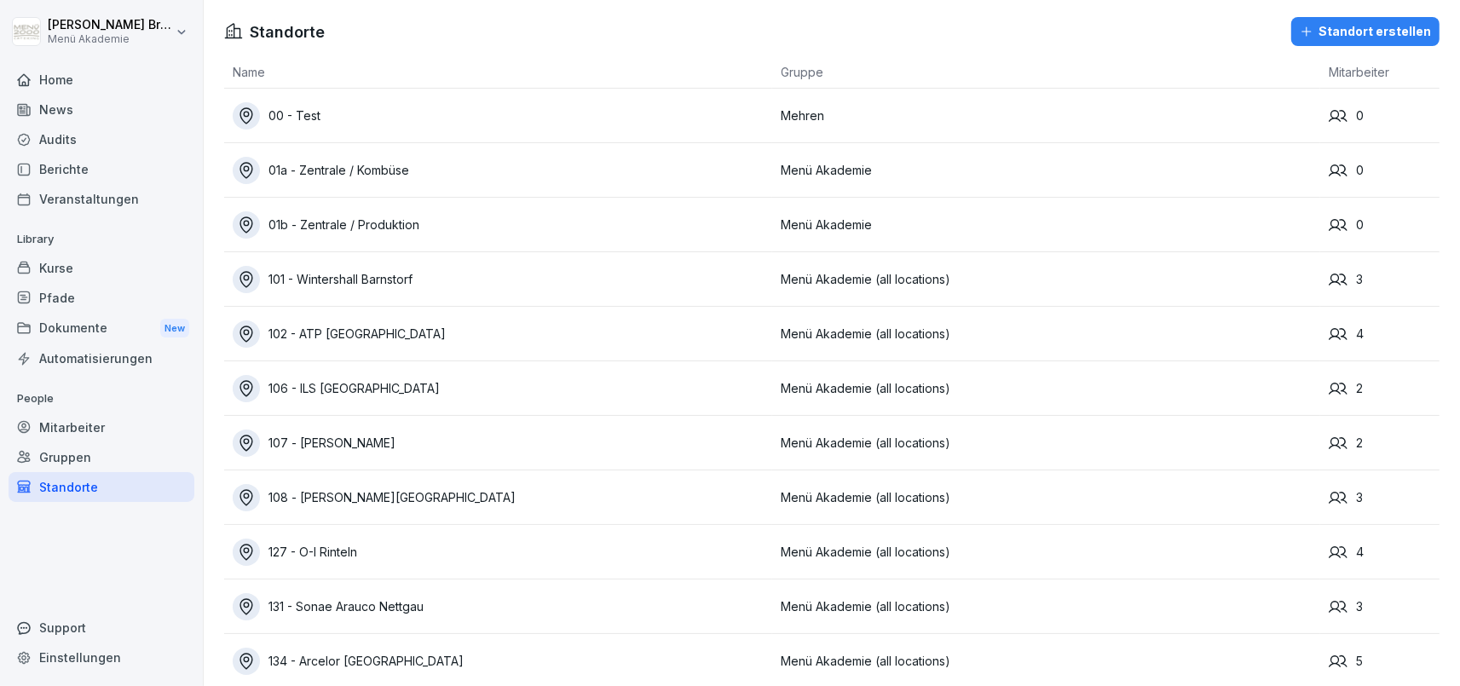
scroll to position [7738, 0]
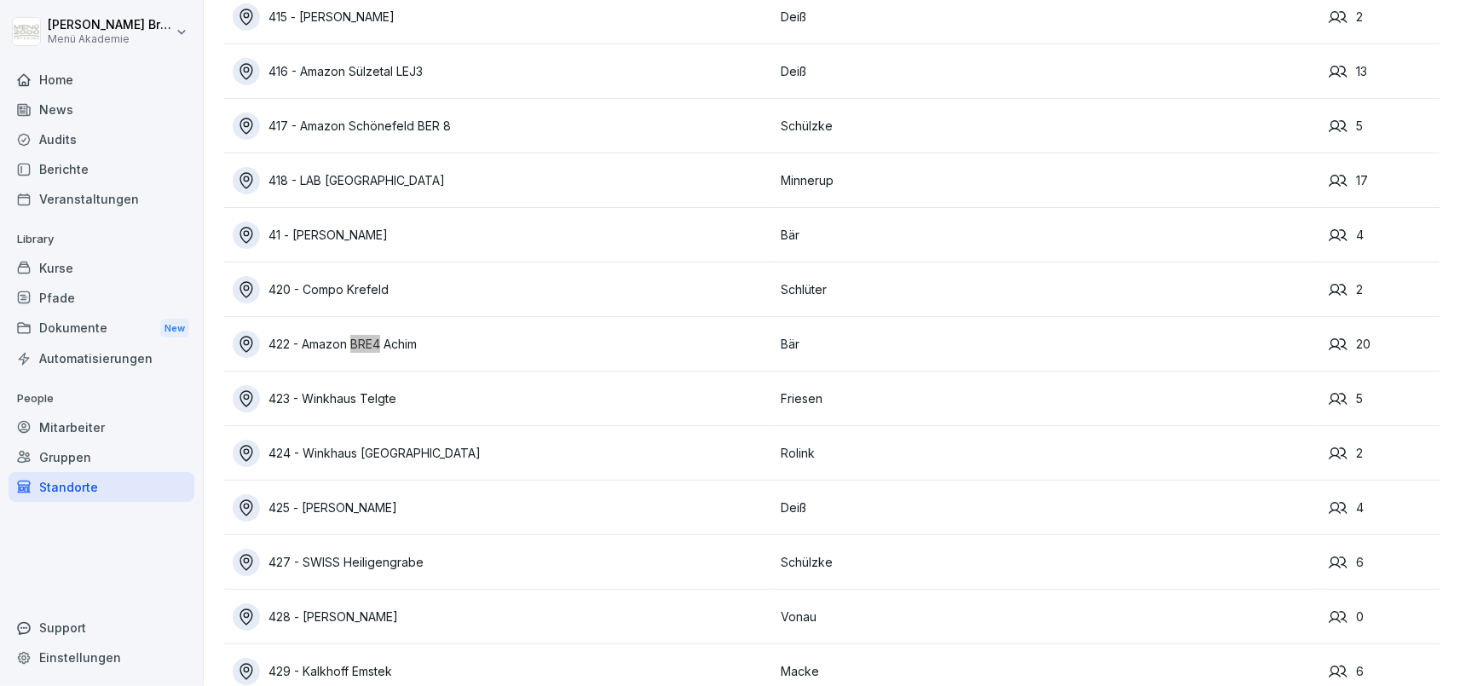
click at [333, 343] on div "422 - Amazon BRE4 Achim" at bounding box center [503, 344] width 540 height 27
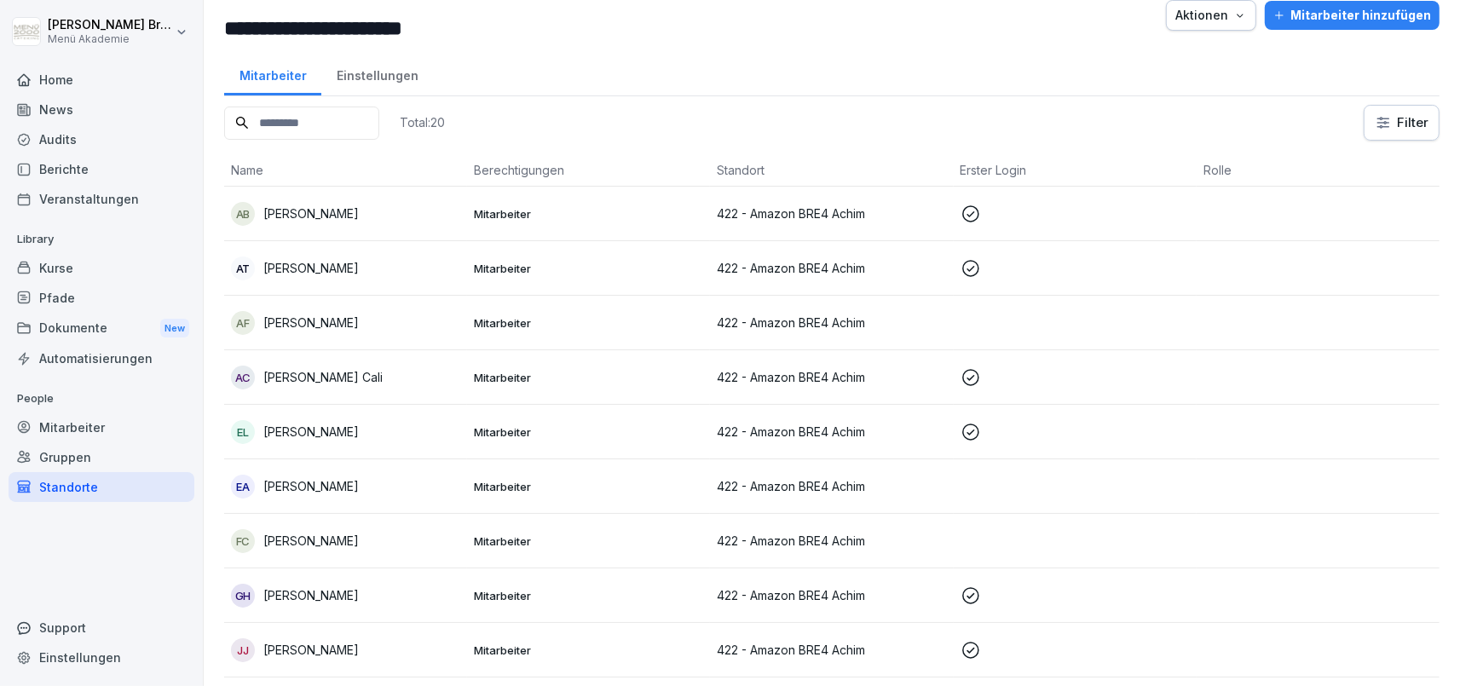
click at [333, 318] on p "[PERSON_NAME]" at bounding box center [310, 323] width 95 height 18
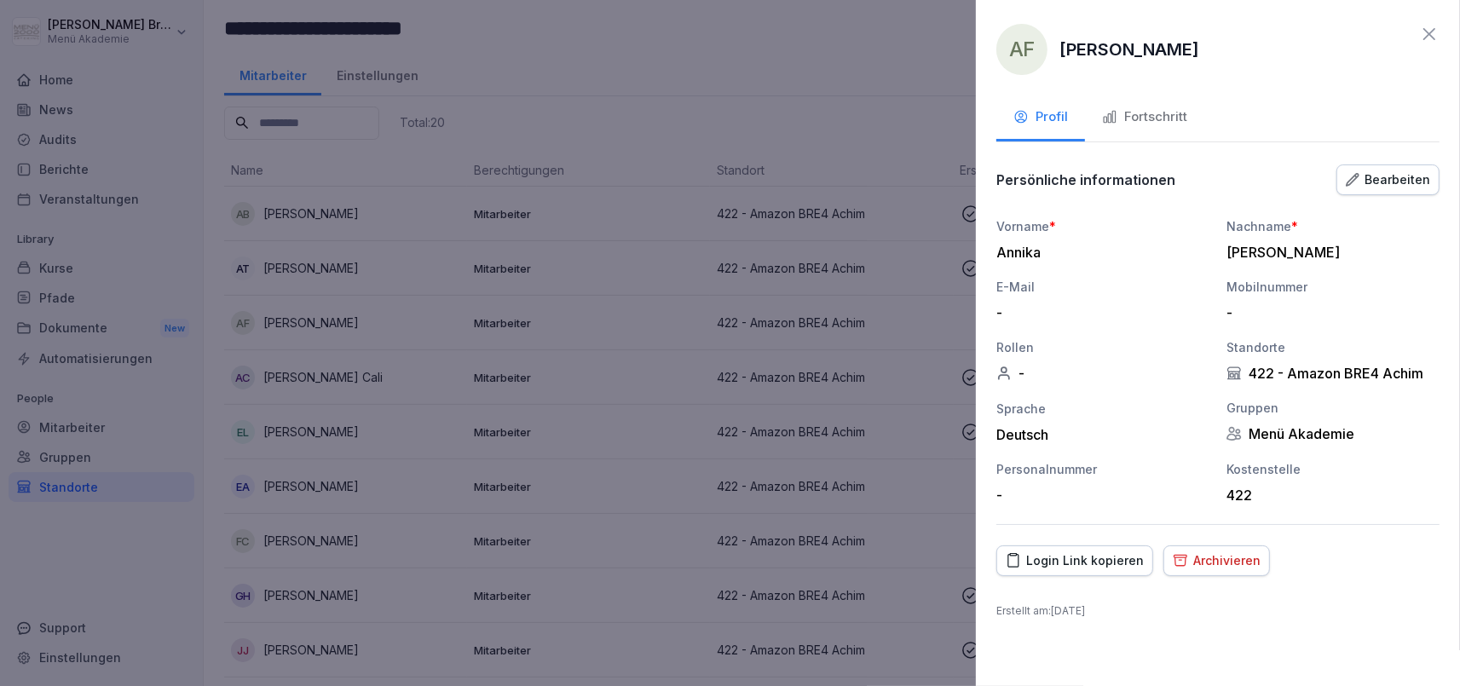
click at [1183, 135] on button "Fortschritt" at bounding box center [1144, 118] width 119 height 46
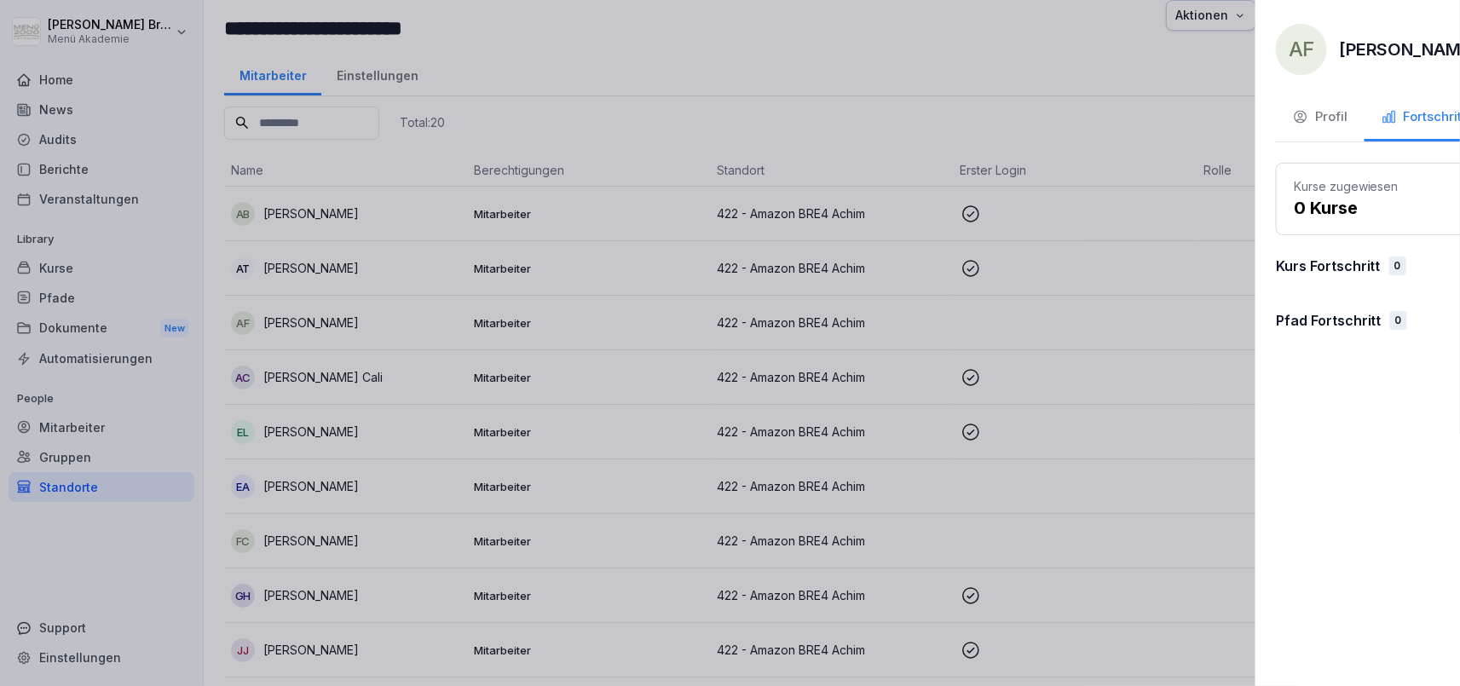
click at [823, 341] on div at bounding box center [730, 343] width 1460 height 686
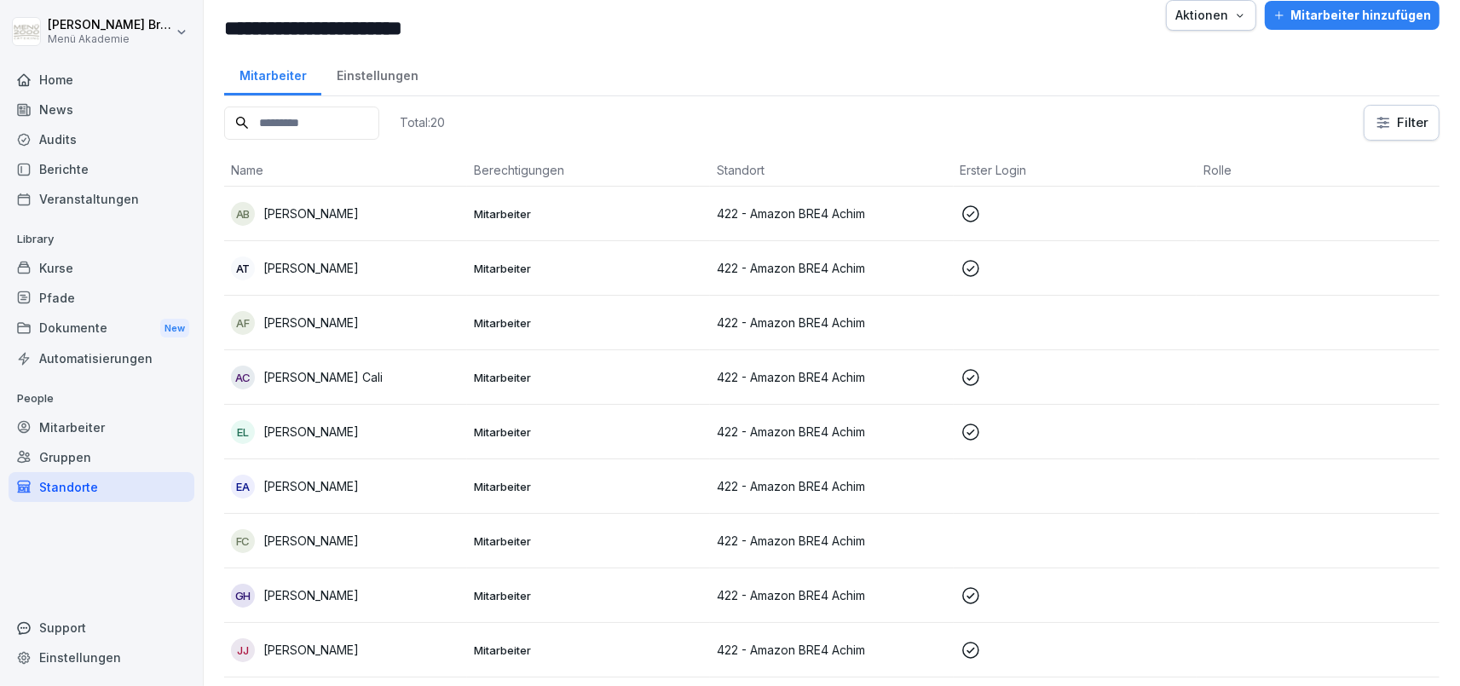
click at [96, 425] on div "Mitarbeiter" at bounding box center [102, 428] width 186 height 30
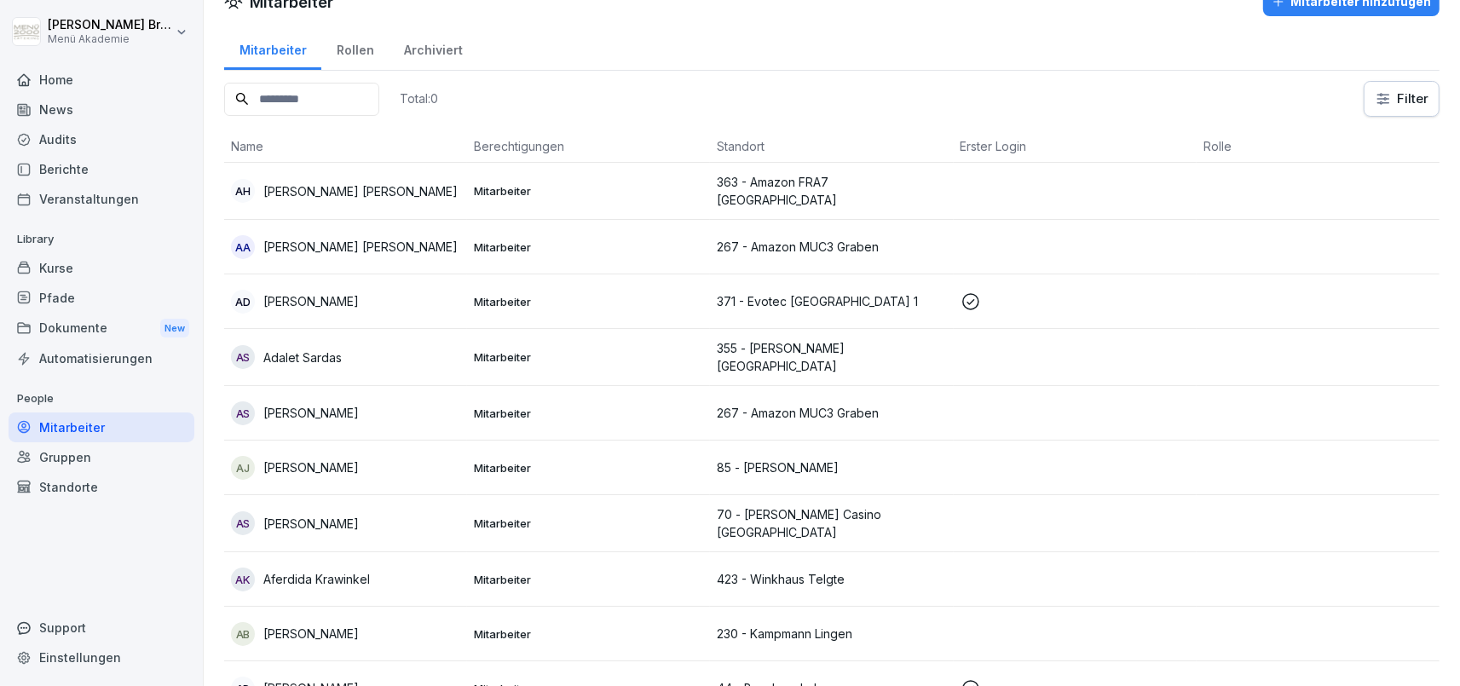
scroll to position [16, 0]
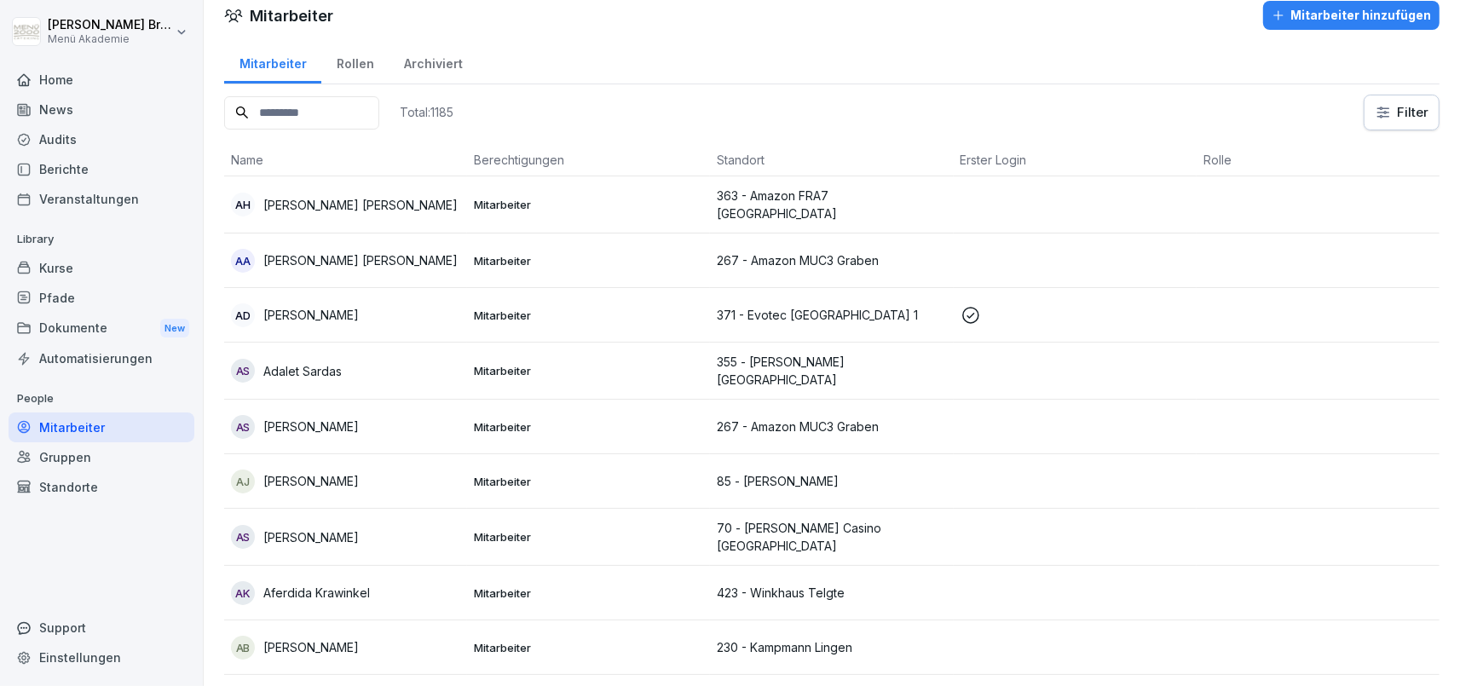
click at [327, 116] on input at bounding box center [301, 112] width 155 height 33
paste input "********"
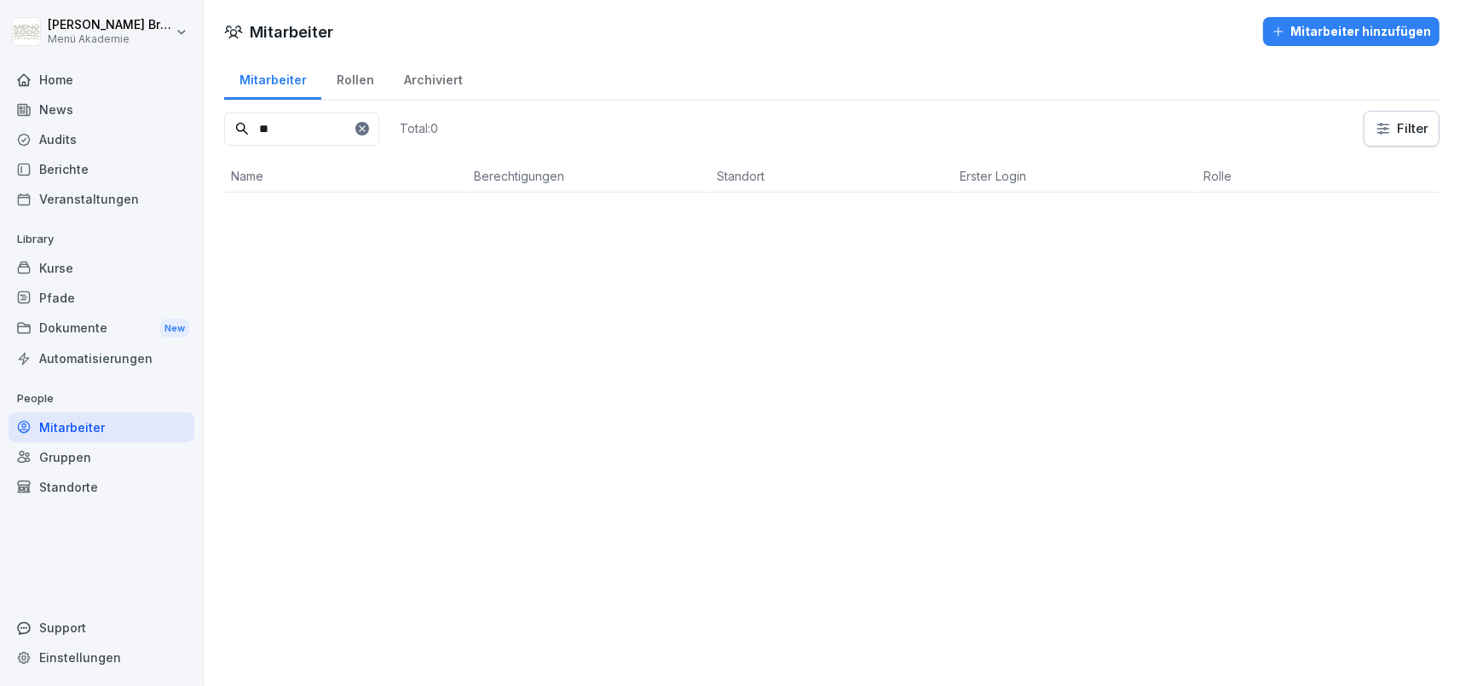
type input "*"
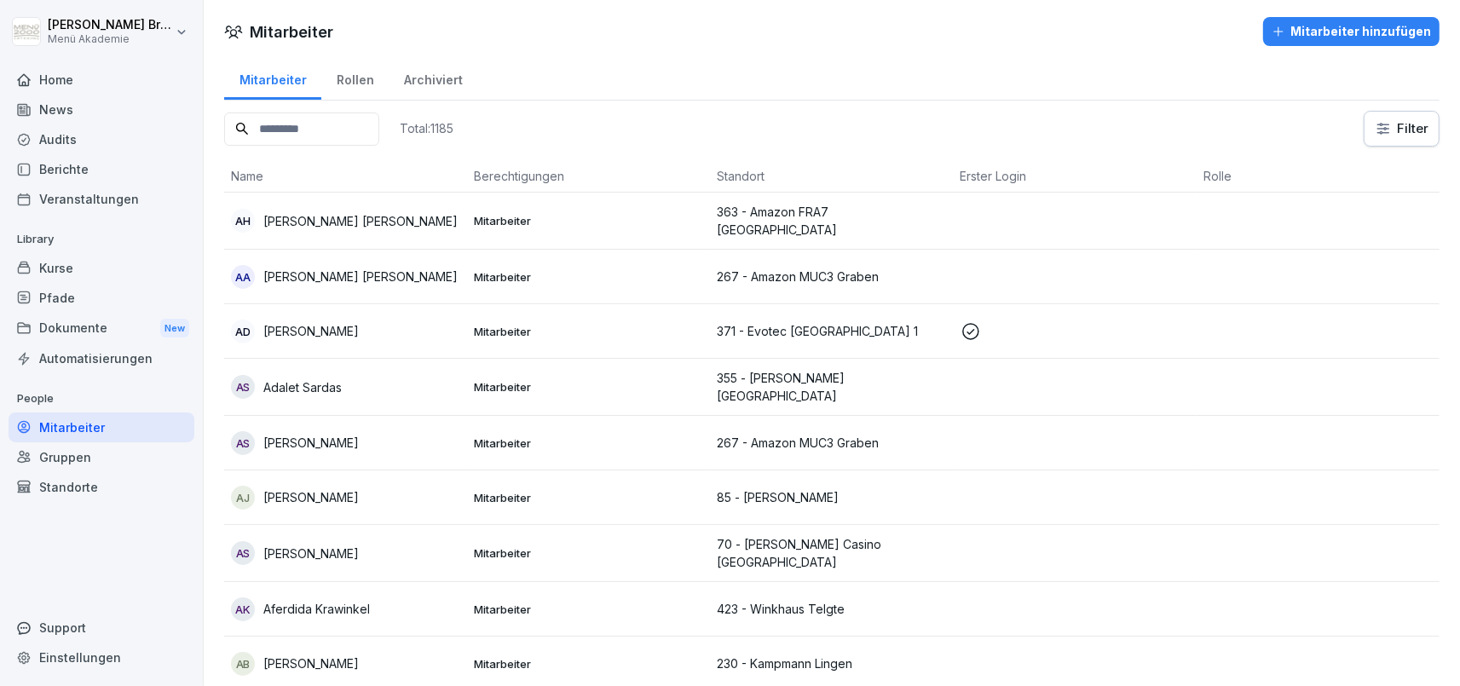
click at [315, 130] on input at bounding box center [301, 129] width 155 height 33
paste input "*******"
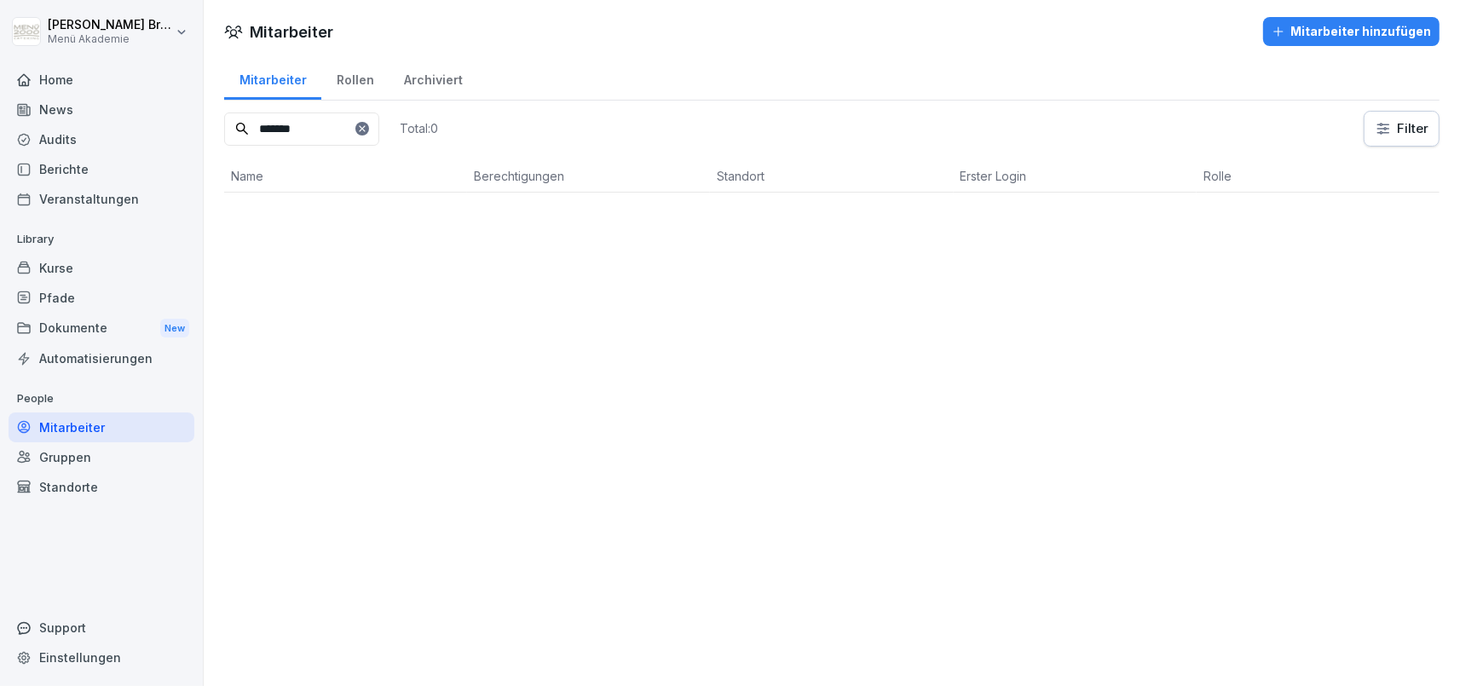
type input "*******"
click at [321, 221] on p "[PERSON_NAME]" at bounding box center [310, 221] width 95 height 18
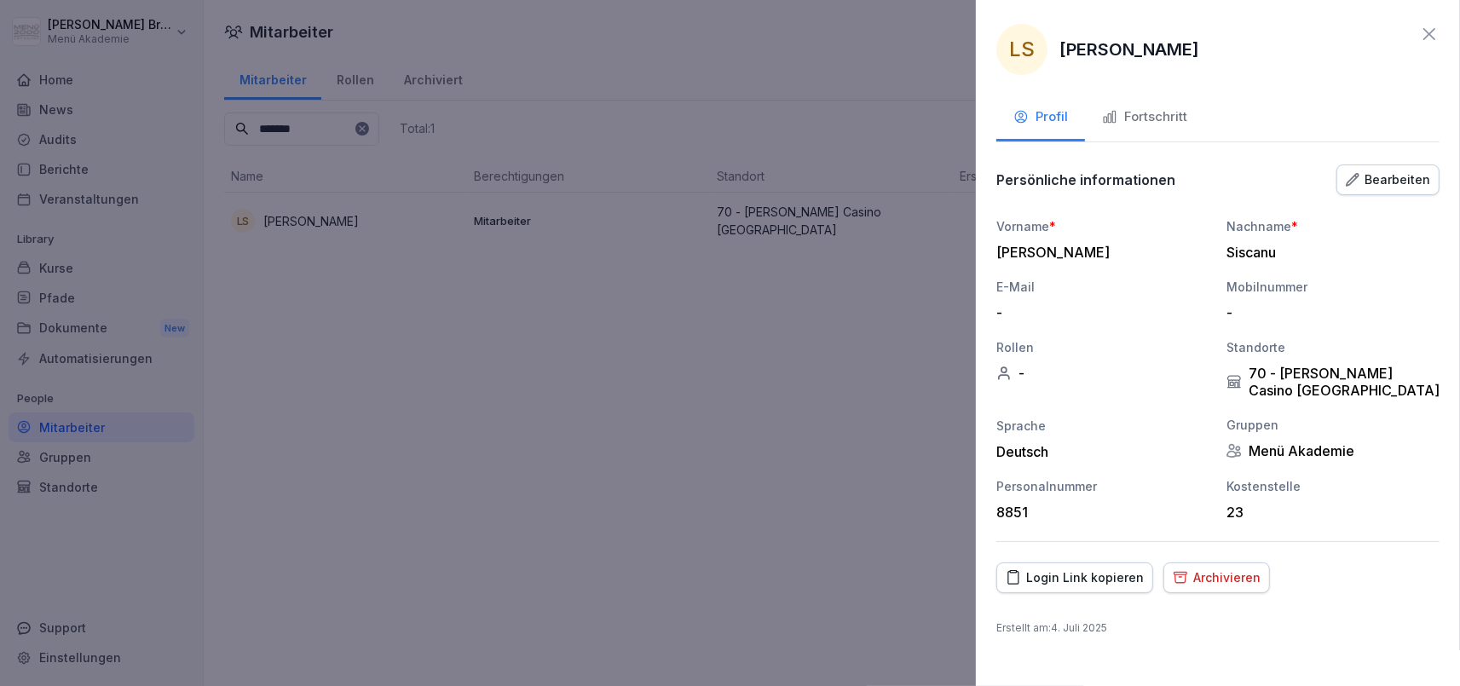
click at [1072, 571] on div "Login Link kopieren" at bounding box center [1075, 578] width 138 height 19
click at [604, 438] on div at bounding box center [730, 343] width 1460 height 686
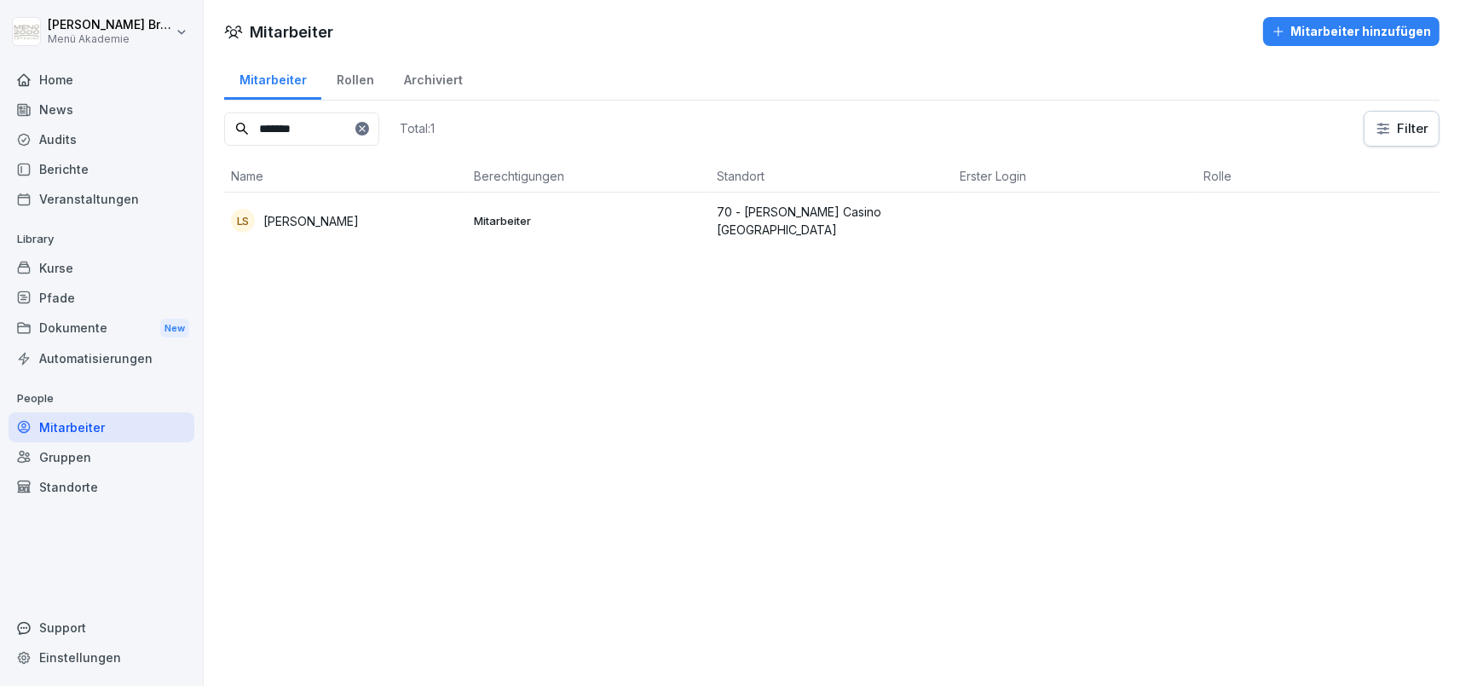
click at [87, 465] on div "Gruppen" at bounding box center [102, 457] width 186 height 30
click at [78, 489] on div "Standorte" at bounding box center [102, 487] width 186 height 30
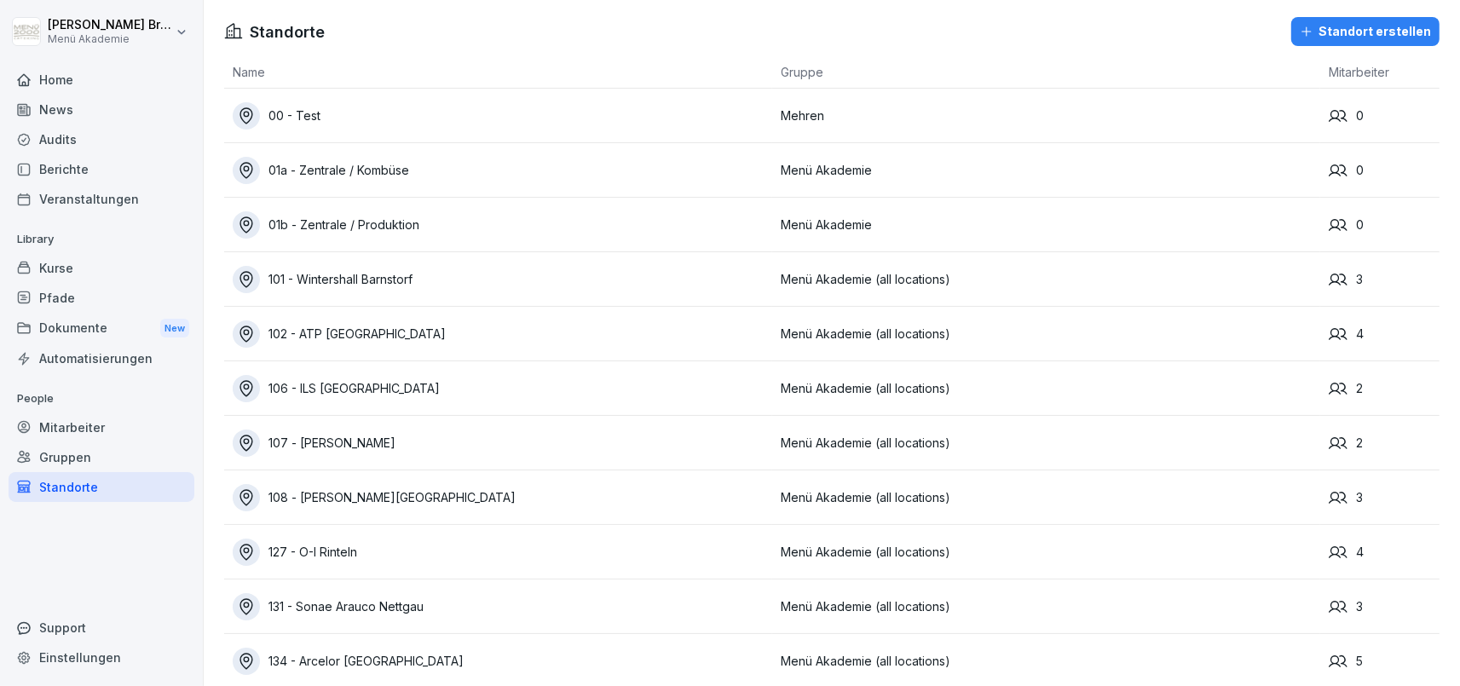
scroll to position [7738, 0]
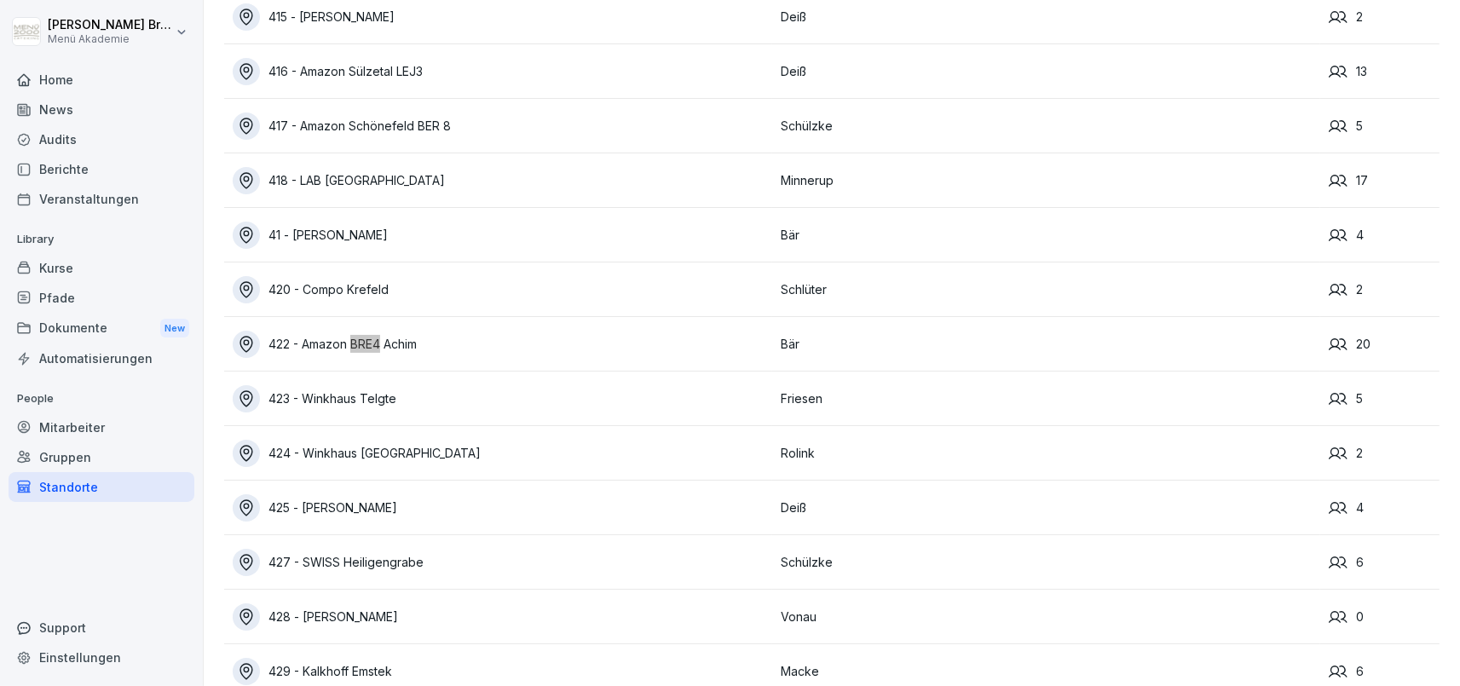
click at [324, 347] on div "422 - Amazon BRE4 Achim" at bounding box center [503, 344] width 540 height 27
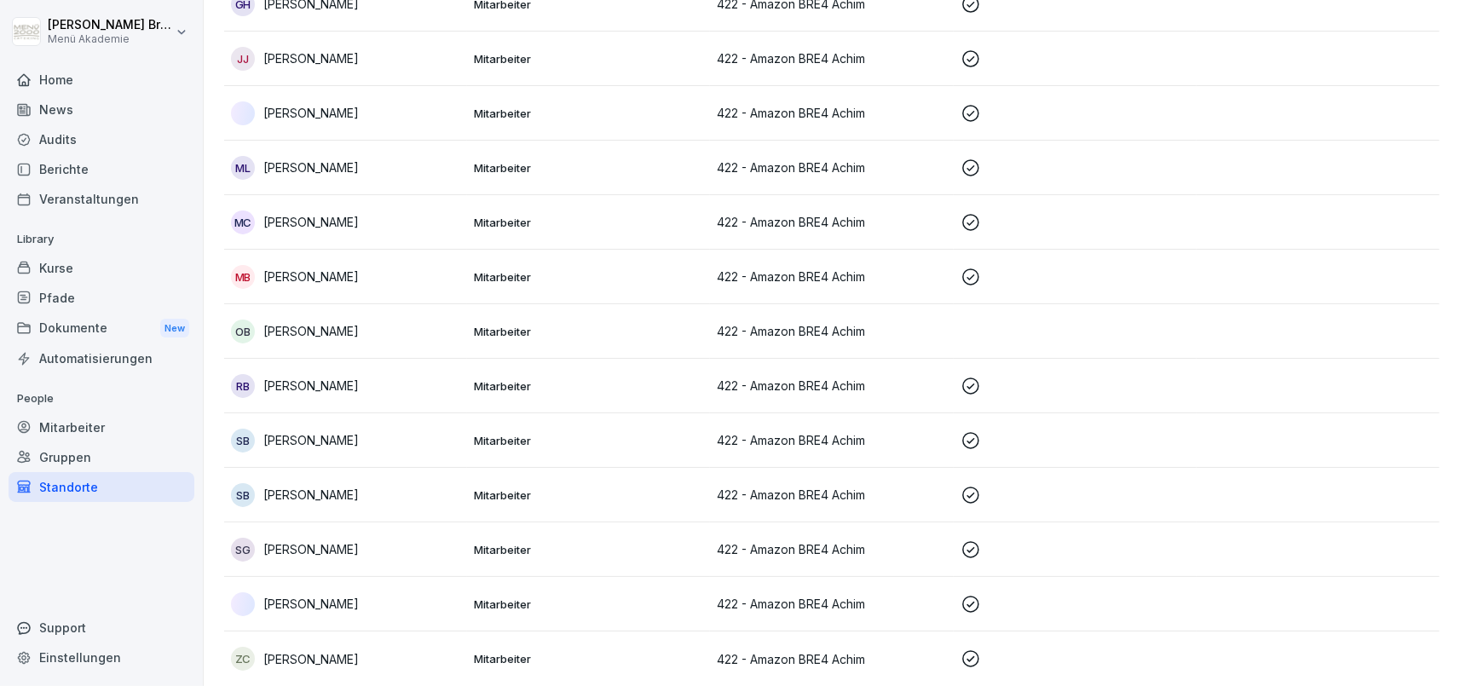
scroll to position [30, 0]
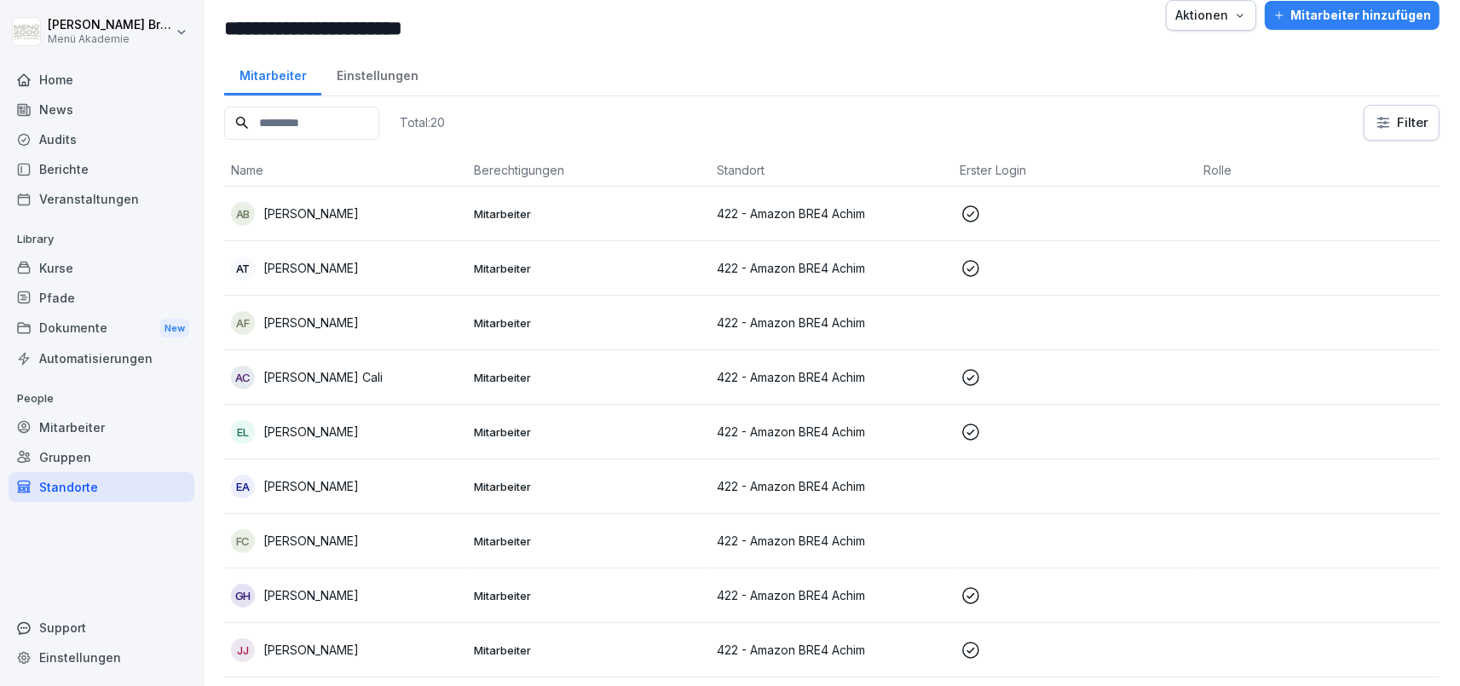
click at [318, 324] on p "[PERSON_NAME]" at bounding box center [310, 323] width 95 height 18
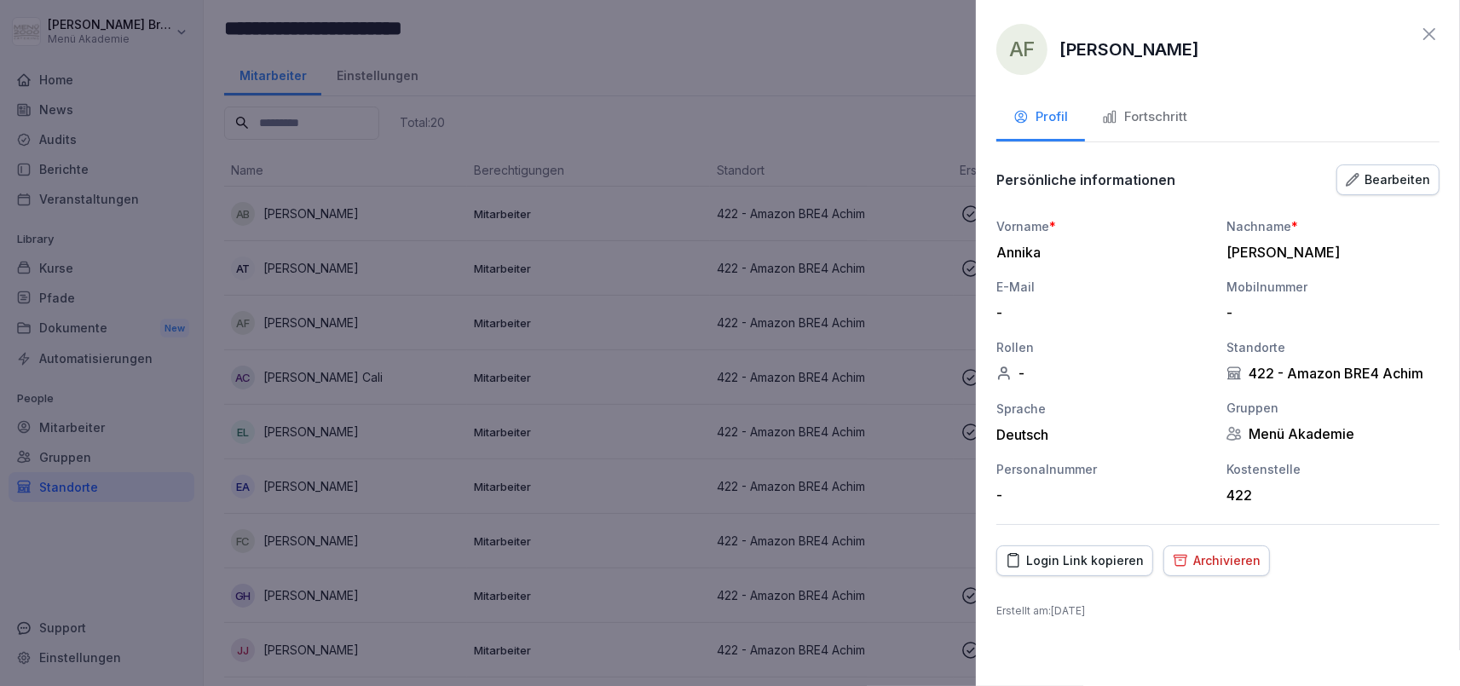
click at [1156, 125] on div "Fortschritt" at bounding box center [1144, 117] width 85 height 20
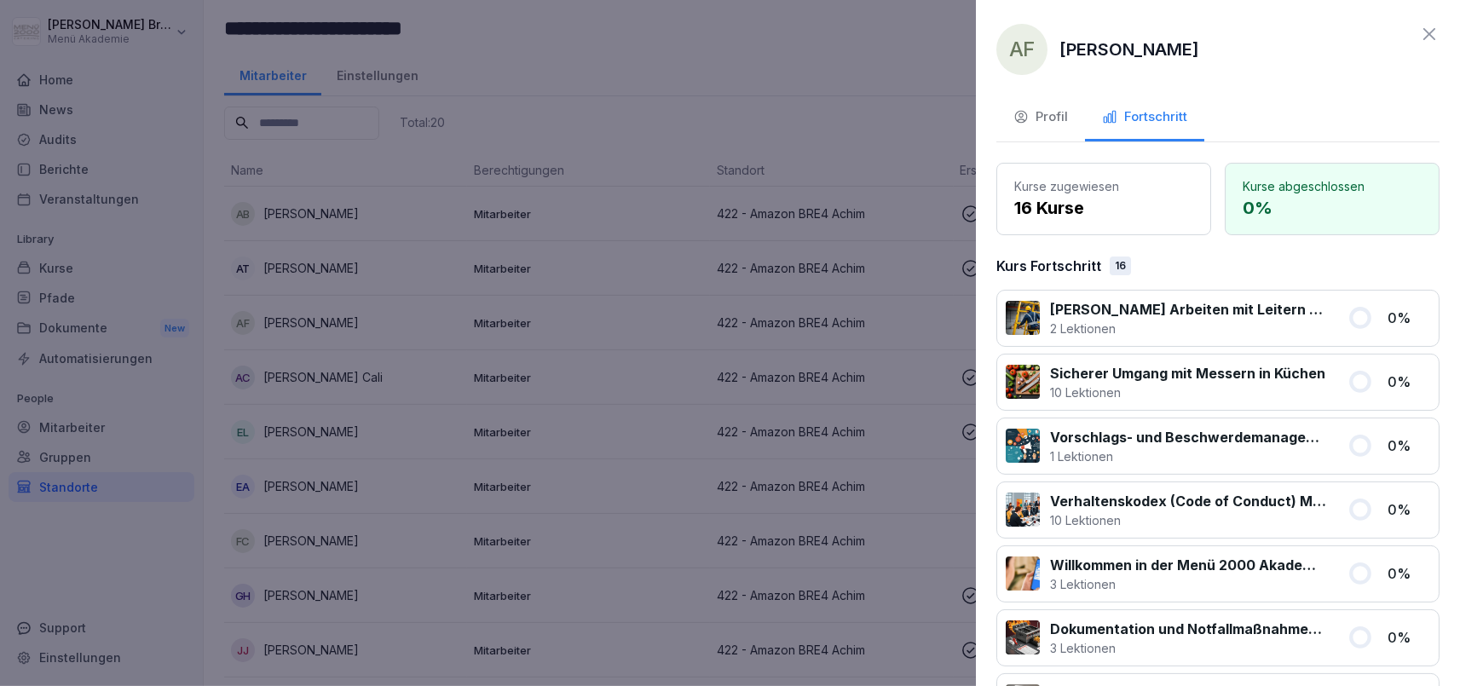
click at [1034, 100] on button "Profil" at bounding box center [1041, 118] width 89 height 46
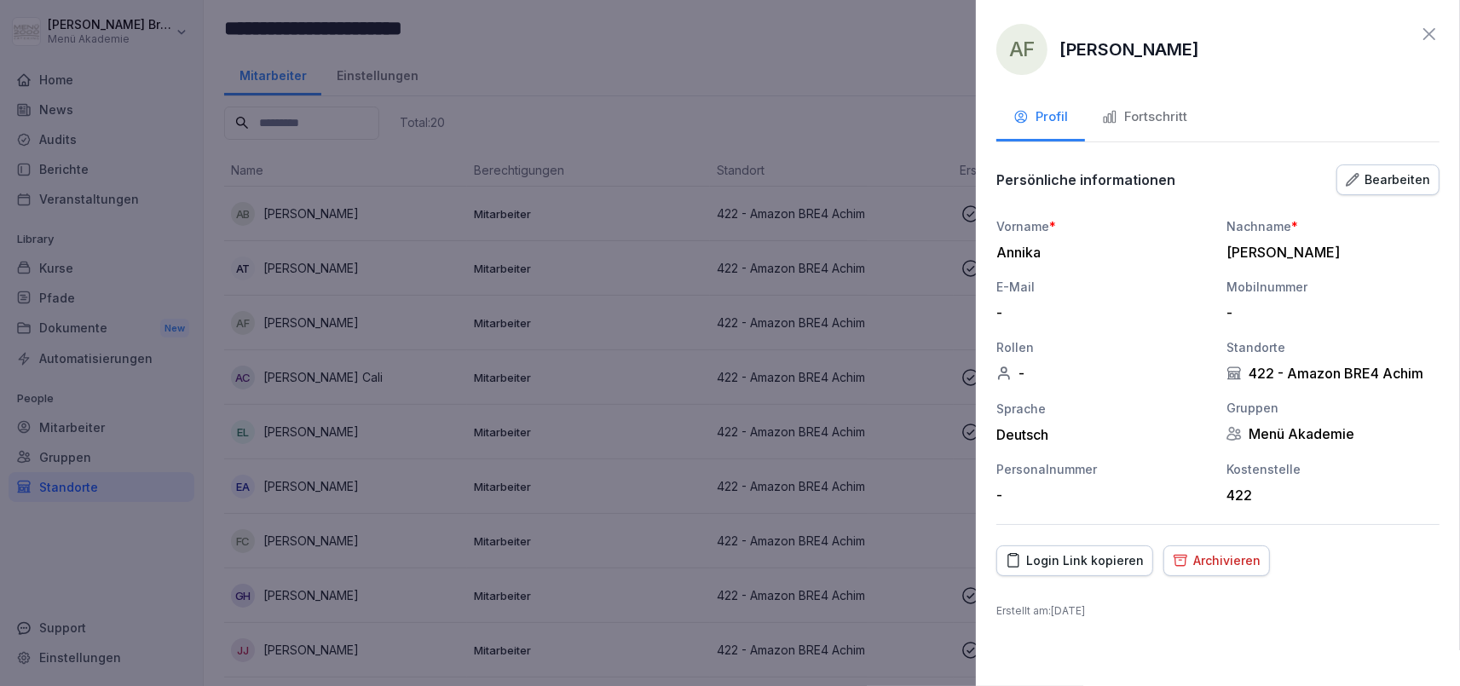
click at [1078, 564] on div "Login Link kopieren" at bounding box center [1075, 561] width 138 height 19
click at [362, 148] on div at bounding box center [730, 343] width 1460 height 686
